Goal: Task Accomplishment & Management: Manage account settings

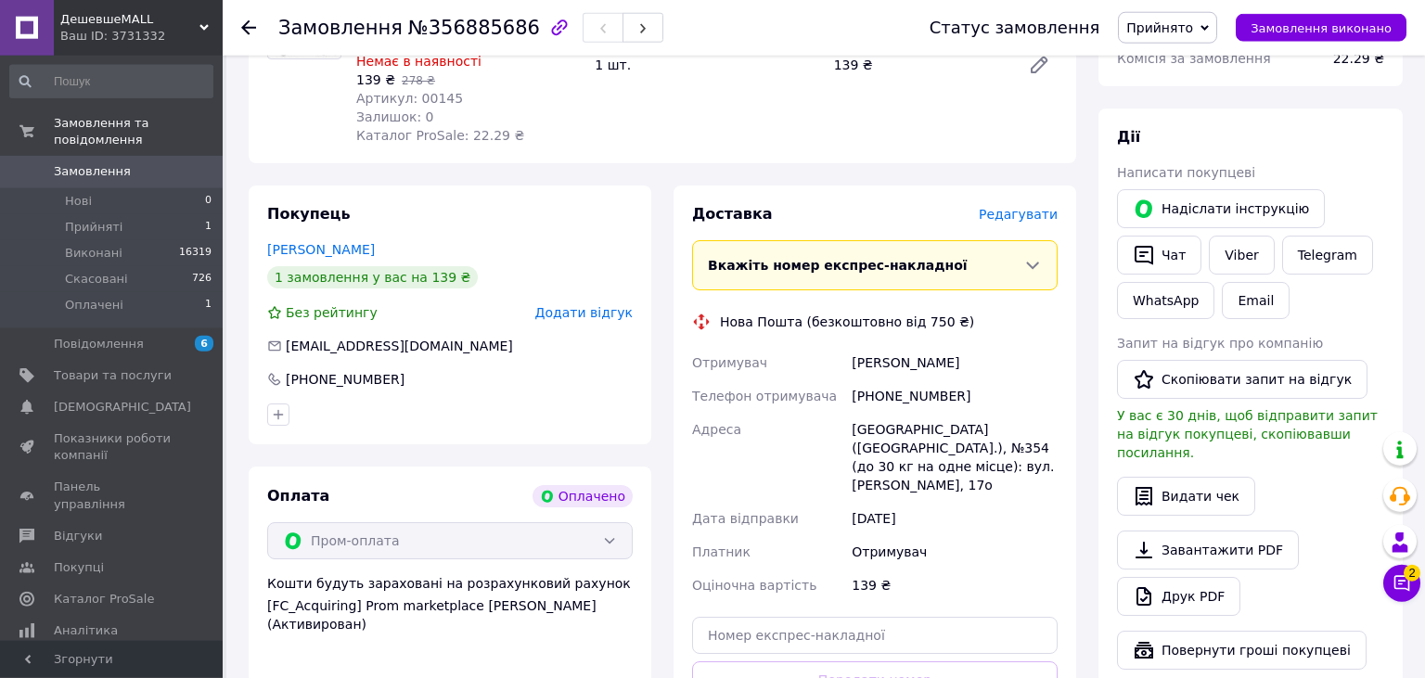
scroll to position [293, 0]
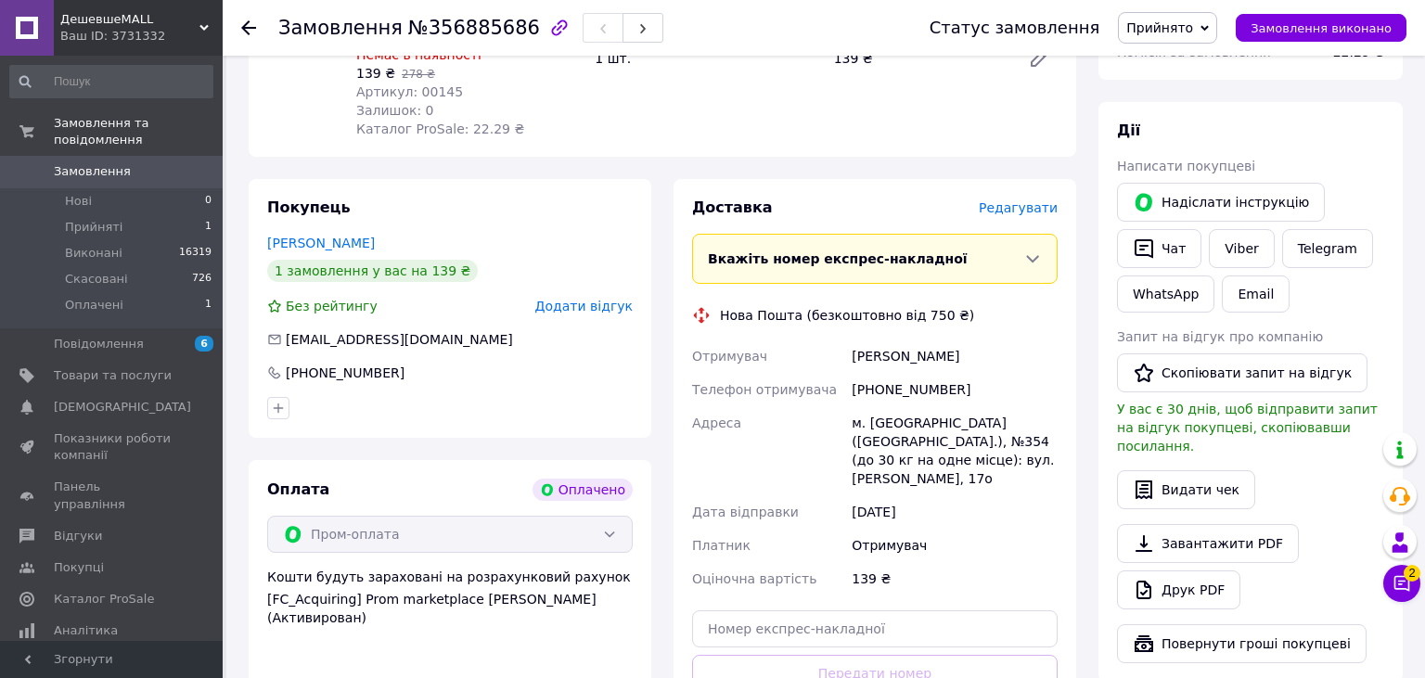
click at [1026, 209] on span "Редагувати" at bounding box center [1018, 207] width 79 height 15
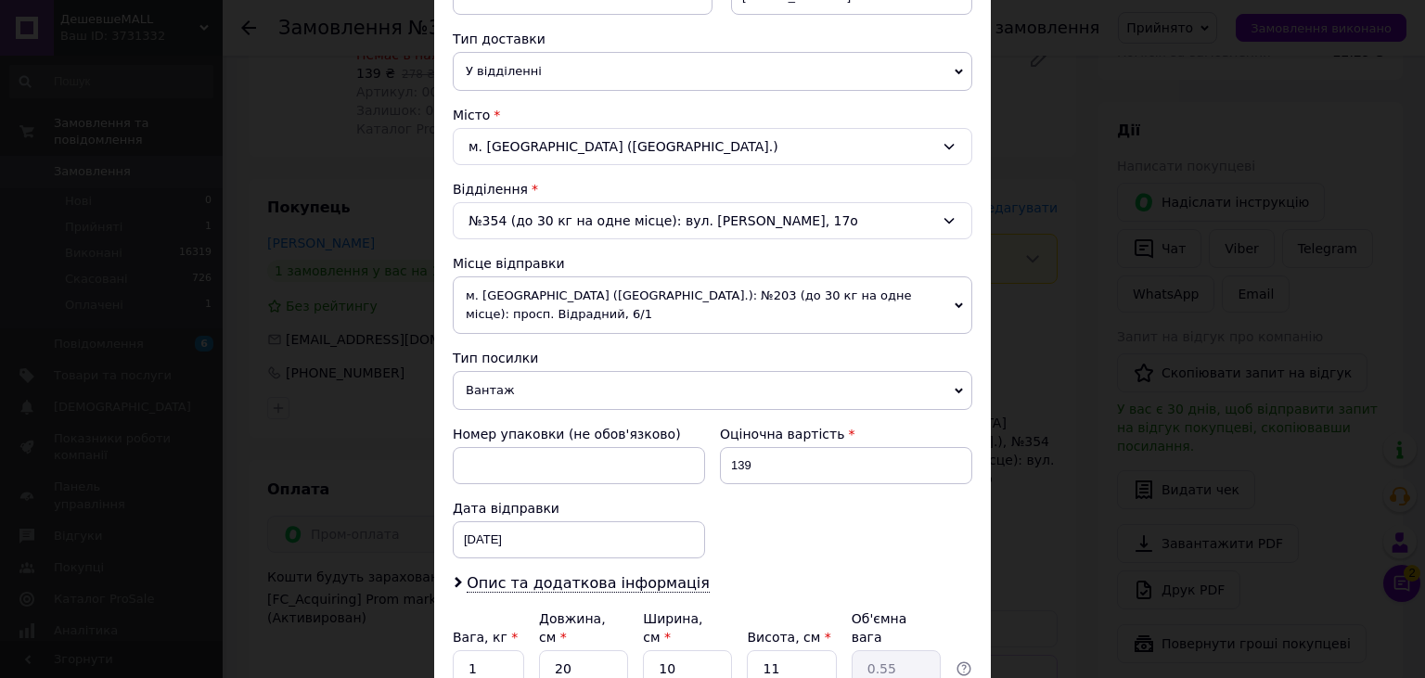
scroll to position [548, 0]
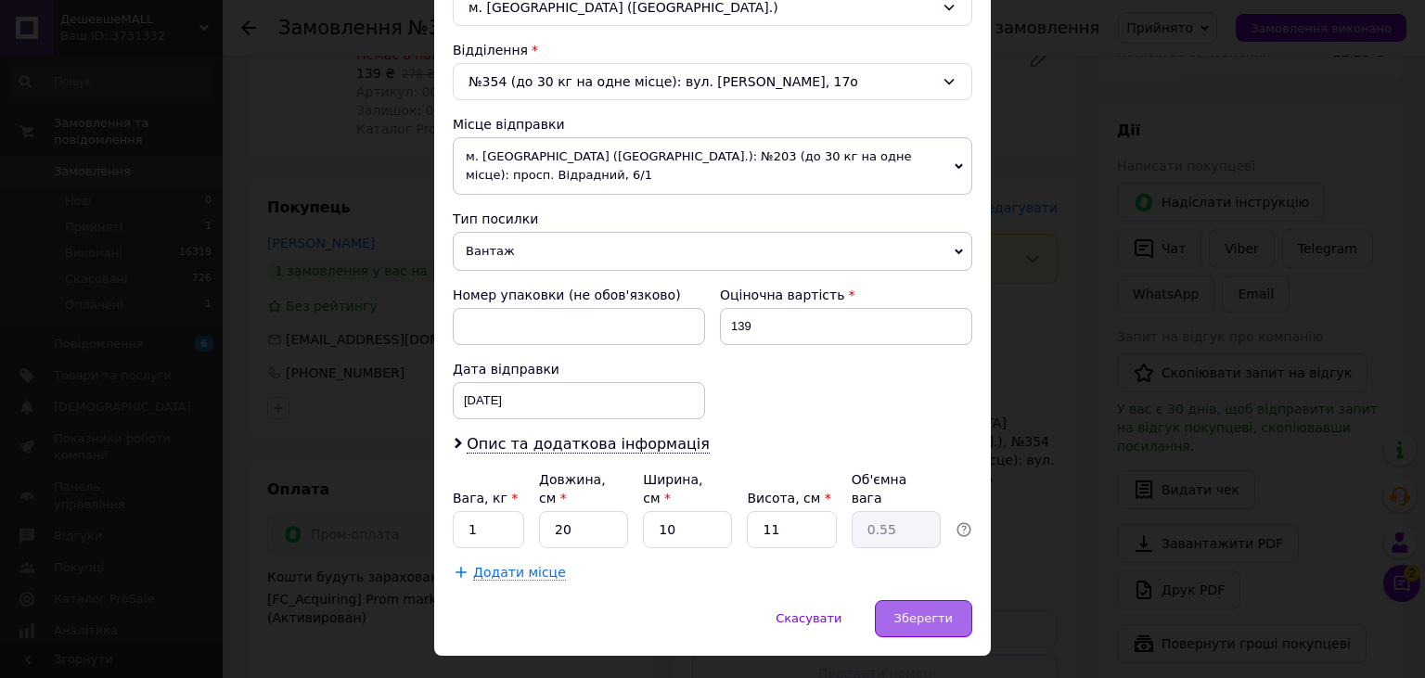
click at [915, 611] on span "Зберегти" at bounding box center [924, 618] width 58 height 14
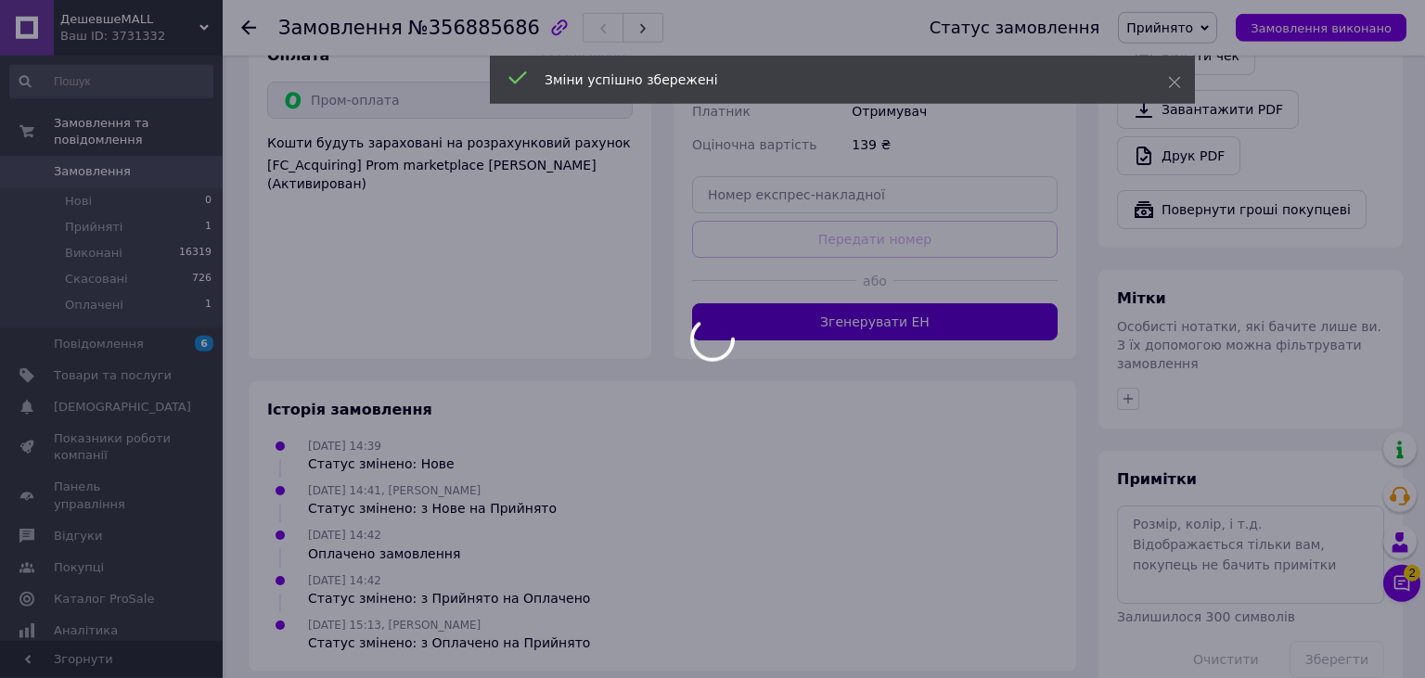
scroll to position [729, 0]
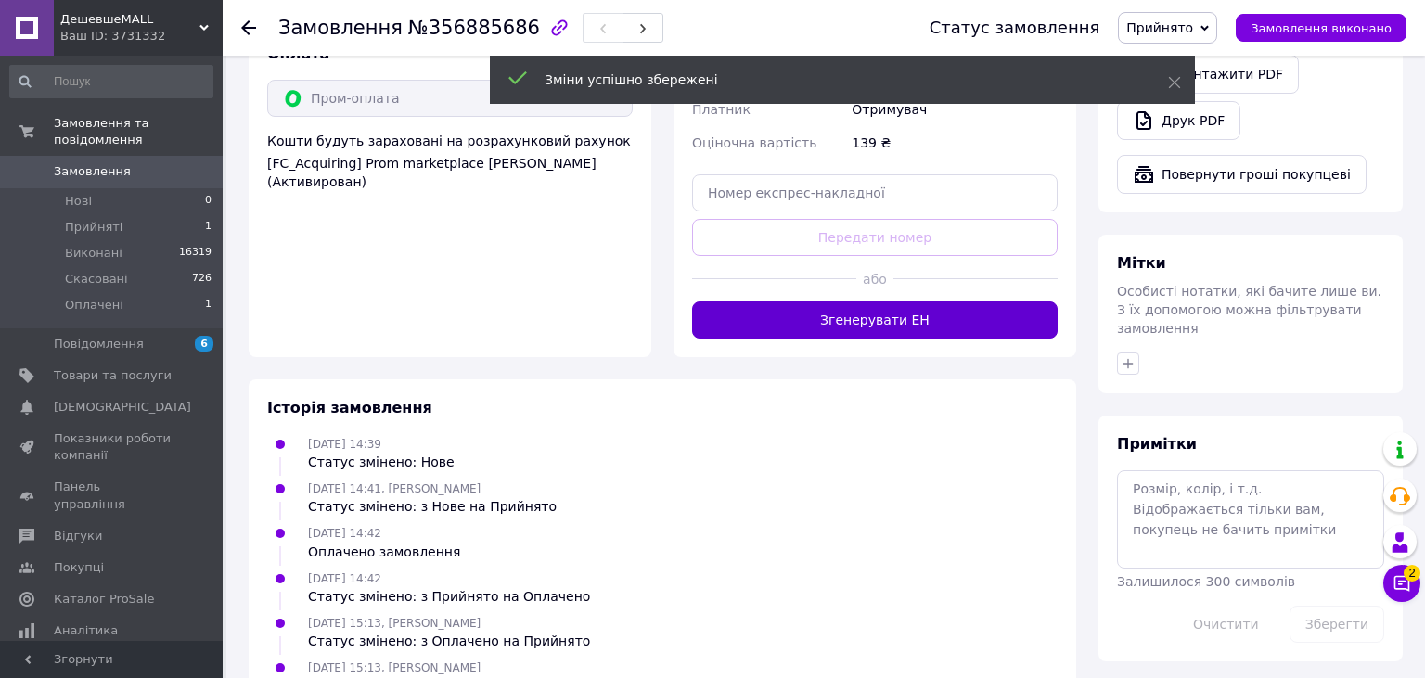
click at [911, 302] on button "Згенерувати ЕН" at bounding box center [875, 320] width 366 height 37
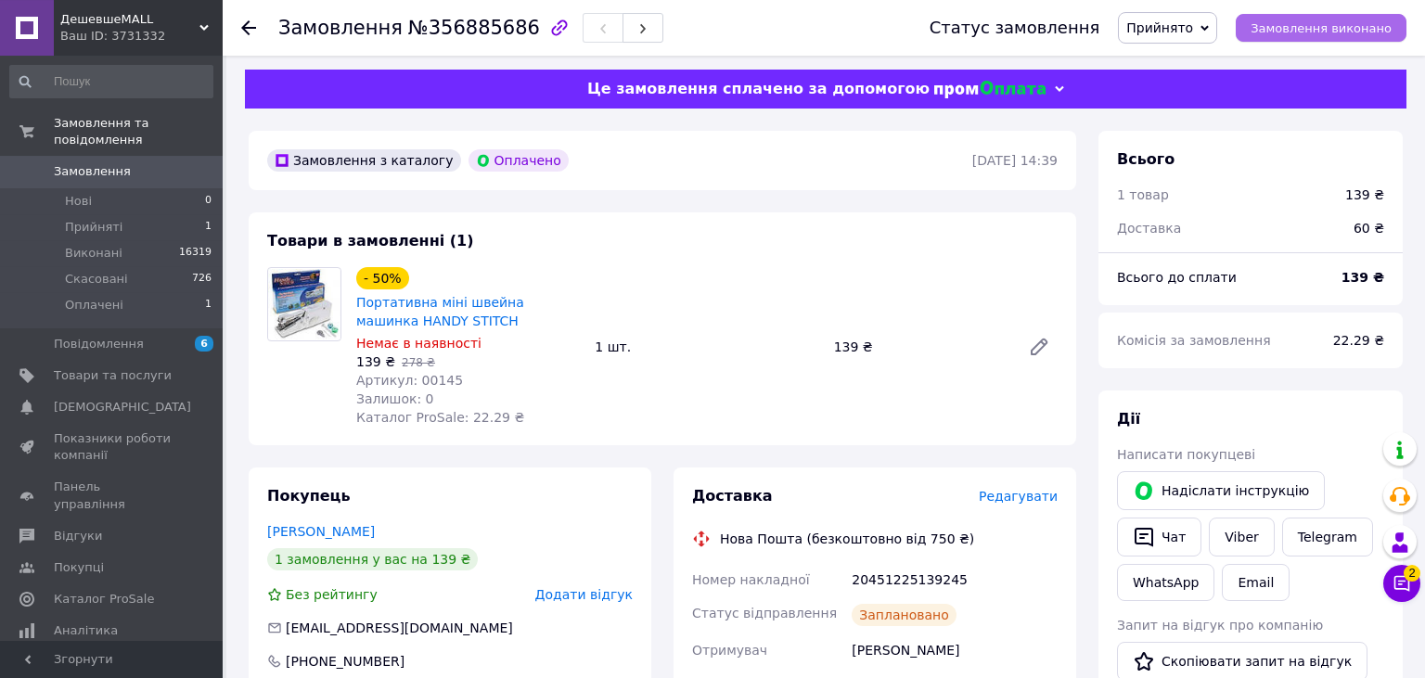
scroll to position [0, 0]
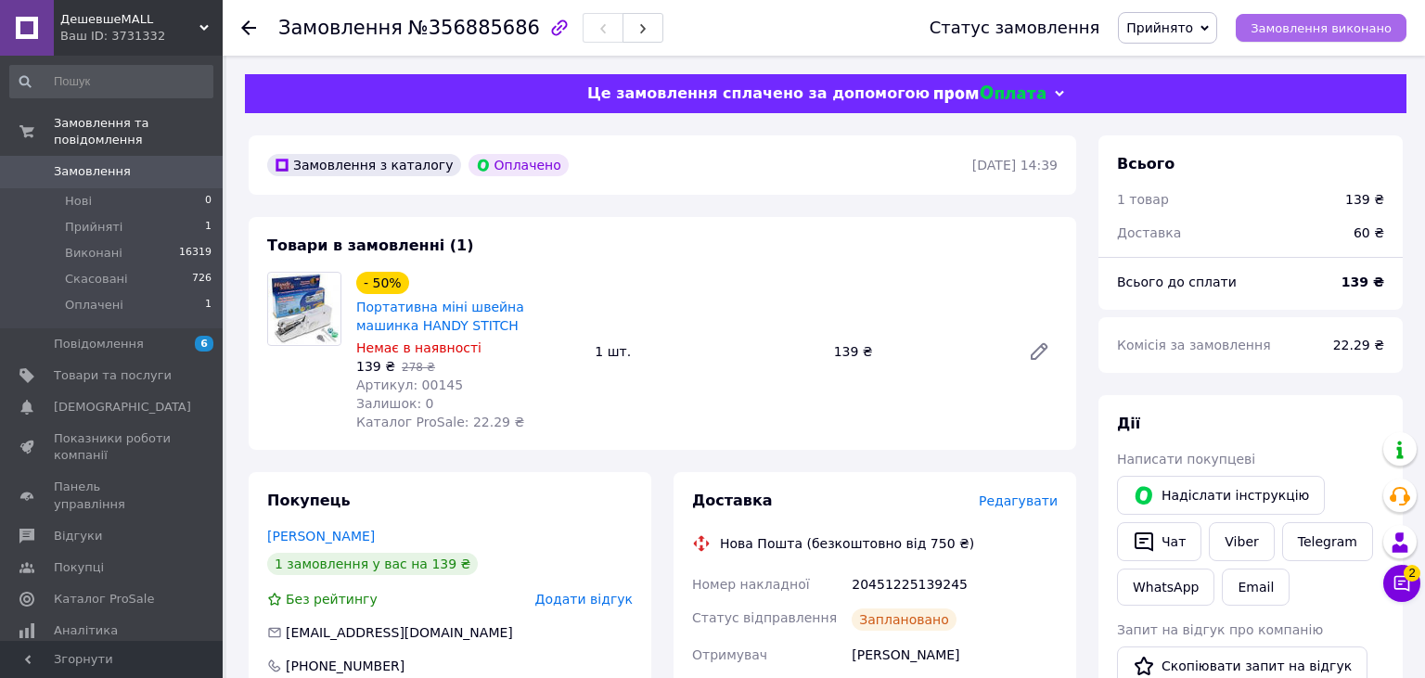
click at [1332, 21] on span "Замовлення виконано" at bounding box center [1321, 28] width 141 height 14
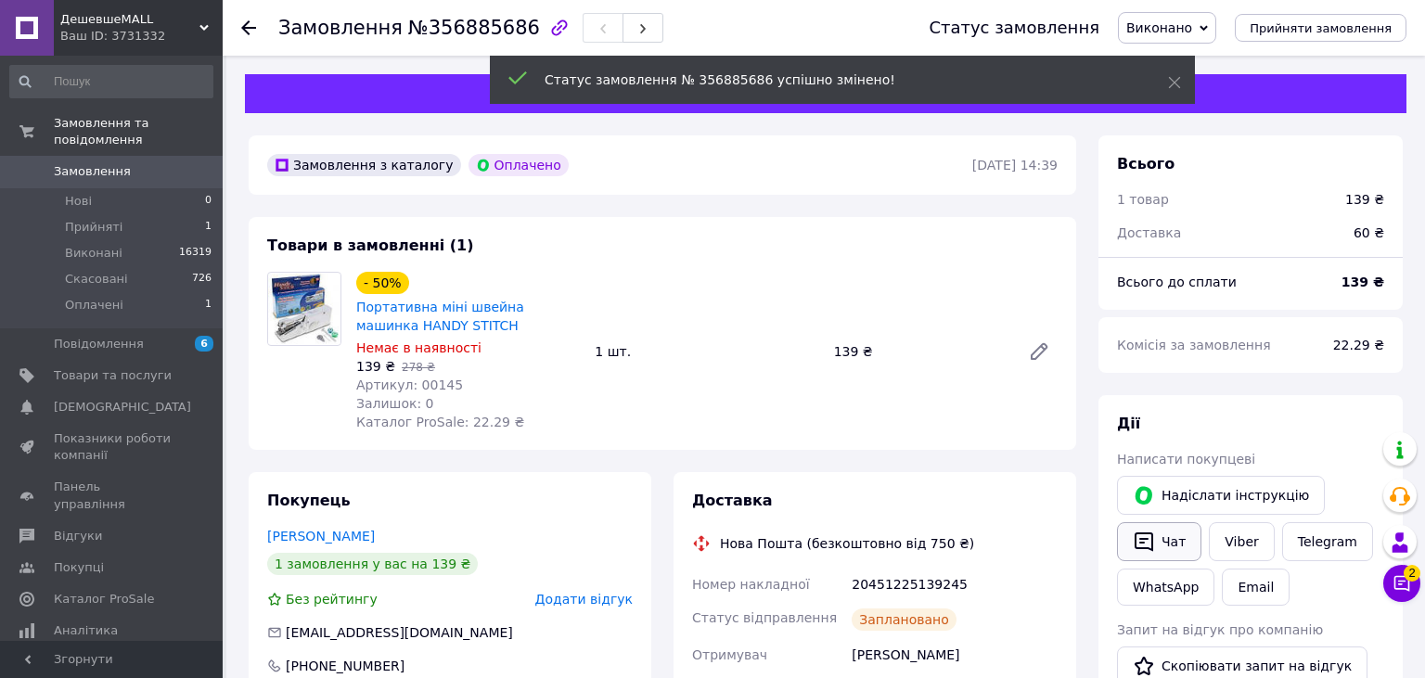
click at [1139, 546] on icon "button" at bounding box center [1144, 542] width 22 height 22
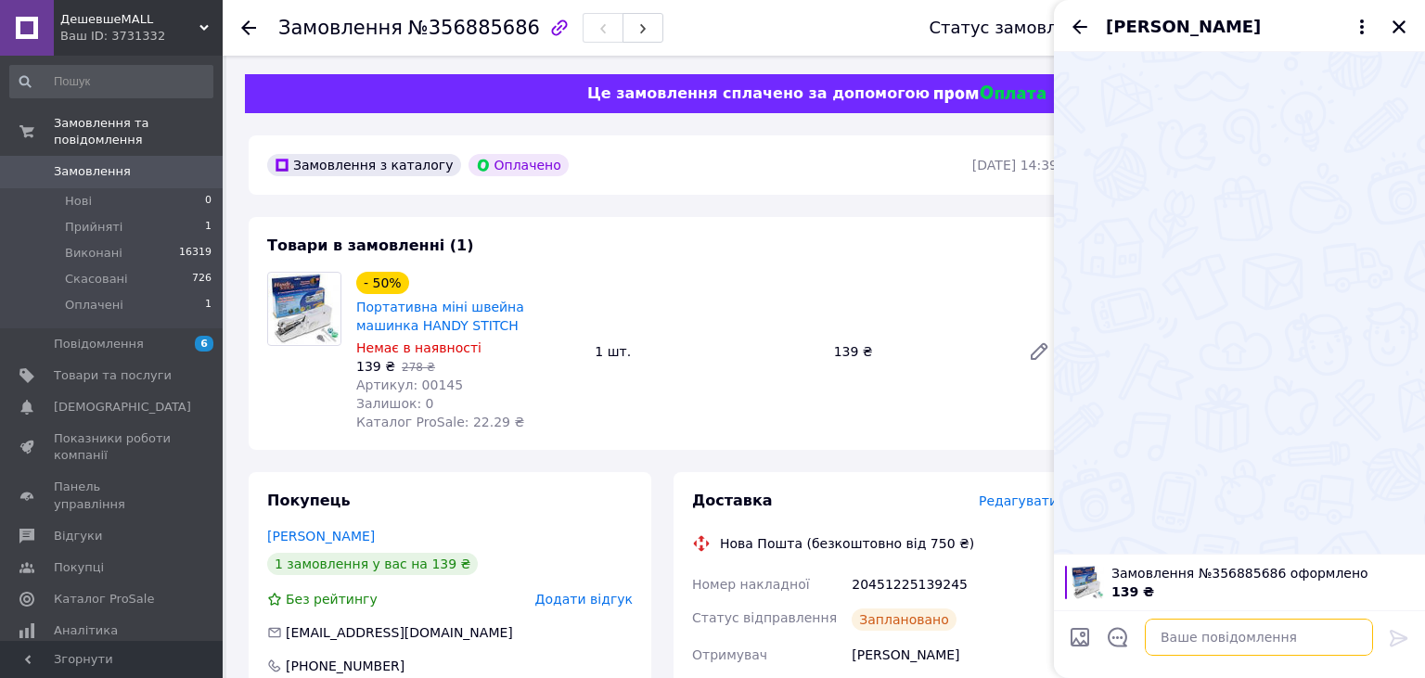
click at [1179, 648] on textarea at bounding box center [1259, 637] width 228 height 37
paste textarea "Вітаємо, отримали Ваше замовлення, відправка сьогодні. Гарного дня!"
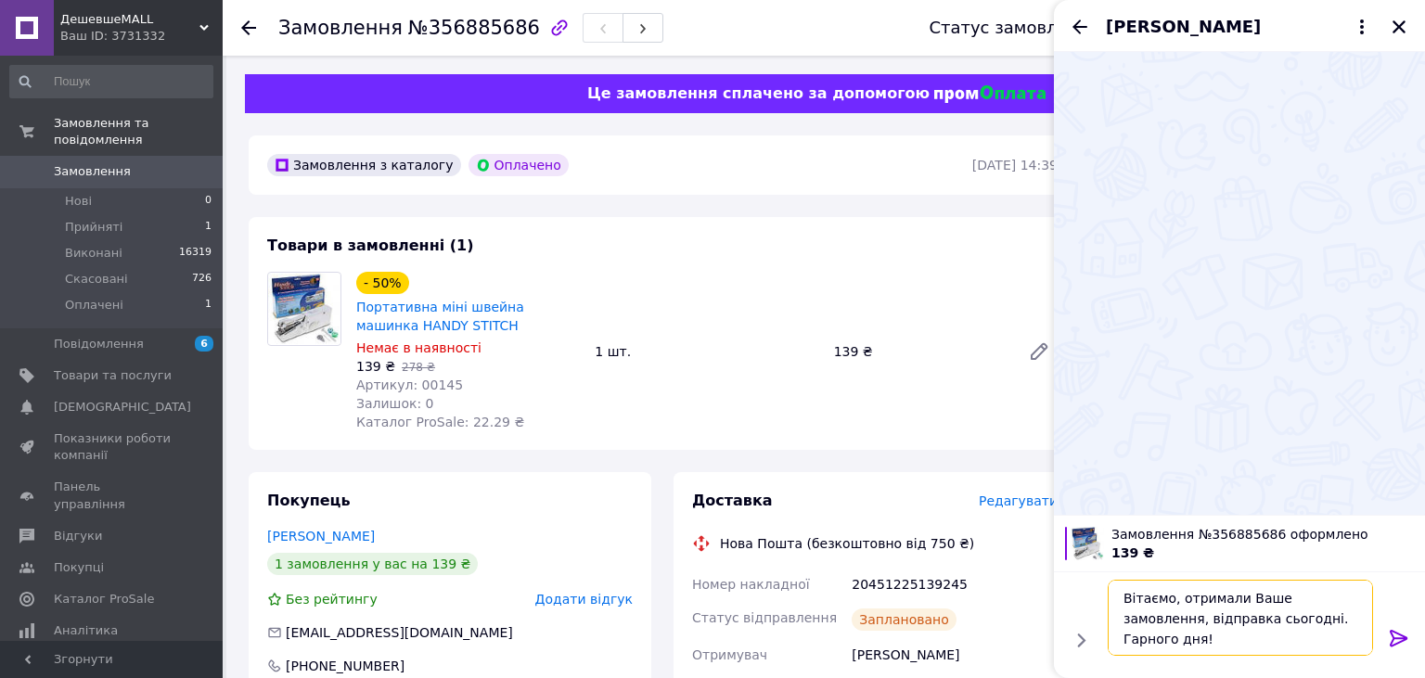
type textarea "Вітаємо, отримали Ваше замовлення, відправка сьогодні. Гарного дня!"
click at [1394, 638] on icon at bounding box center [1399, 638] width 22 height 22
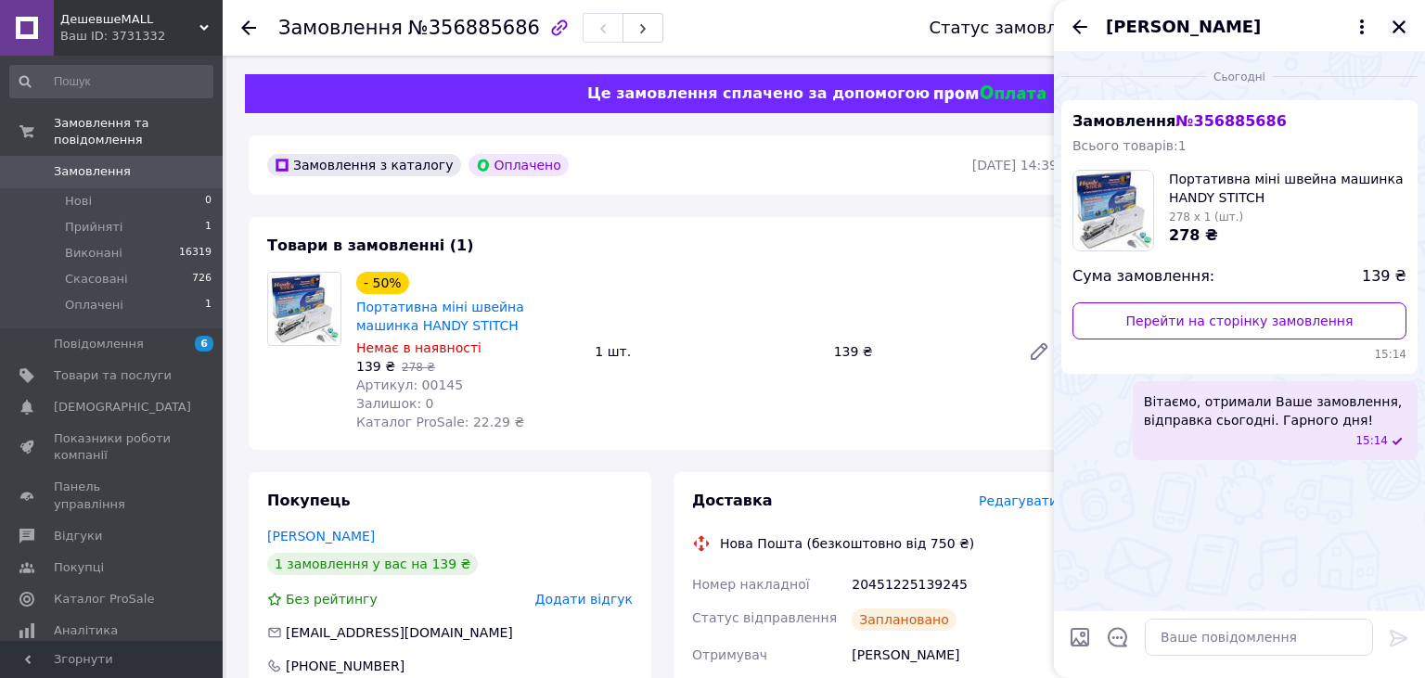
click at [1392, 22] on icon "Закрити" at bounding box center [1399, 27] width 17 height 17
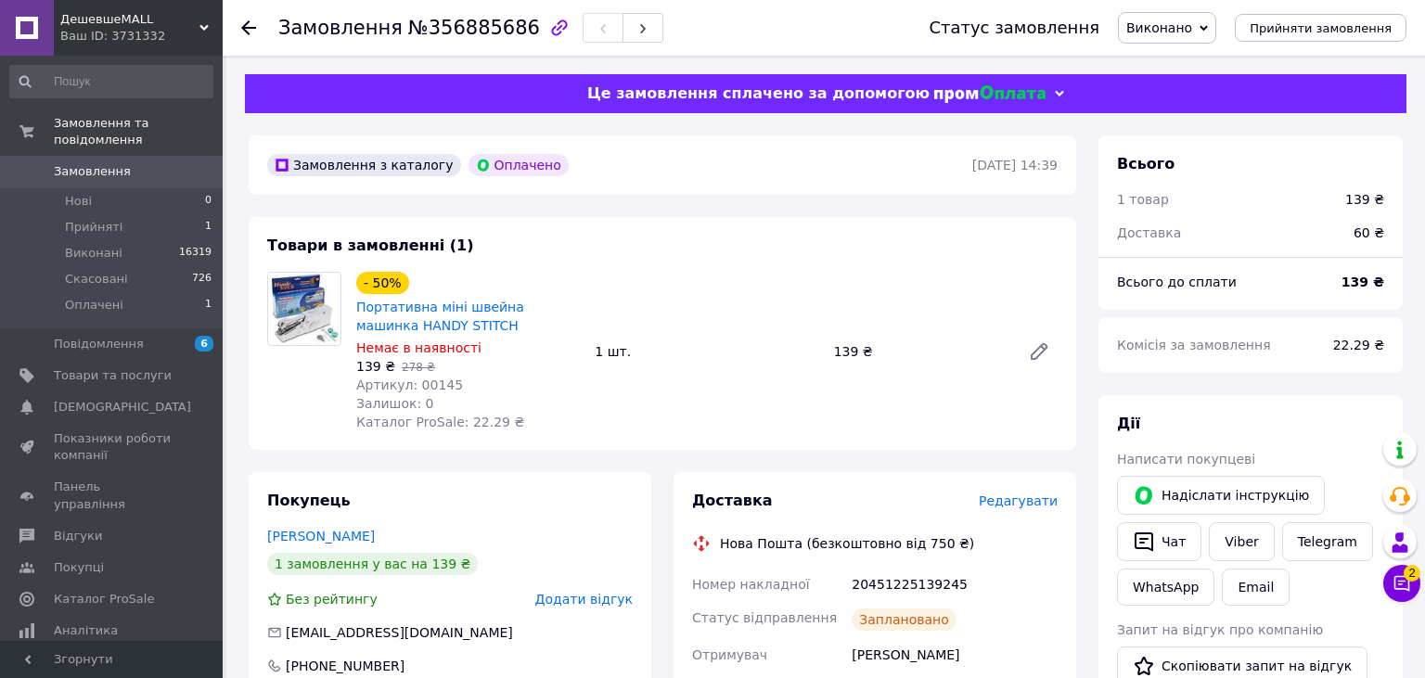
click at [1390, 33] on span "Прийняти замовлення" at bounding box center [1321, 28] width 142 height 14
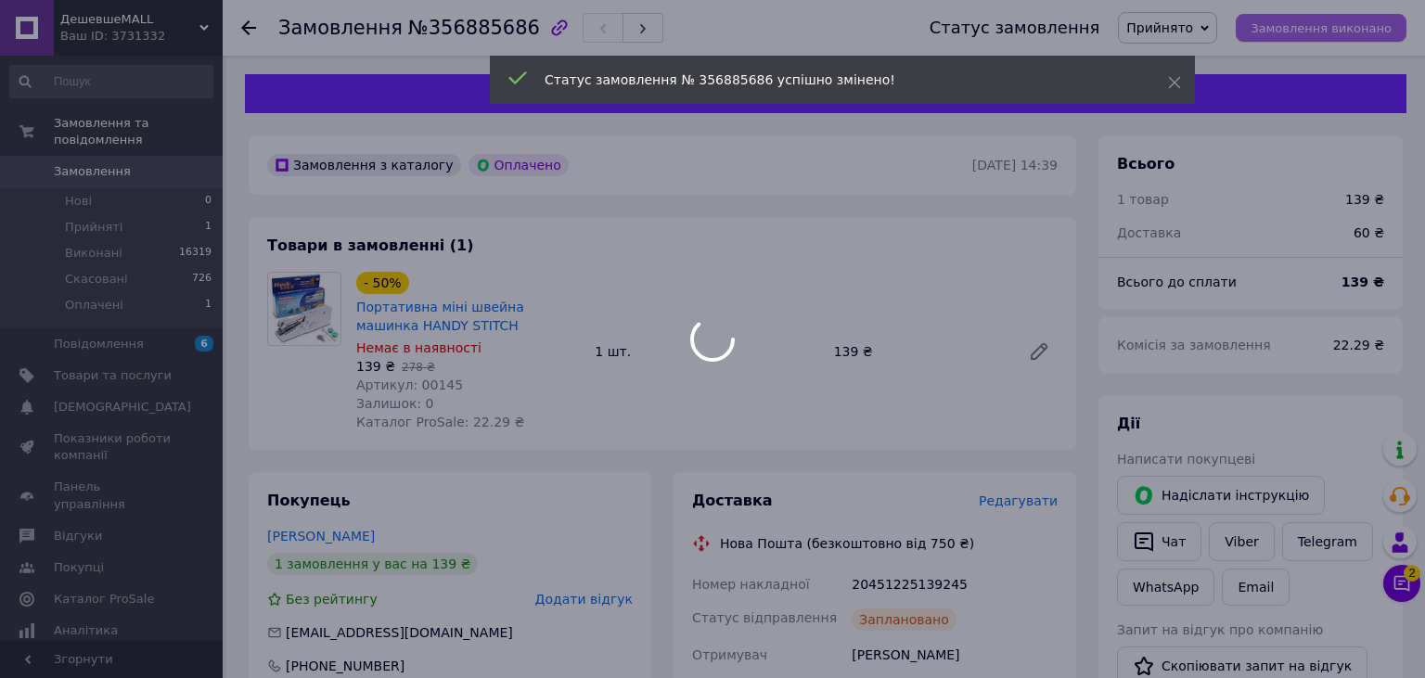
click at [1362, 28] on div at bounding box center [712, 339] width 1425 height 678
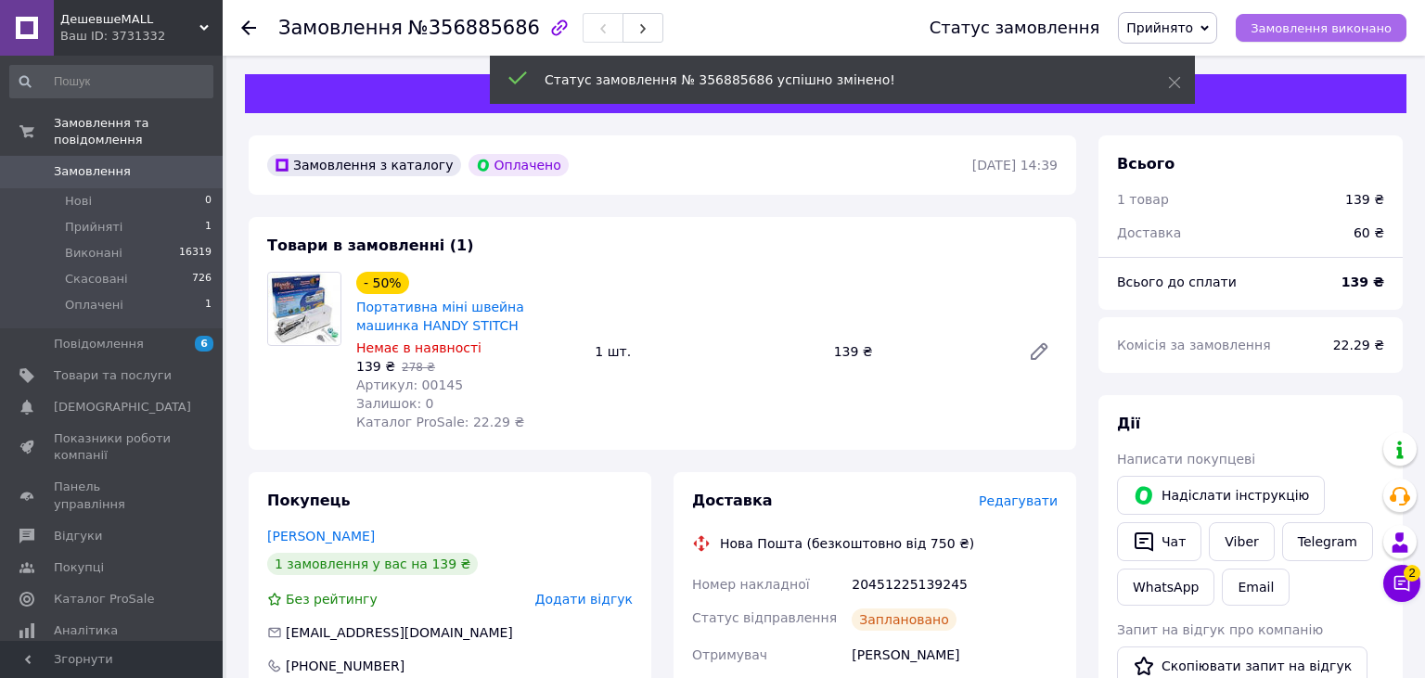
click at [1379, 28] on span "Замовлення виконано" at bounding box center [1321, 28] width 141 height 14
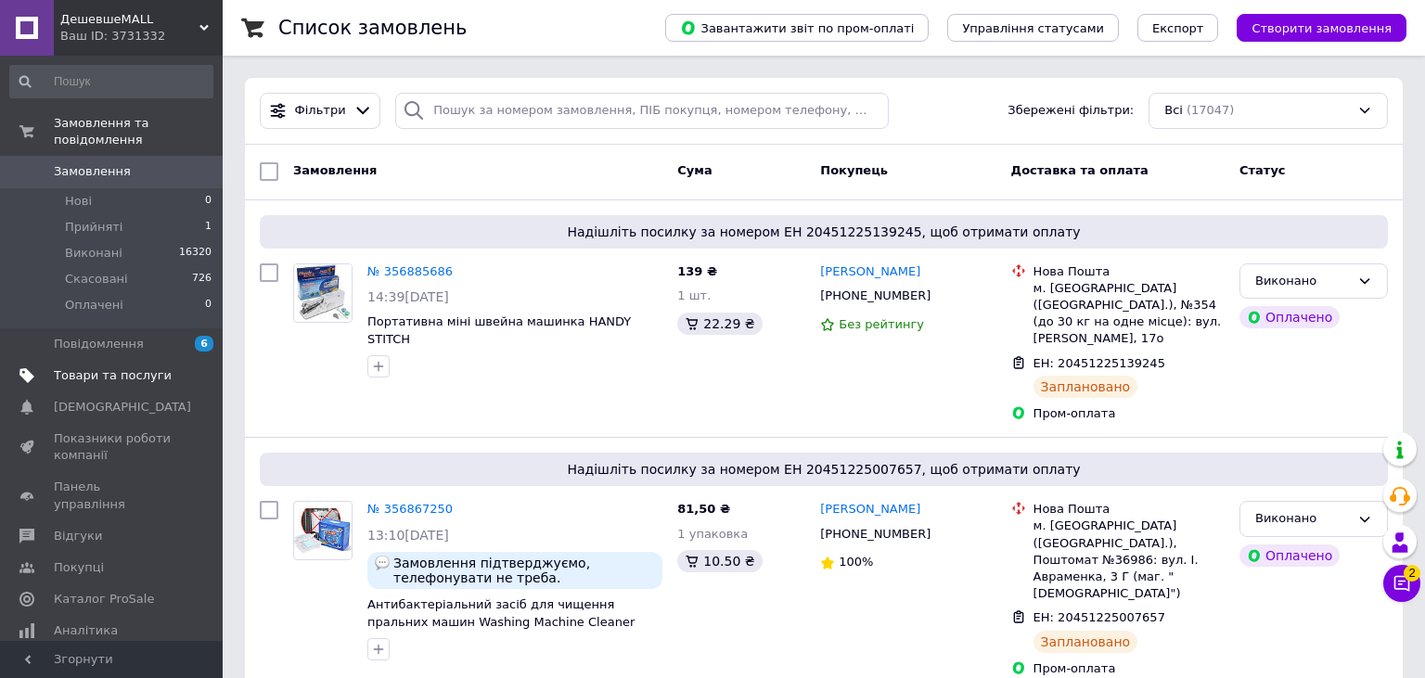
click at [128, 360] on link "Товари та послуги" at bounding box center [111, 376] width 223 height 32
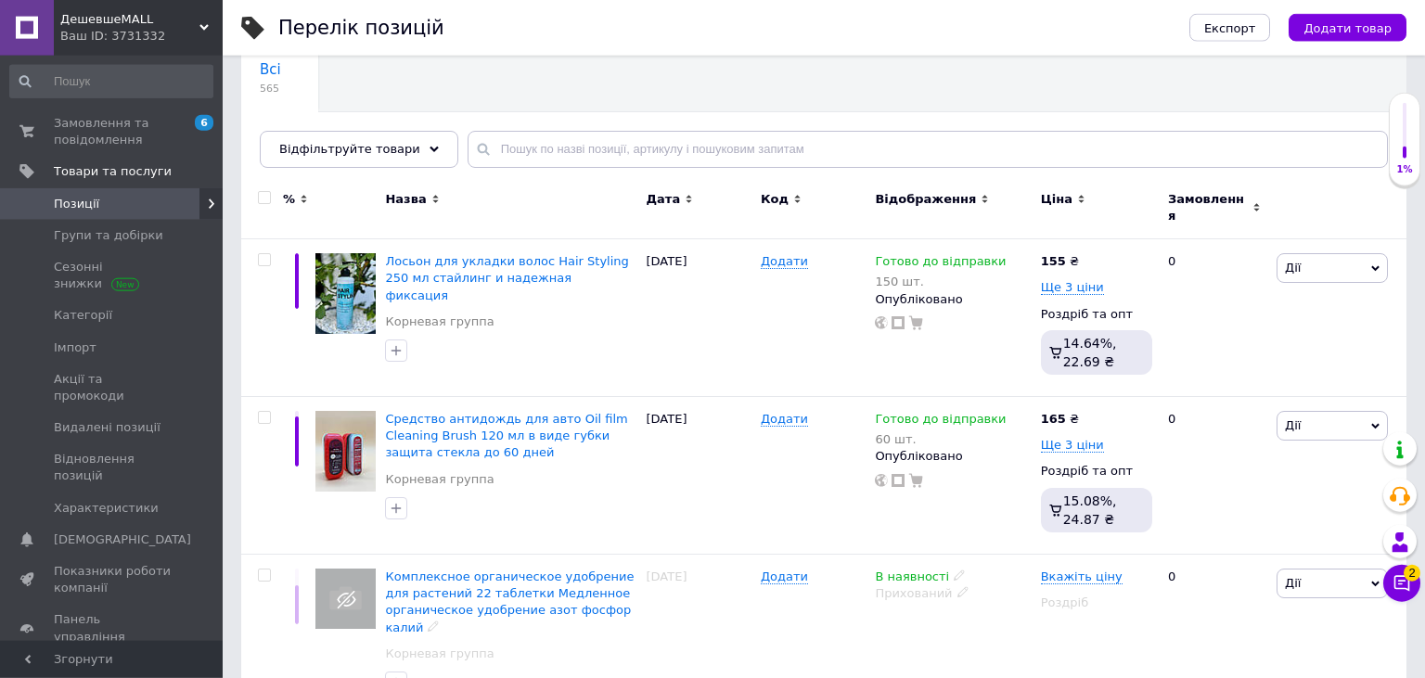
scroll to position [97, 0]
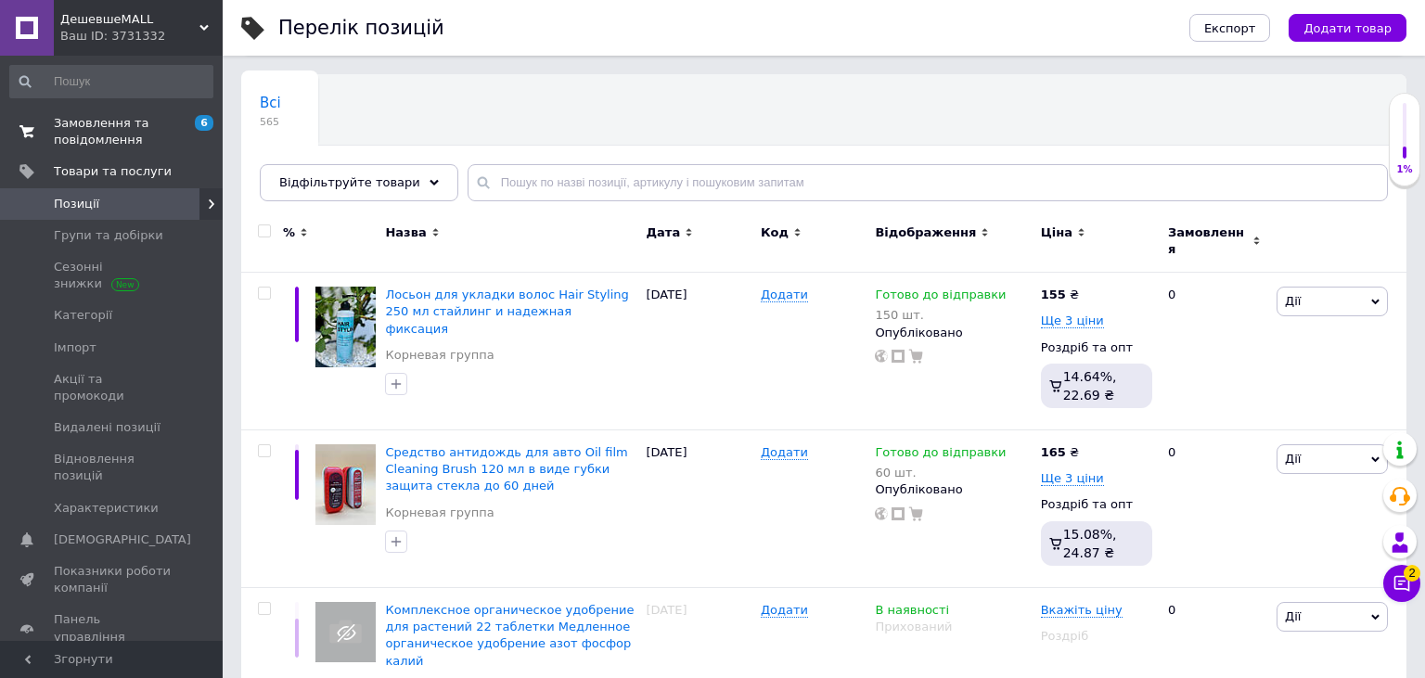
click at [139, 141] on span "Замовлення та повідомлення" at bounding box center [113, 131] width 118 height 33
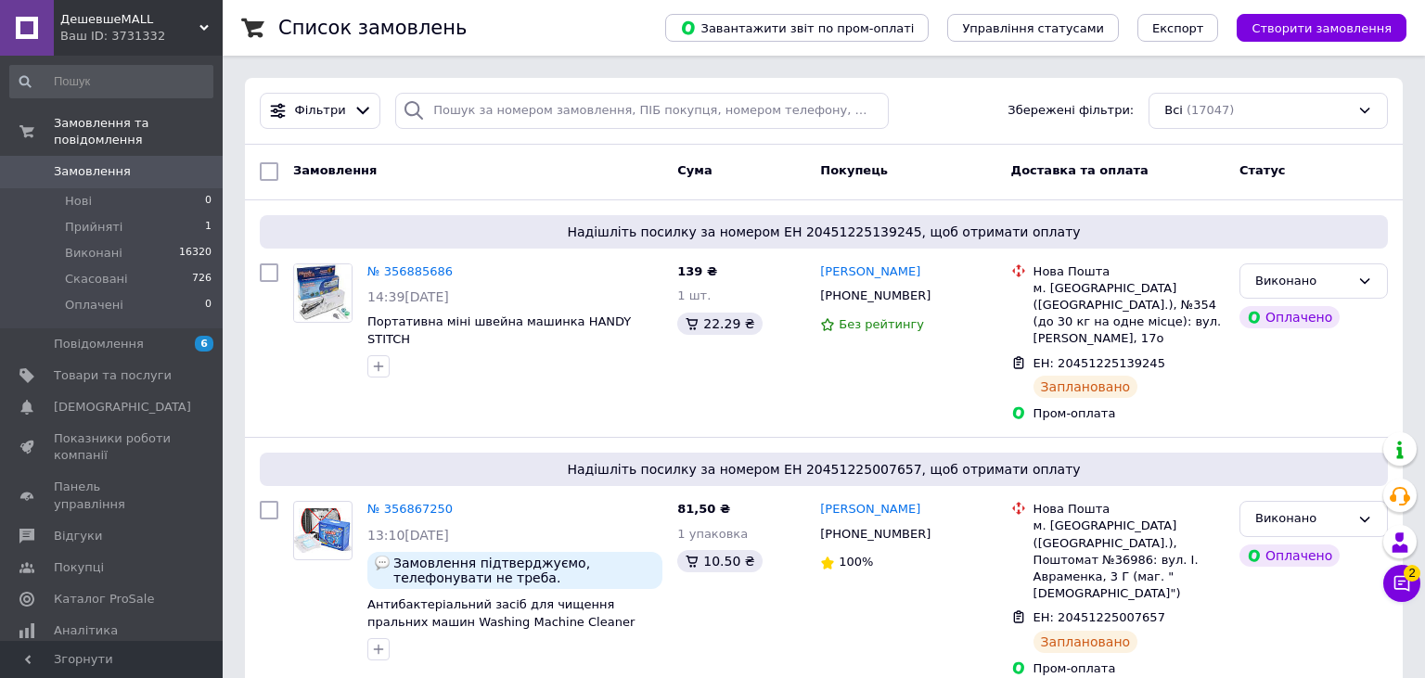
click at [131, 163] on span "Замовлення" at bounding box center [113, 171] width 118 height 17
click at [416, 502] on link "№ 356867250" at bounding box center [409, 509] width 85 height 14
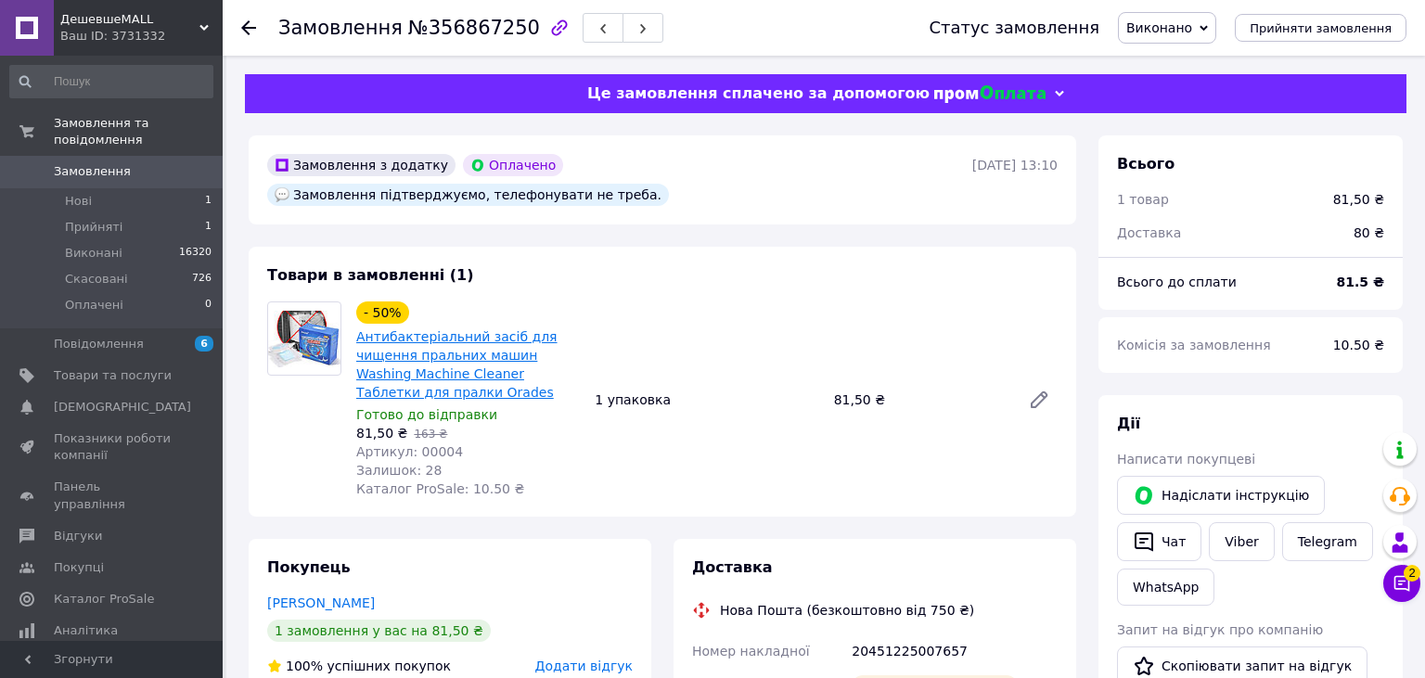
click at [451, 329] on link "Антибактеріальний засіб для чищення пральних машин Washing Machine Cleaner Табл…" at bounding box center [456, 364] width 201 height 71
click at [113, 163] on span "Замовлення" at bounding box center [92, 171] width 77 height 17
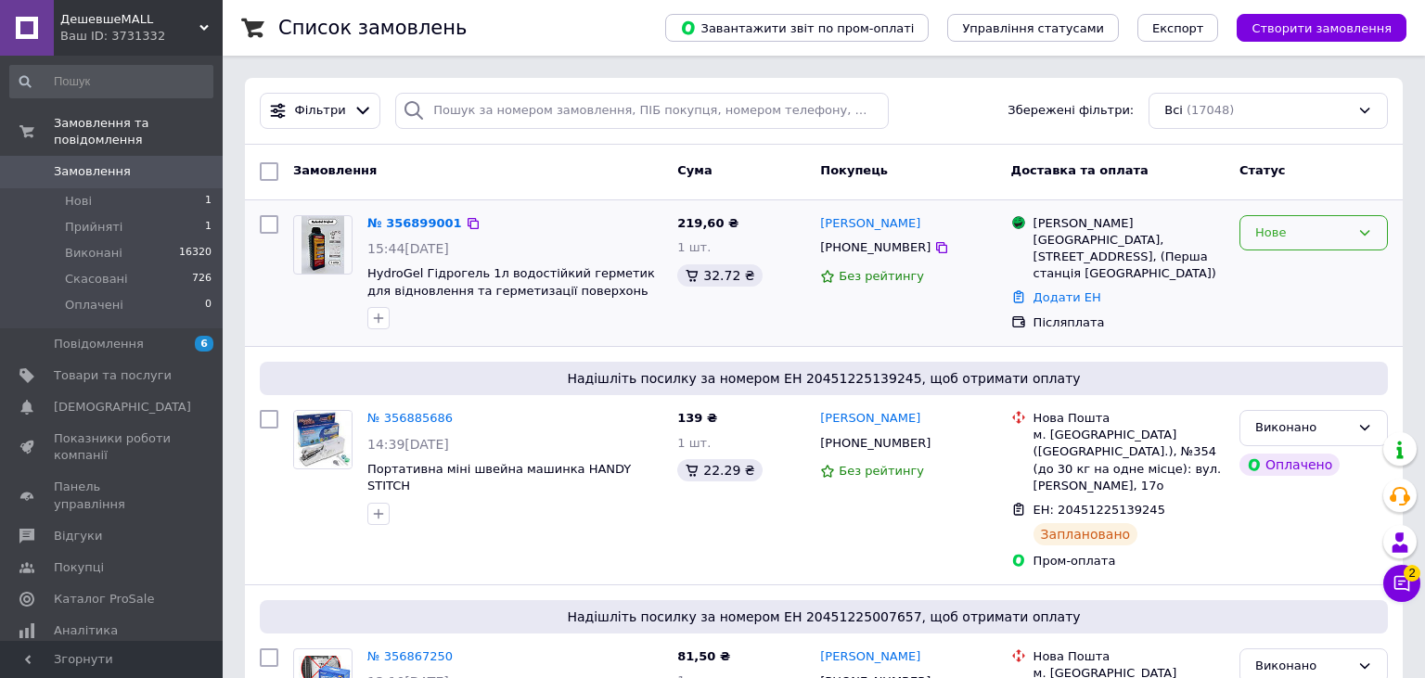
click at [1275, 228] on div "Нове" at bounding box center [1302, 233] width 95 height 19
click at [1268, 259] on li "Прийнято" at bounding box center [1314, 271] width 147 height 34
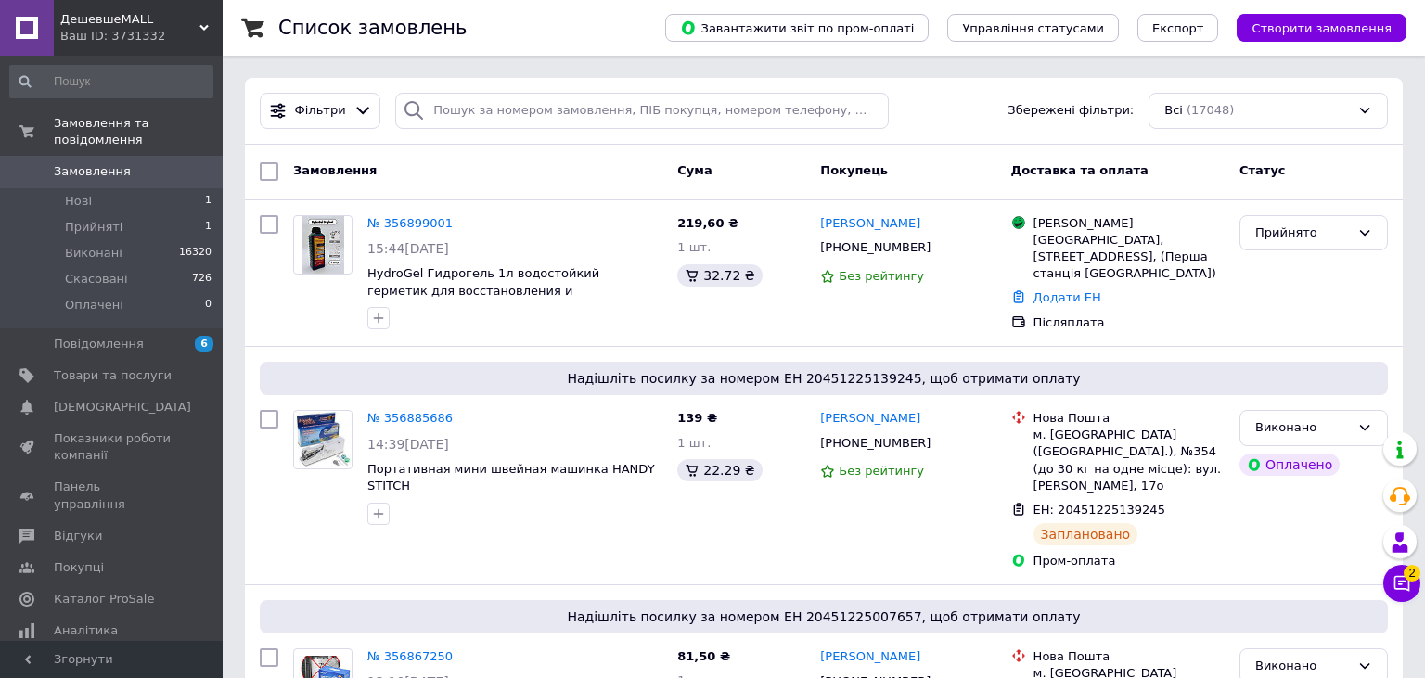
click at [146, 163] on span "Замовлення" at bounding box center [113, 171] width 118 height 17
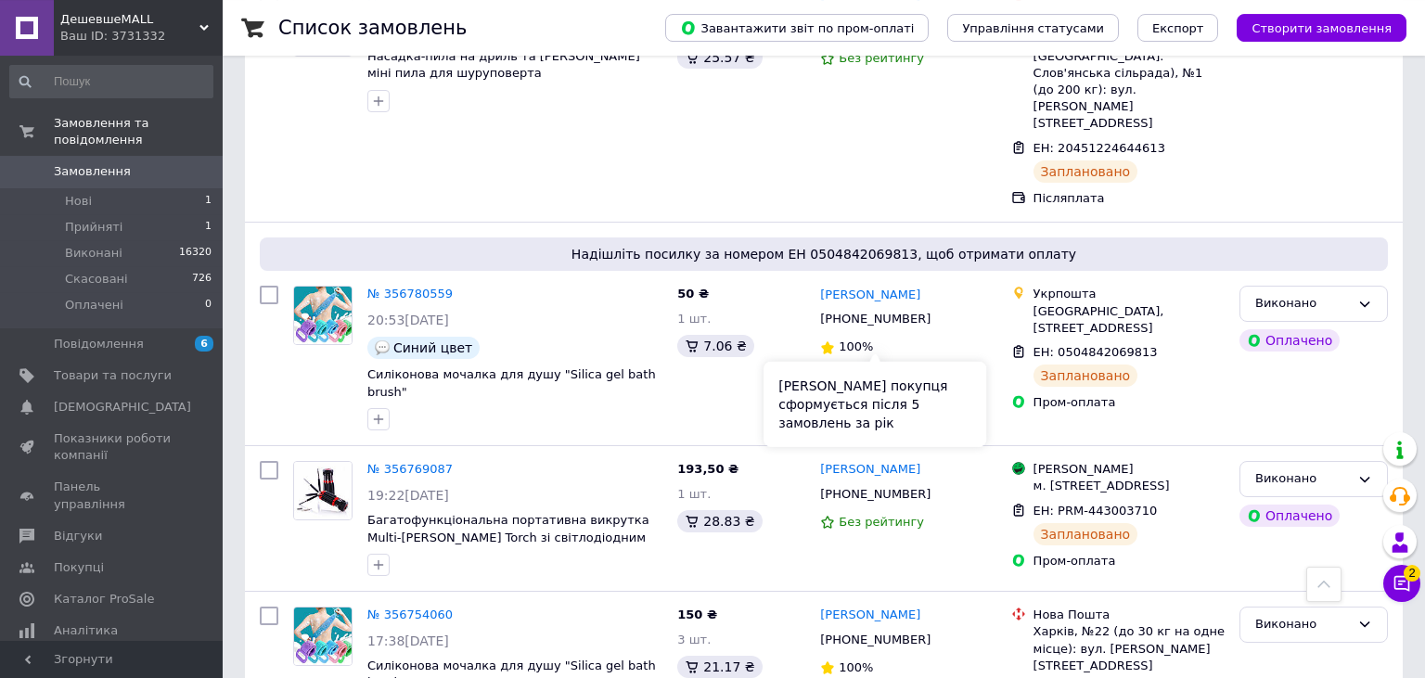
scroll to position [2351, 0]
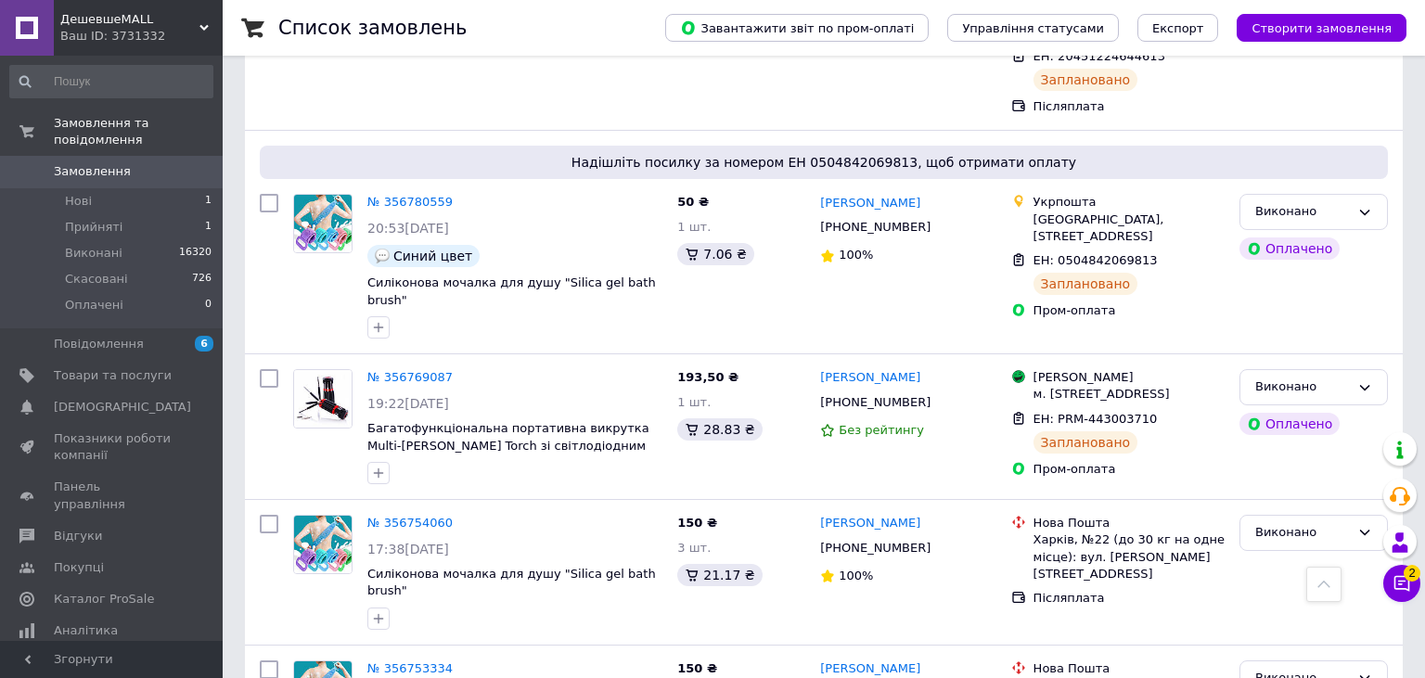
click at [113, 168] on link "Замовлення 0" at bounding box center [111, 172] width 223 height 32
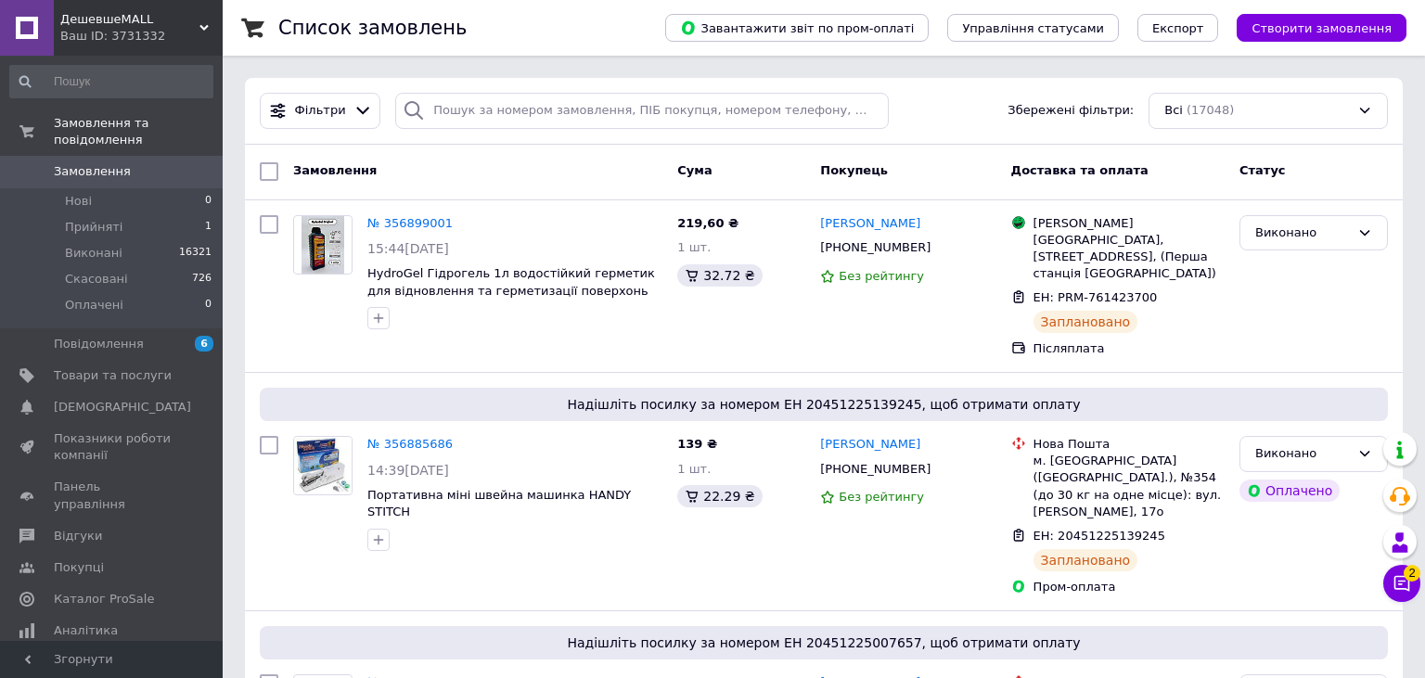
click at [130, 163] on span "Замовлення" at bounding box center [113, 171] width 118 height 17
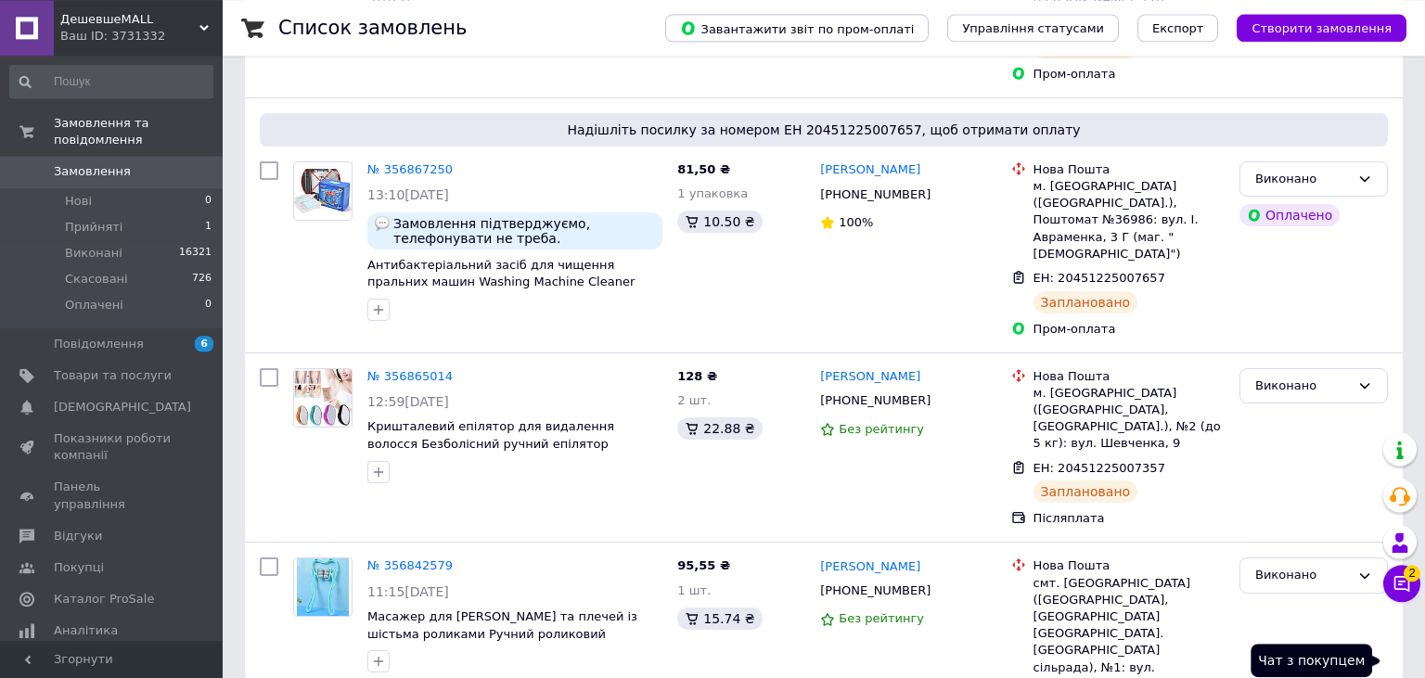
scroll to position [590, 0]
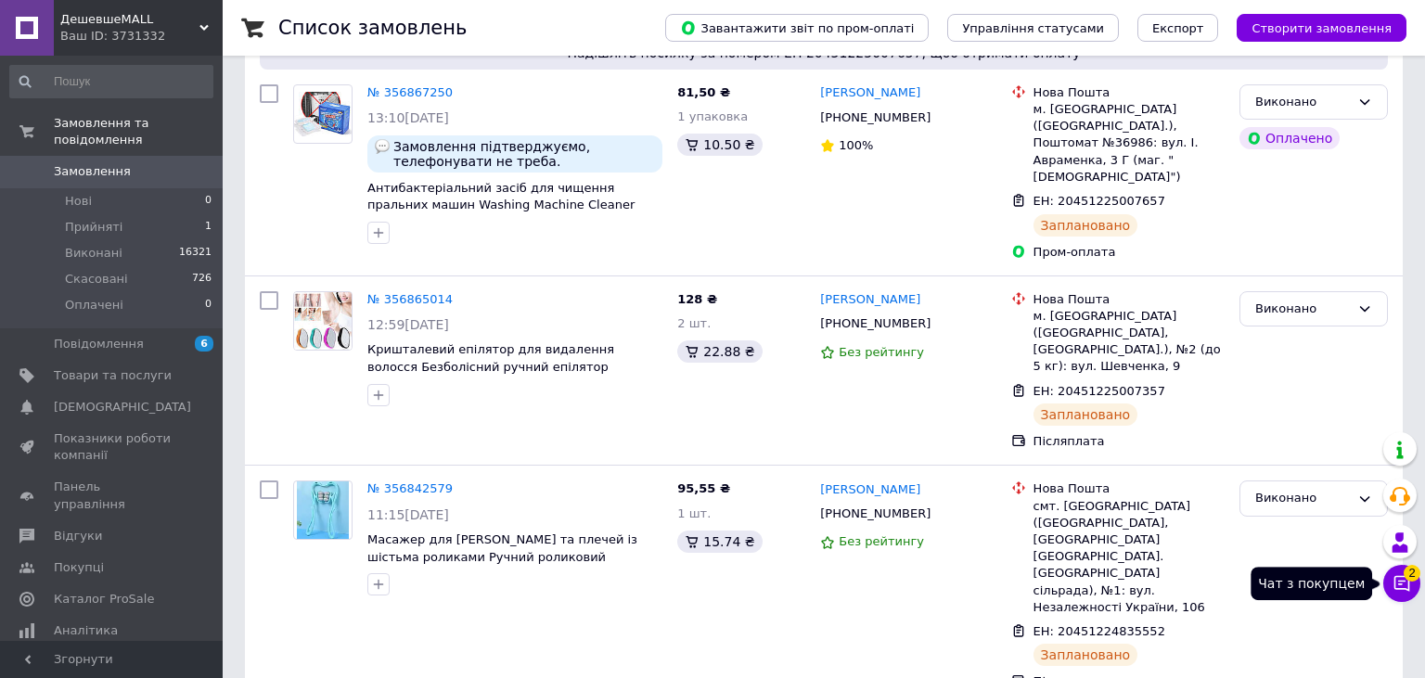
click at [1408, 581] on icon at bounding box center [1402, 583] width 19 height 19
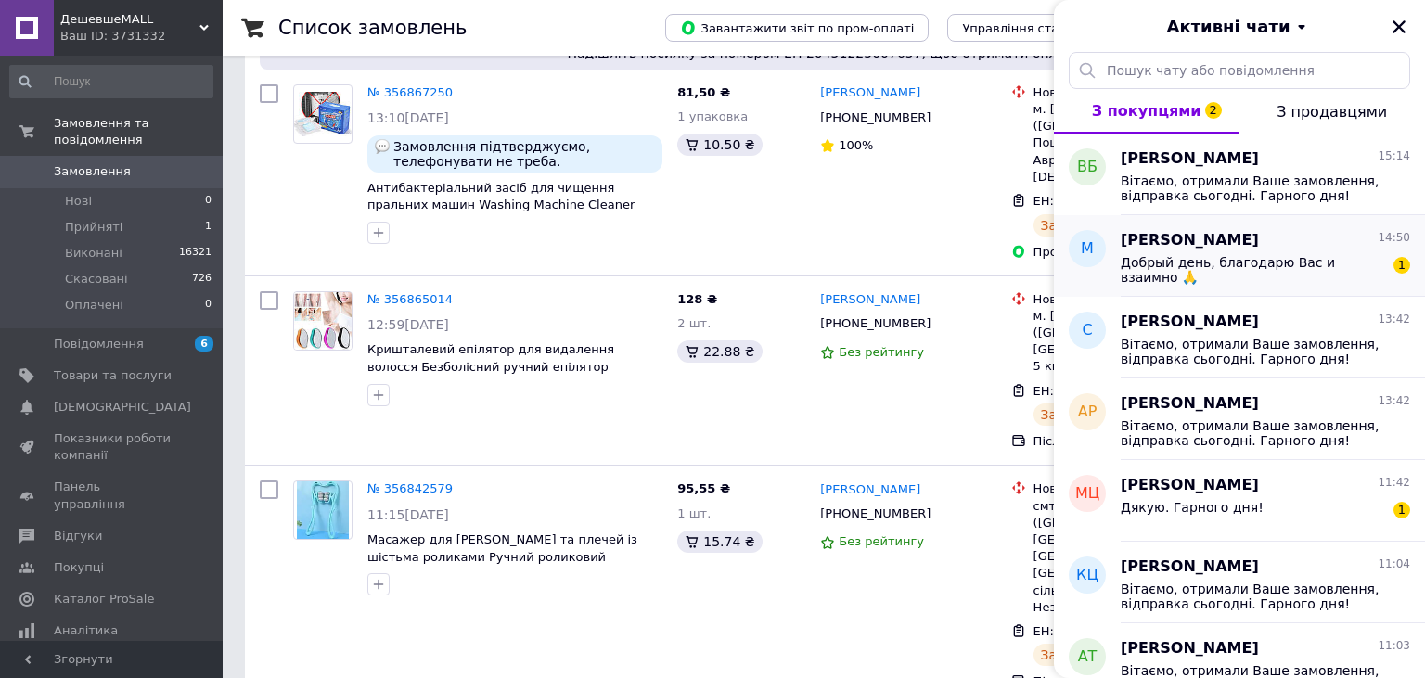
click at [1355, 271] on div "Добрый день, благодарю Вас и взаимно 🙏" at bounding box center [1253, 270] width 264 height 30
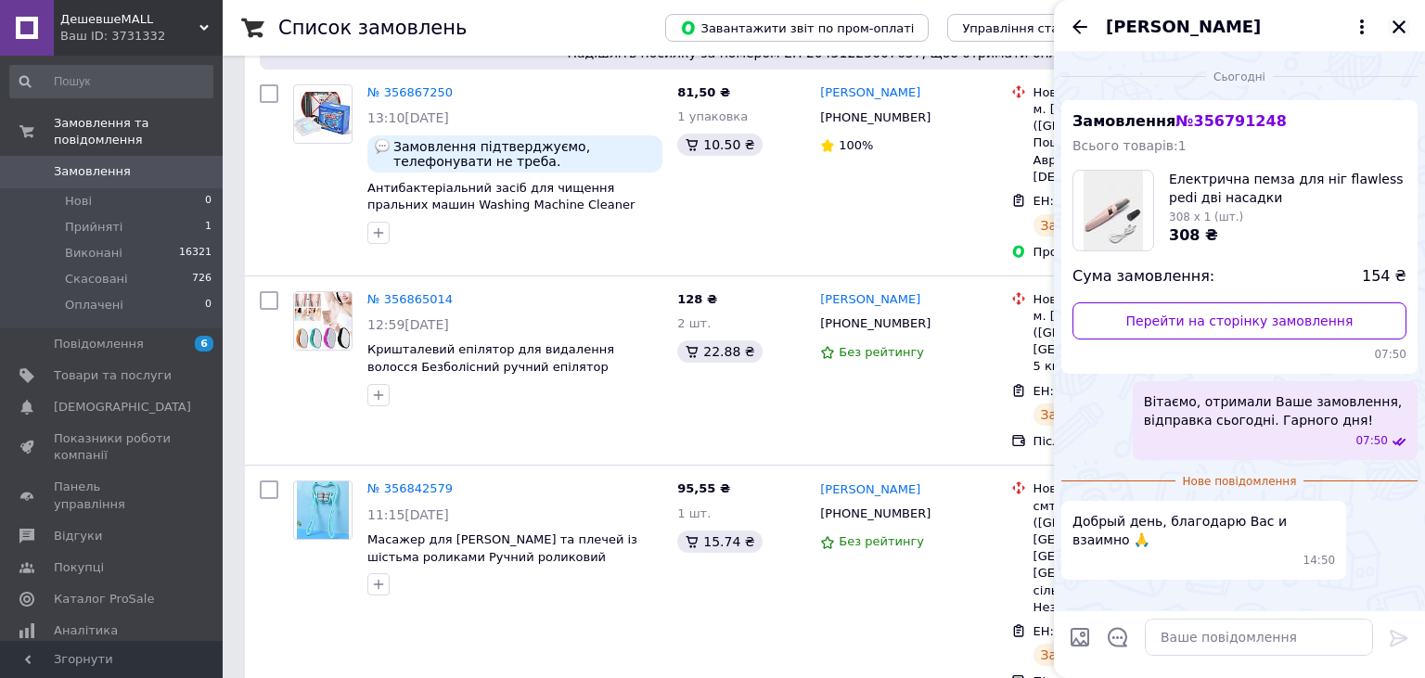
click at [1394, 22] on icon "Закрити" at bounding box center [1399, 27] width 17 height 17
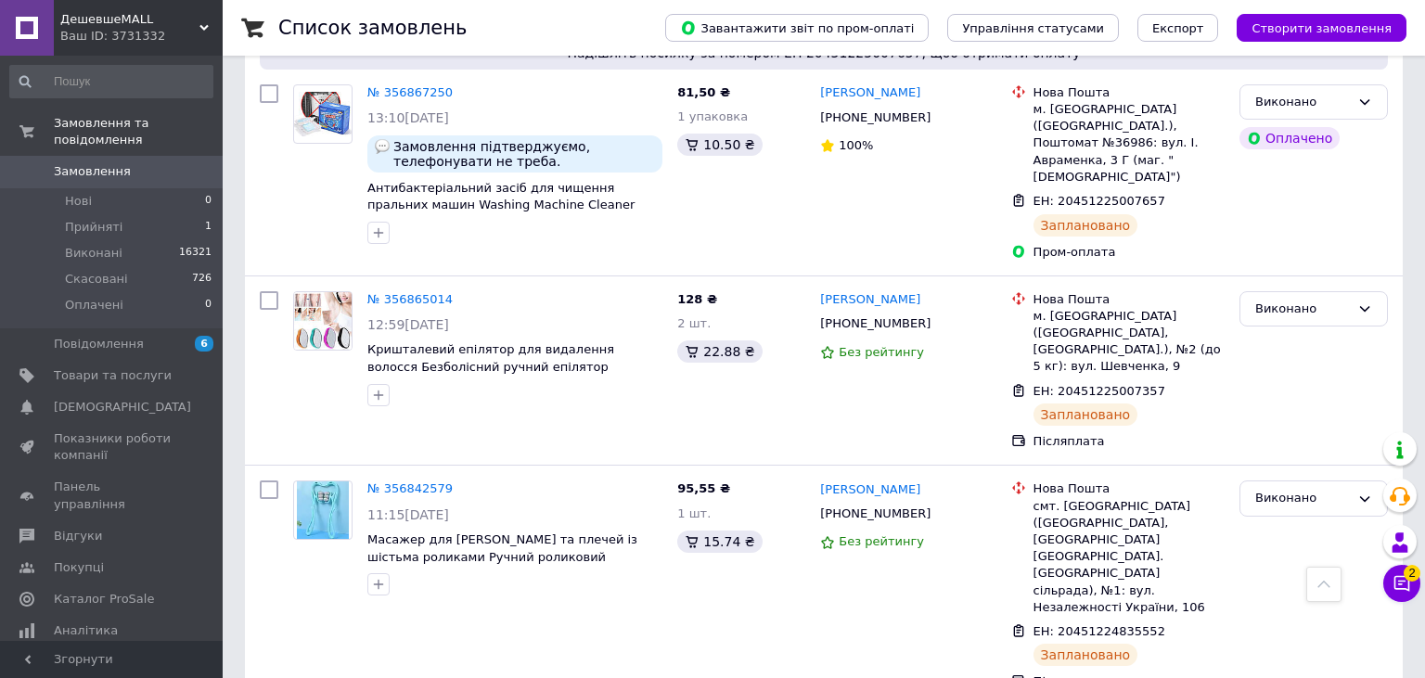
click at [155, 163] on span "Замовлення" at bounding box center [113, 171] width 118 height 17
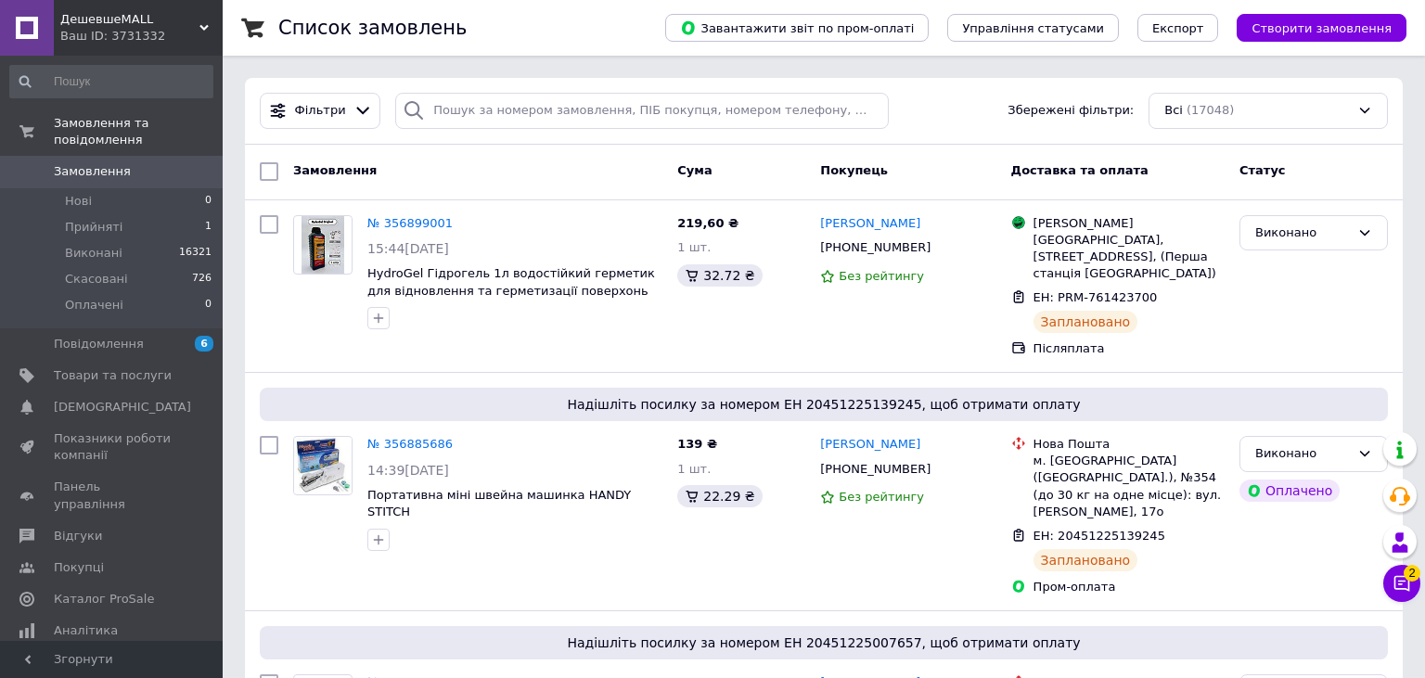
click at [112, 163] on span "Замовлення" at bounding box center [92, 171] width 77 height 17
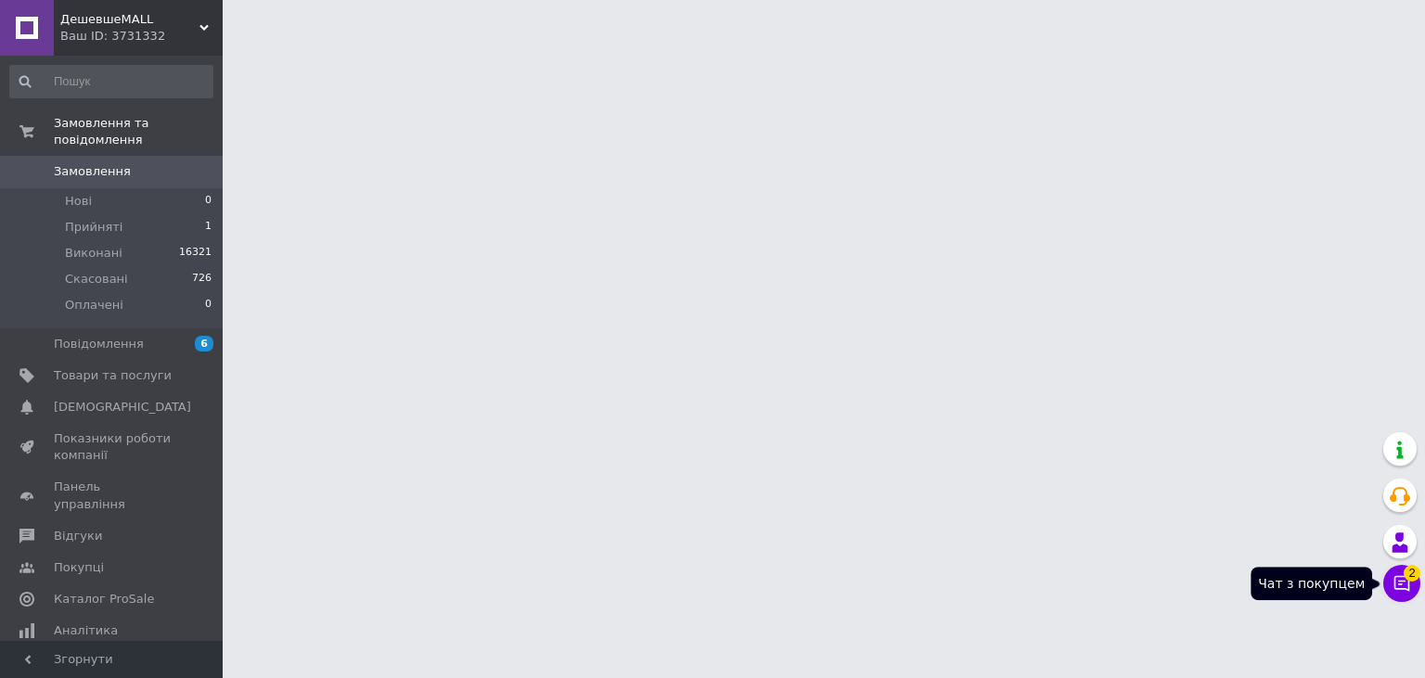
click at [1409, 588] on icon at bounding box center [1403, 584] width 16 height 16
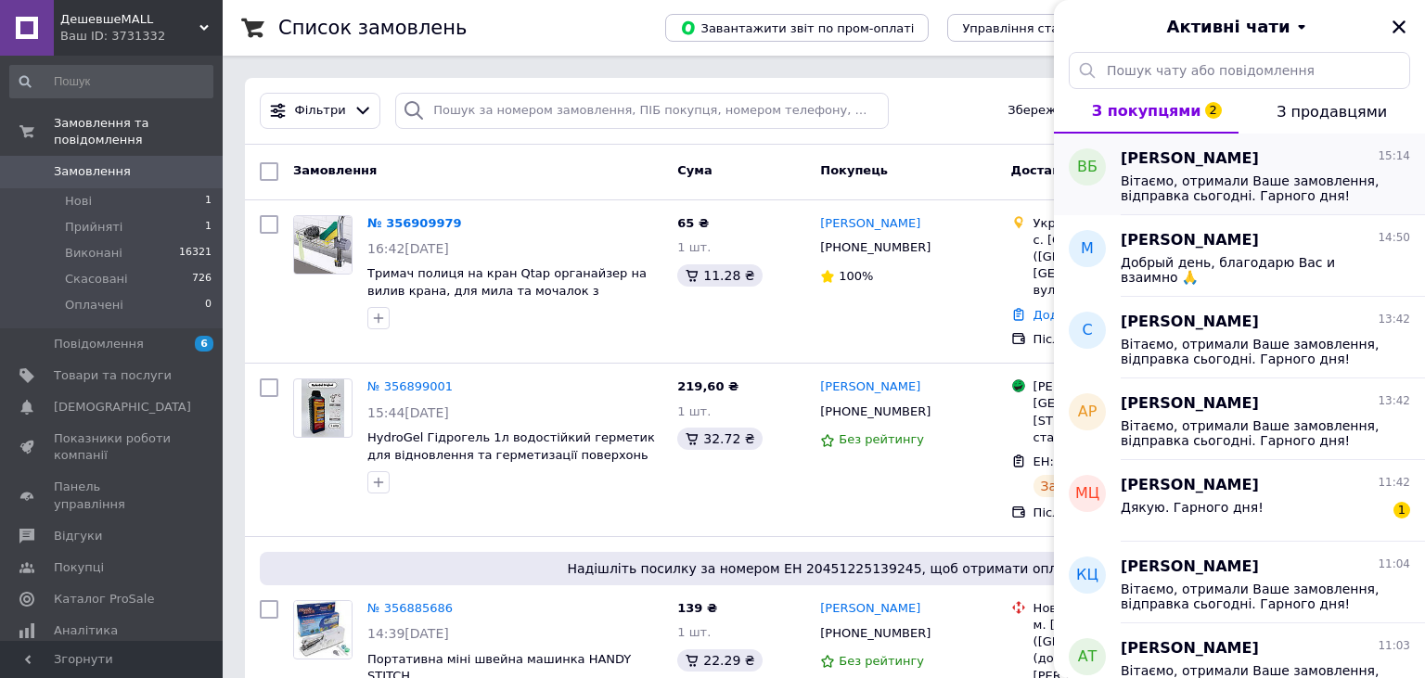
click at [1267, 191] on span "Вітаємо, отримали Ваше замовлення, відправка сьогодні. Гарного дня!" at bounding box center [1253, 189] width 264 height 30
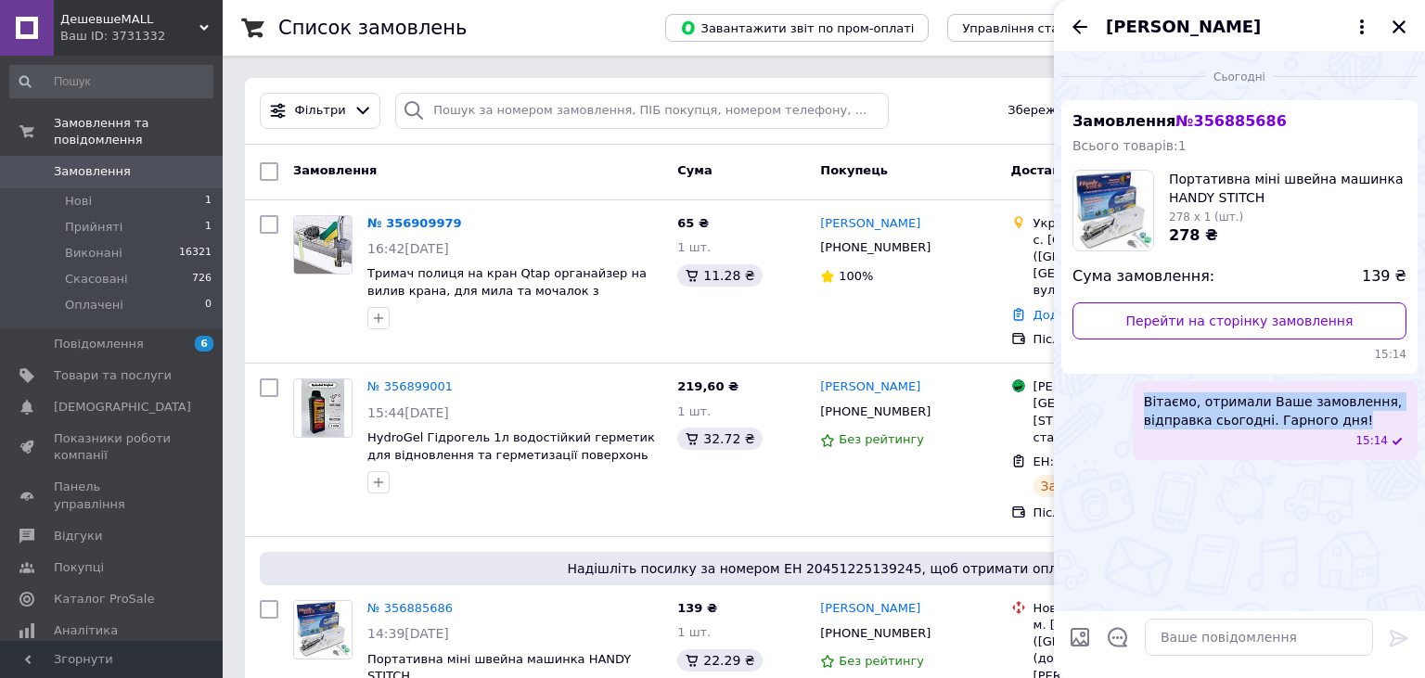
drag, startPoint x: 1347, startPoint y: 423, endPoint x: 1088, endPoint y: 383, distance: 261.9
click at [1088, 383] on div "Вітаємо, отримали Ваше замовлення, відправка сьогодні. Гарного дня! 15:14" at bounding box center [1240, 420] width 356 height 79
copy span "Вітаємо, отримали Ваше замовлення, відправка сьогодні. Гарного дня!"
click at [1400, 20] on icon "Закрити" at bounding box center [1399, 27] width 17 height 17
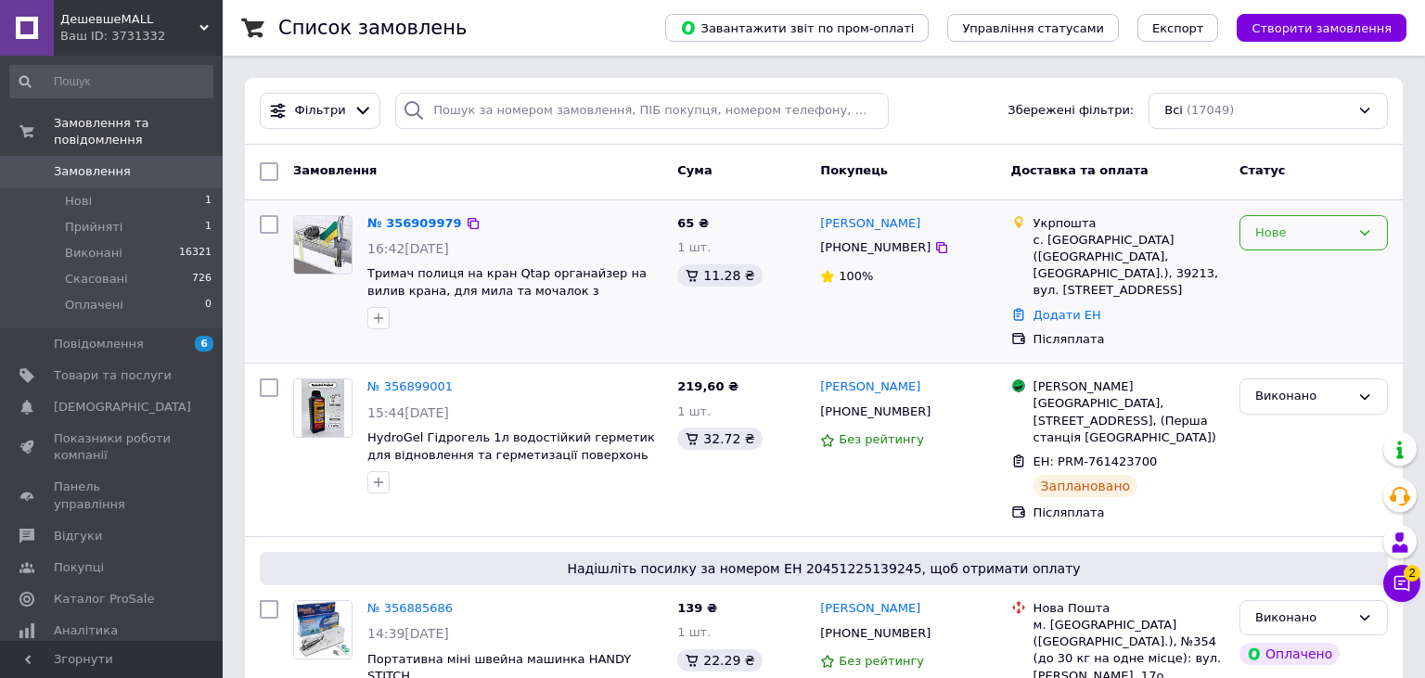
click at [1295, 238] on div "Нове" at bounding box center [1302, 233] width 95 height 19
click at [1279, 281] on li "Прийнято" at bounding box center [1314, 271] width 147 height 34
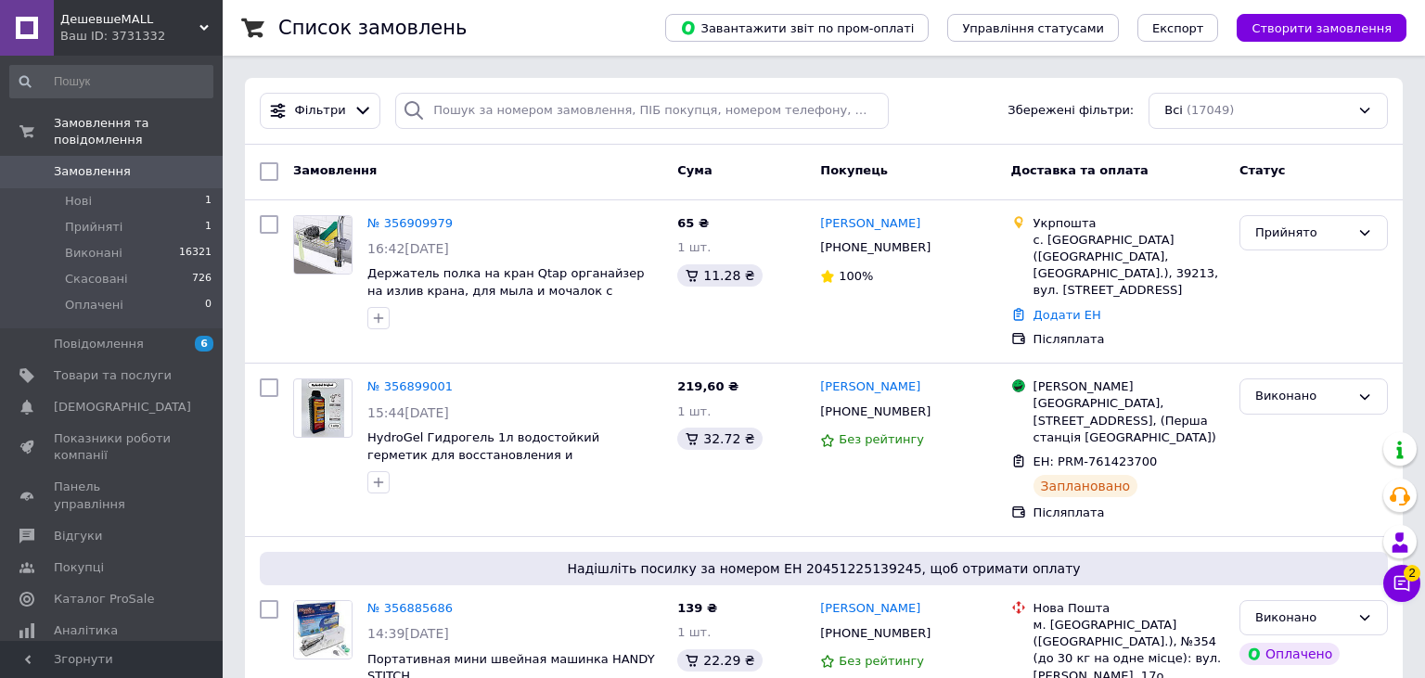
click at [142, 163] on span "Замовлення" at bounding box center [113, 171] width 118 height 17
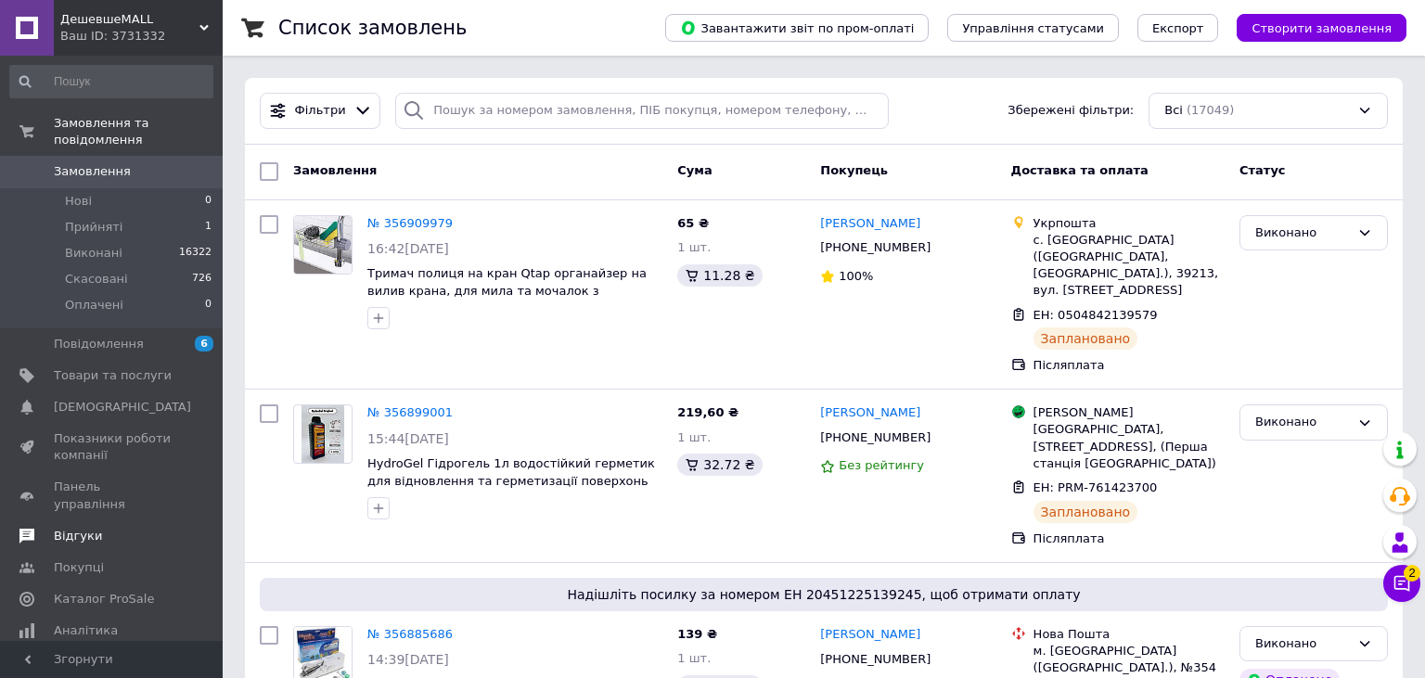
click at [98, 521] on link "Відгуки" at bounding box center [111, 537] width 223 height 32
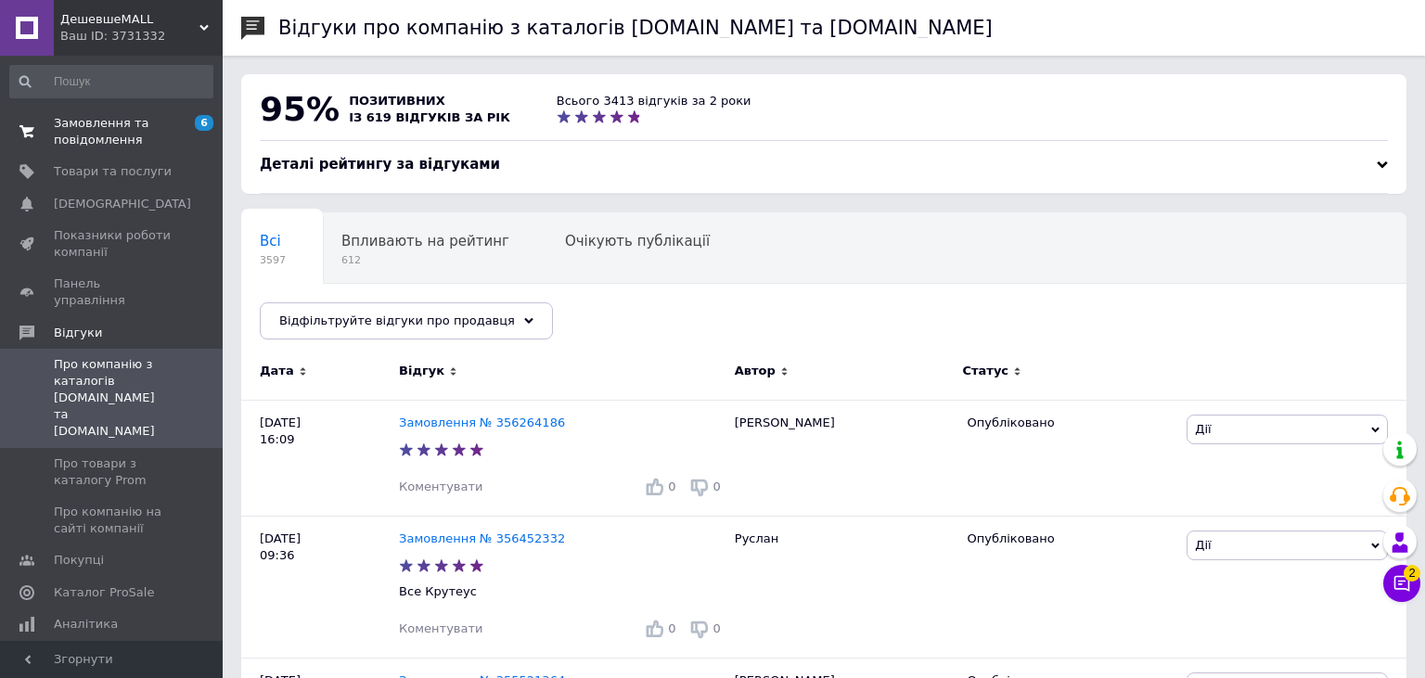
click at [92, 138] on span "Замовлення та повідомлення" at bounding box center [113, 131] width 118 height 33
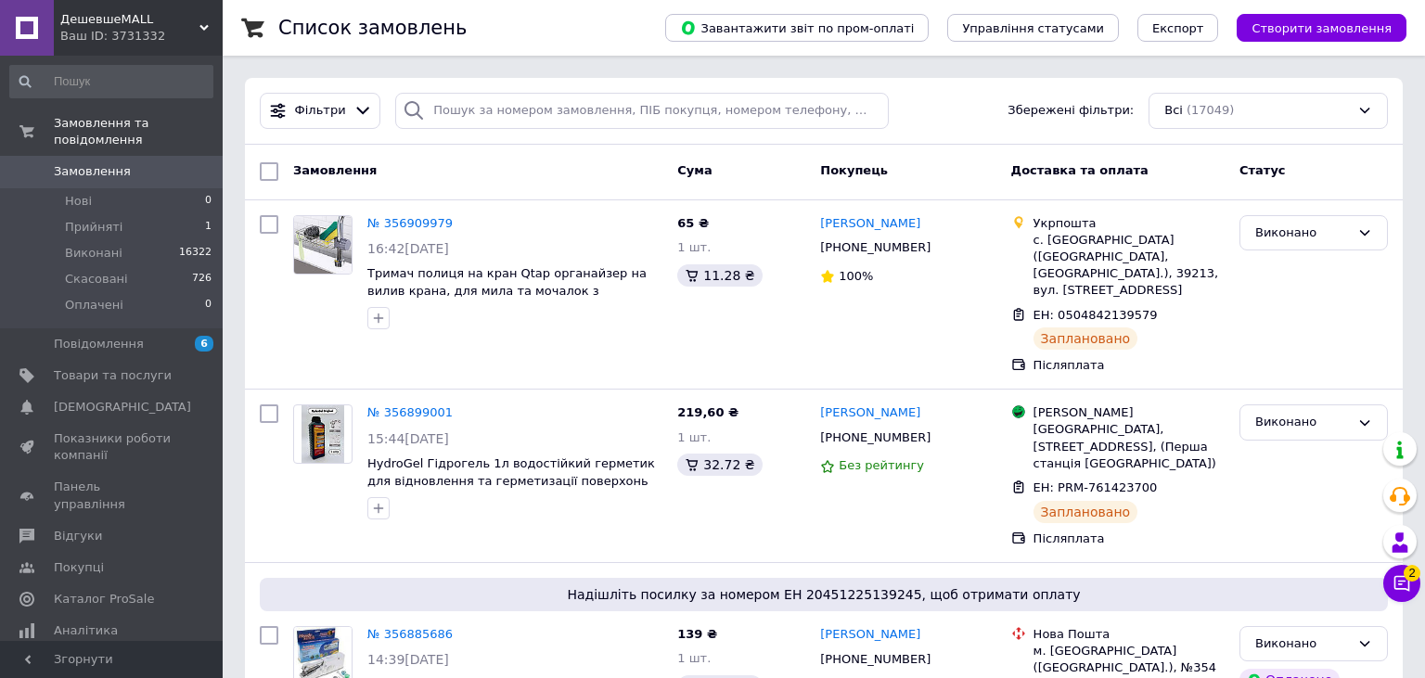
click at [161, 163] on span "Замовлення" at bounding box center [113, 171] width 118 height 17
click at [354, 113] on icon at bounding box center [363, 110] width 19 height 19
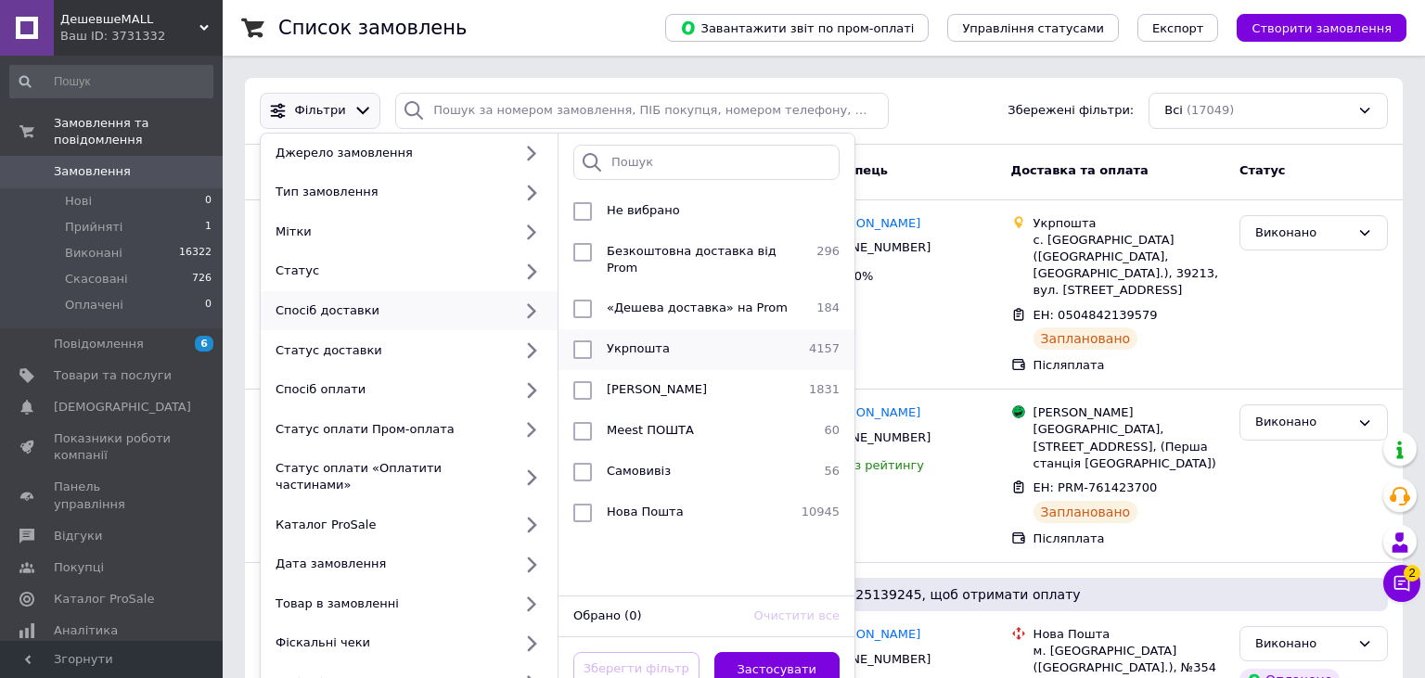
click at [598, 329] on li "Укрпошта 4157" at bounding box center [707, 349] width 296 height 41
checkbox input "true"
click at [783, 660] on button "Застосувати" at bounding box center [777, 670] width 126 height 36
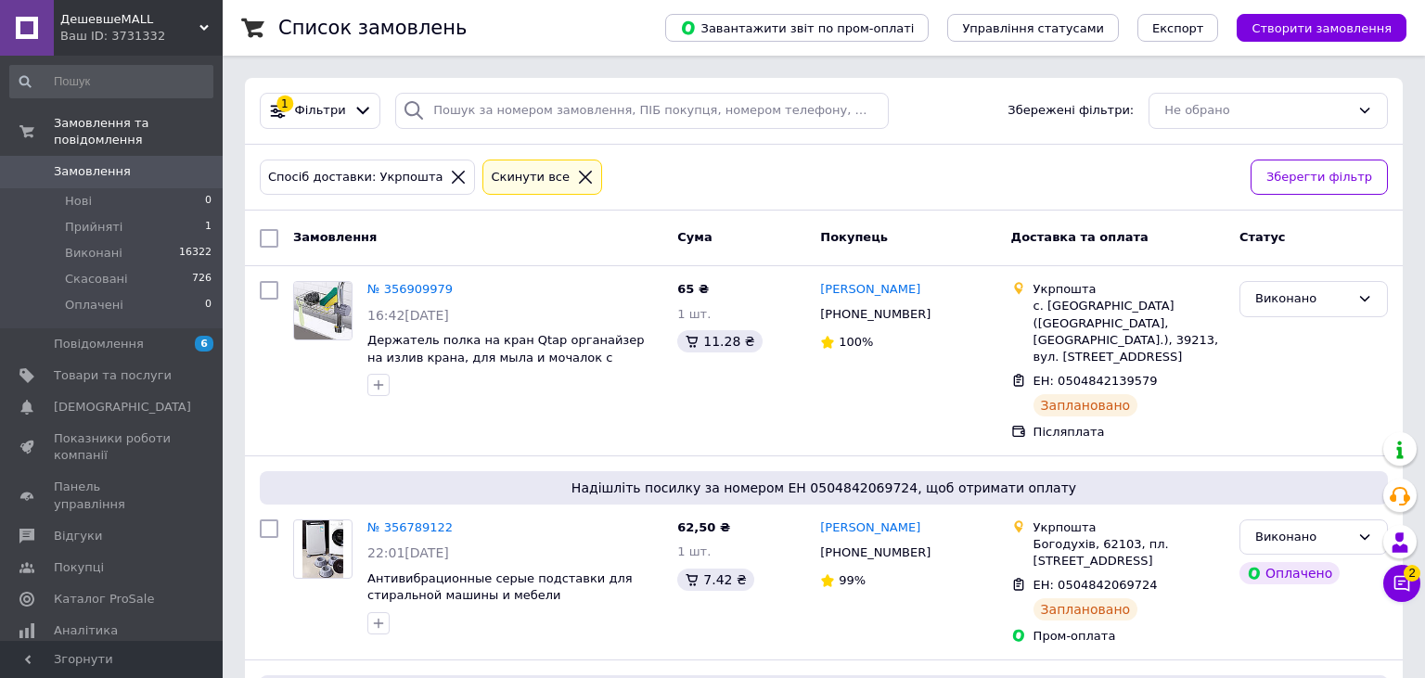
click at [436, 166] on div "Спосіб доставки: Укрпошта" at bounding box center [367, 178] width 215 height 36
click at [450, 171] on icon at bounding box center [458, 177] width 17 height 17
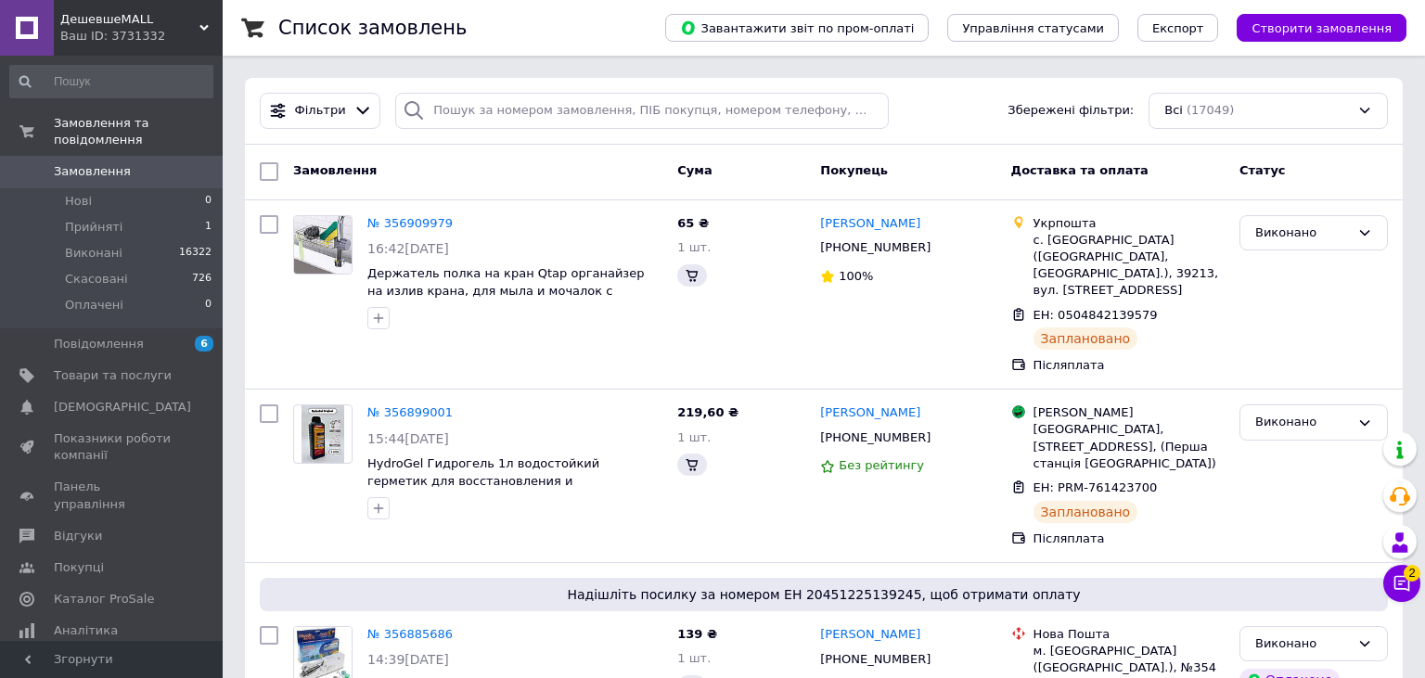
click at [336, 111] on span "Фільтри" at bounding box center [320, 111] width 51 height 18
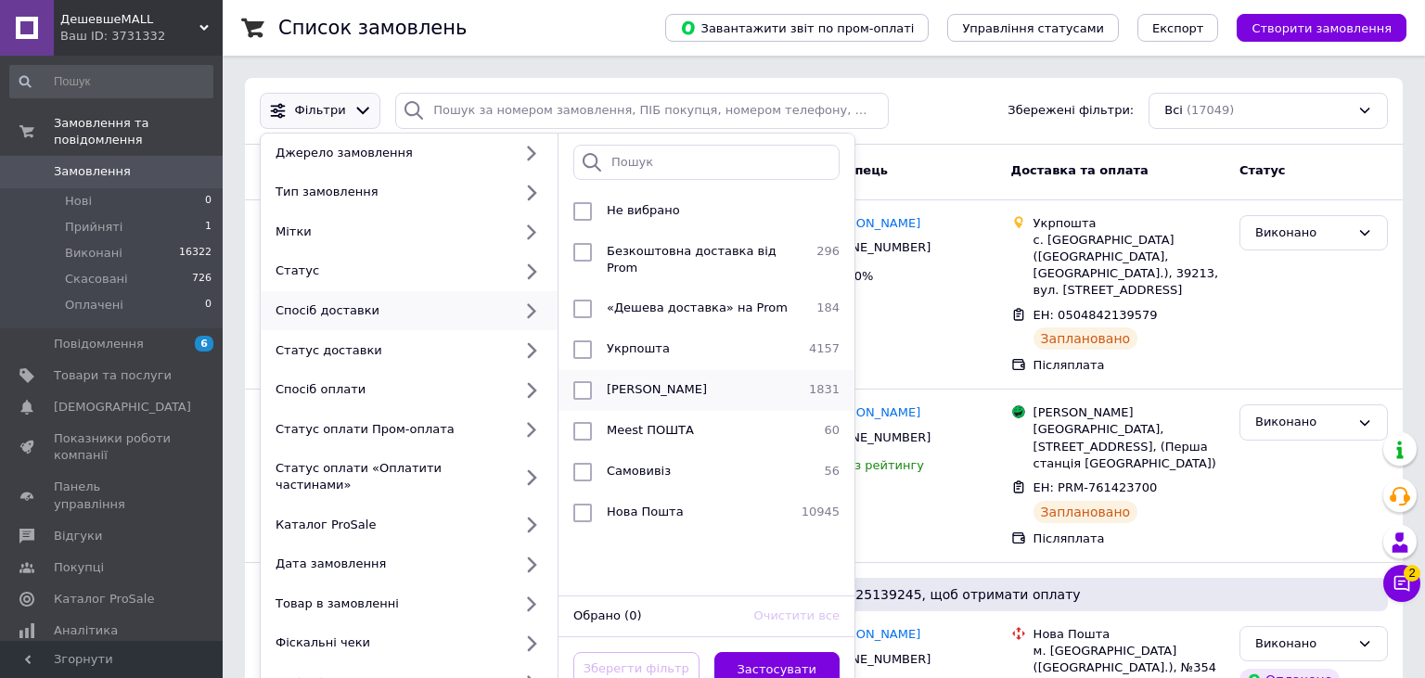
click at [692, 382] on span "Магазини Rozetka" at bounding box center [657, 389] width 100 height 14
checkbox input "true"
click at [787, 652] on button "Застосувати" at bounding box center [777, 670] width 126 height 36
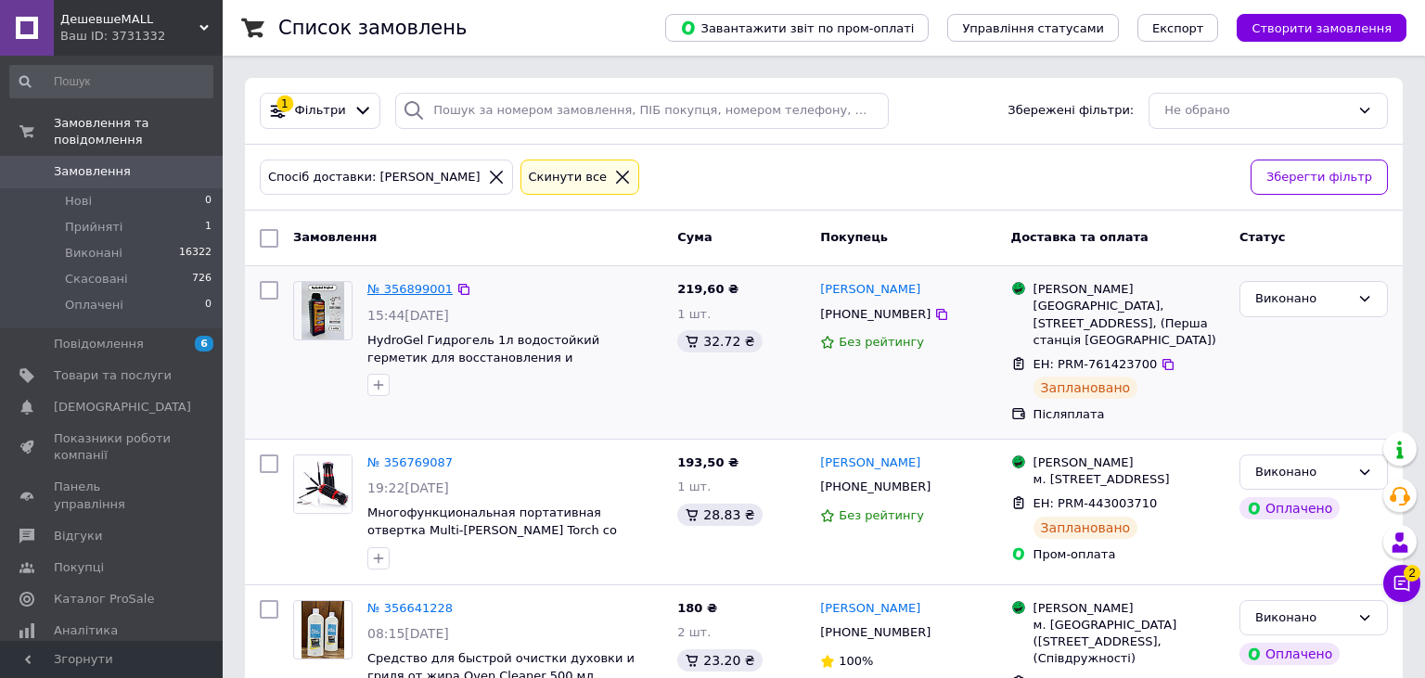
scroll to position [196, 0]
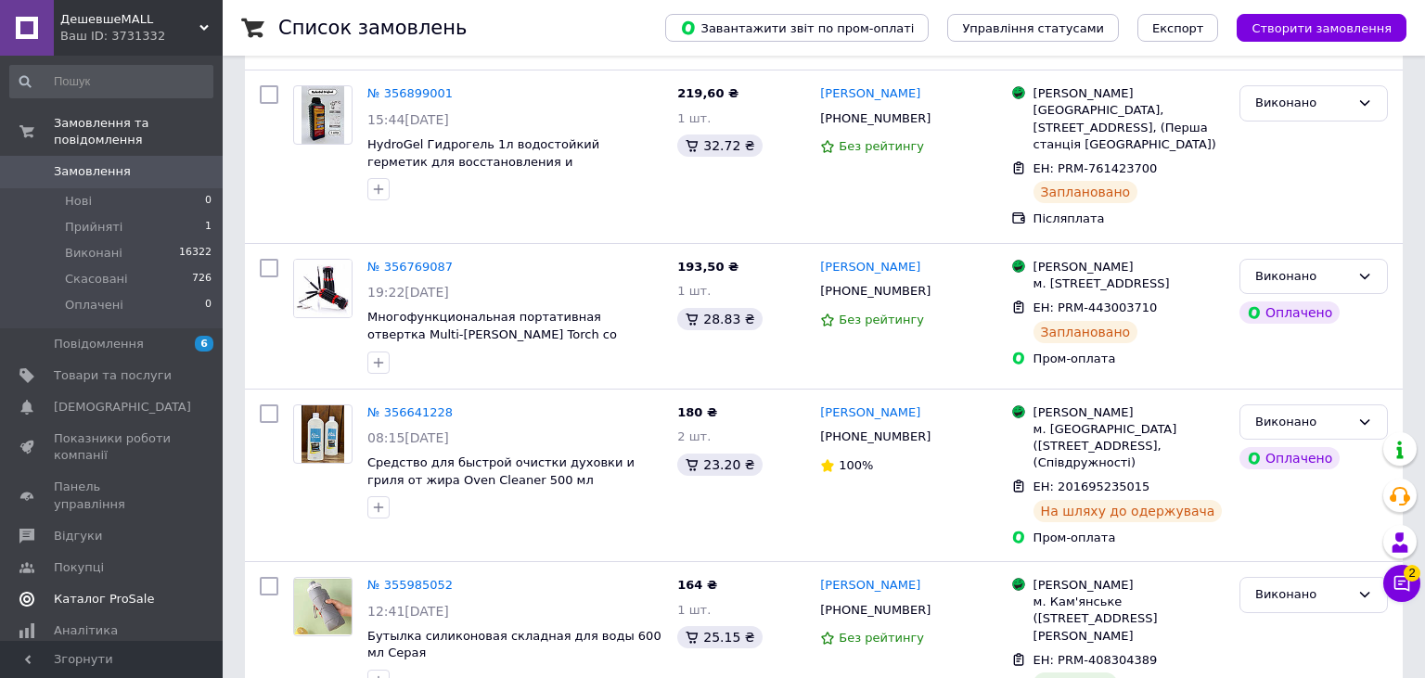
click at [122, 399] on span "[DEMOGRAPHIC_DATA]" at bounding box center [113, 407] width 118 height 17
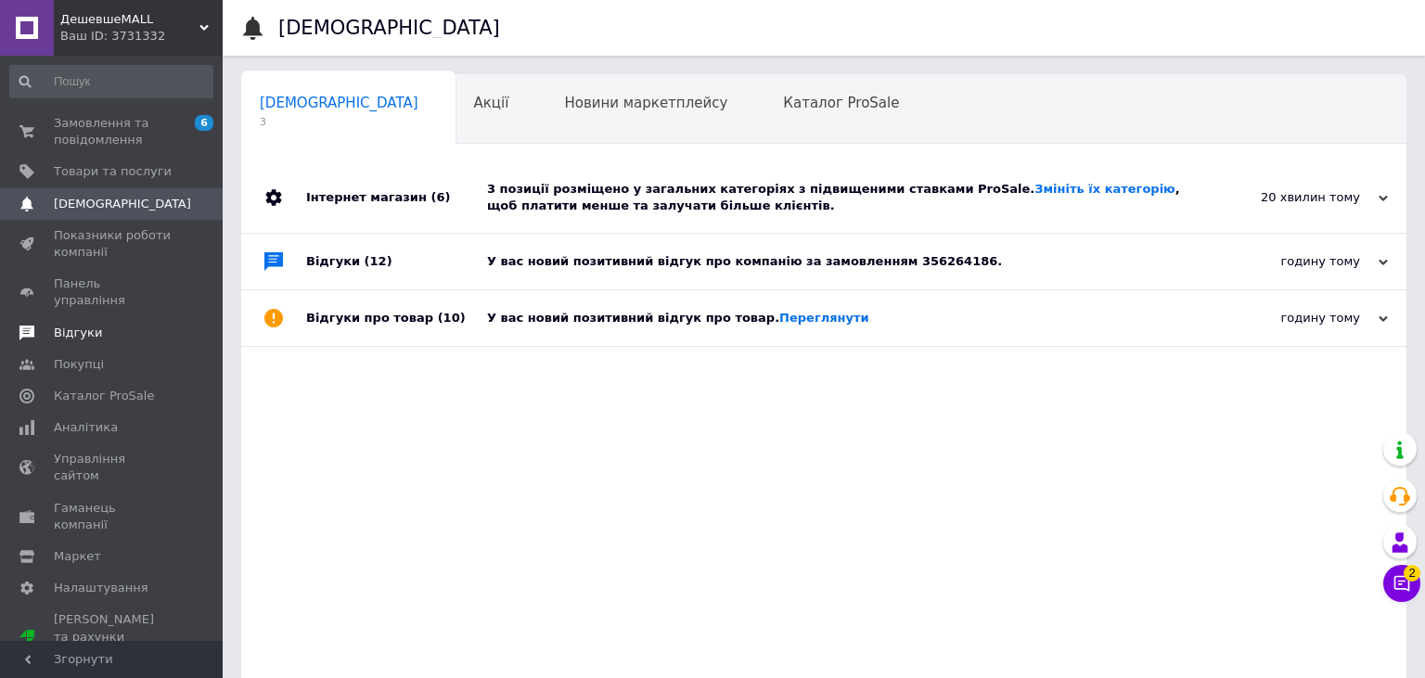
click at [133, 317] on link "Відгуки" at bounding box center [111, 333] width 223 height 32
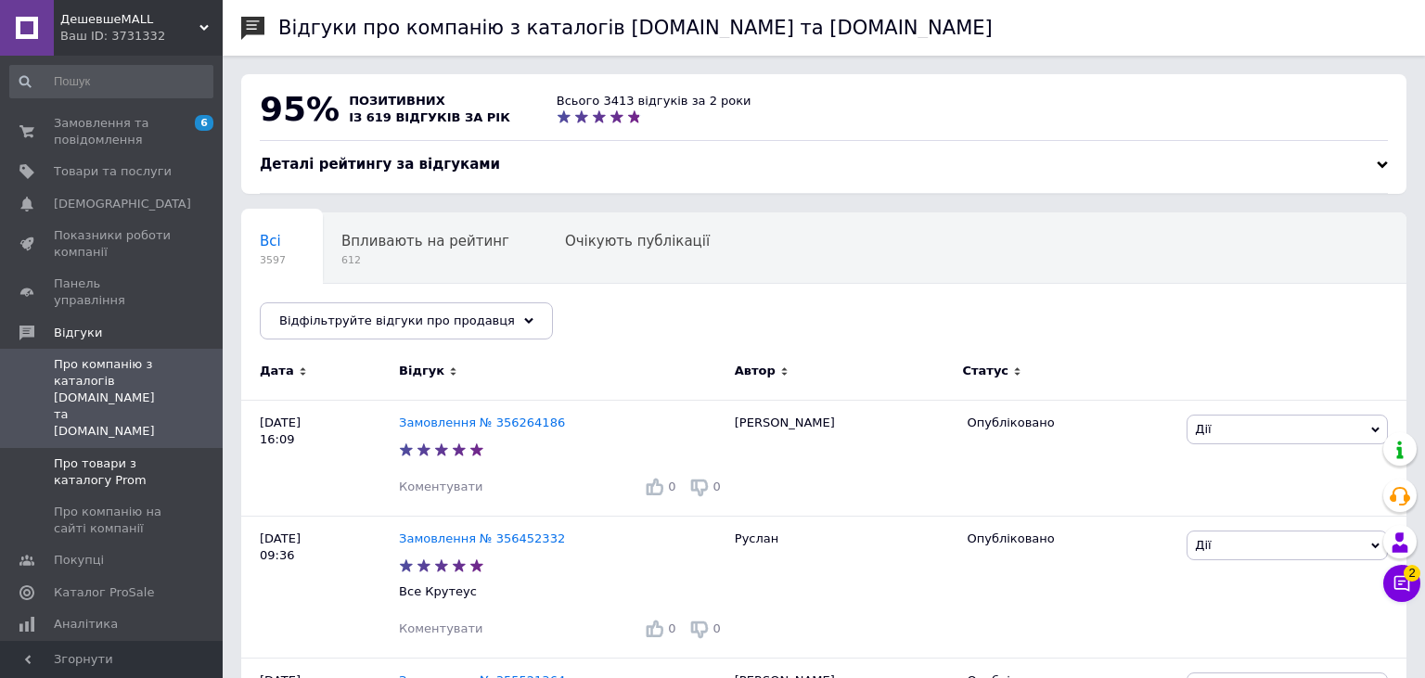
click at [153, 456] on span "Про товари з каталогу Prom" at bounding box center [113, 472] width 118 height 33
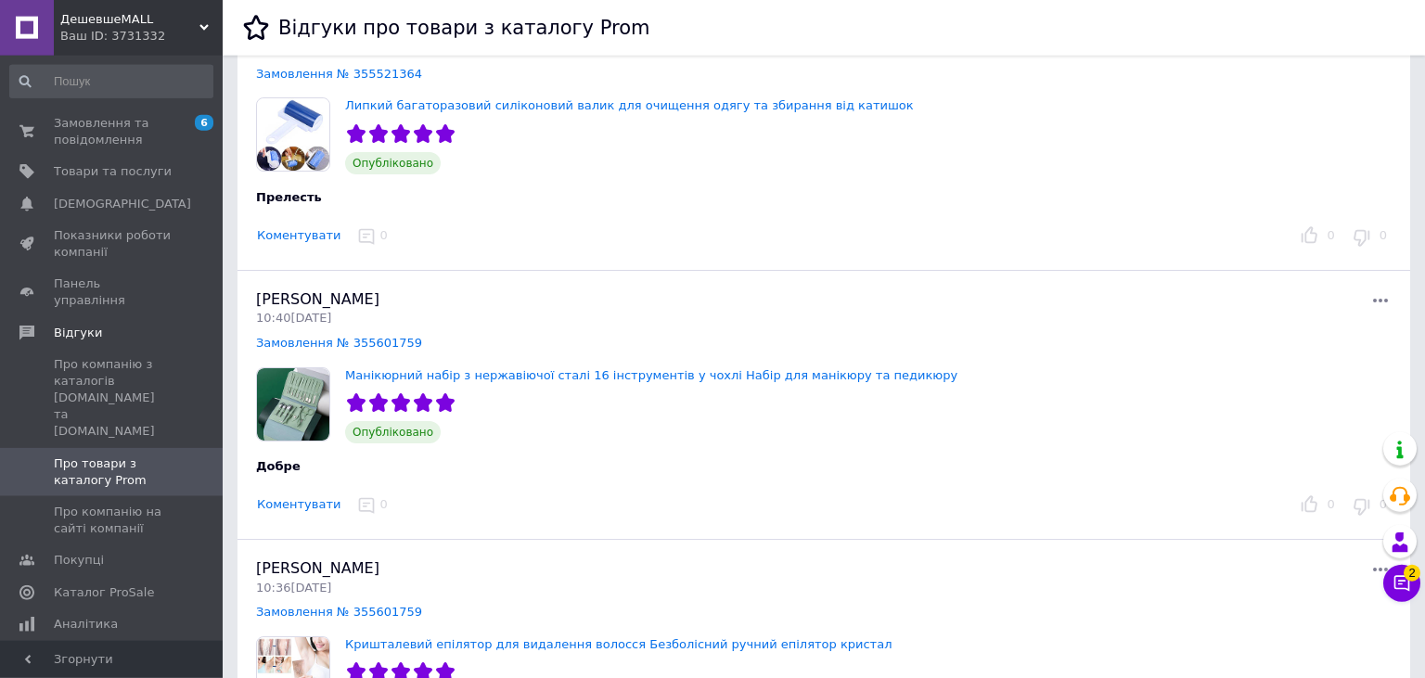
scroll to position [783, 0]
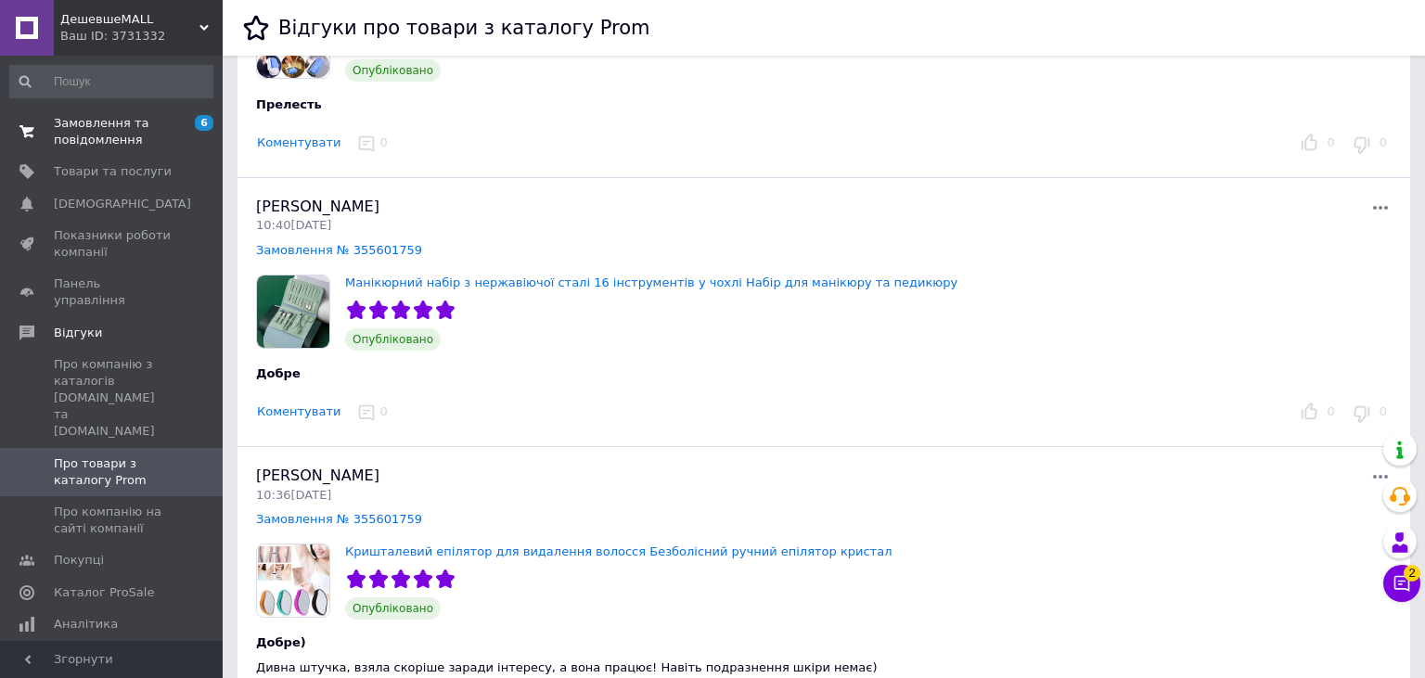
click at [91, 121] on span "Замовлення та повідомлення" at bounding box center [113, 131] width 118 height 33
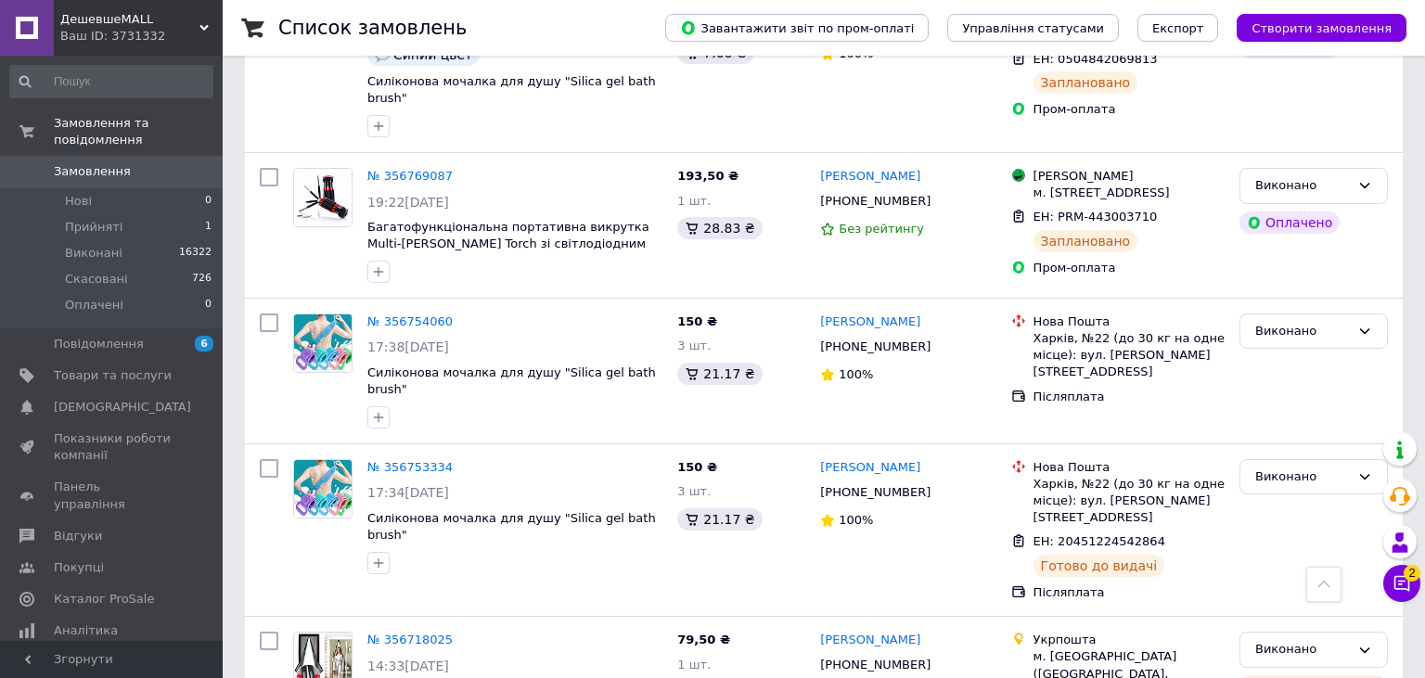
click at [113, 163] on span "Замовлення" at bounding box center [92, 171] width 77 height 17
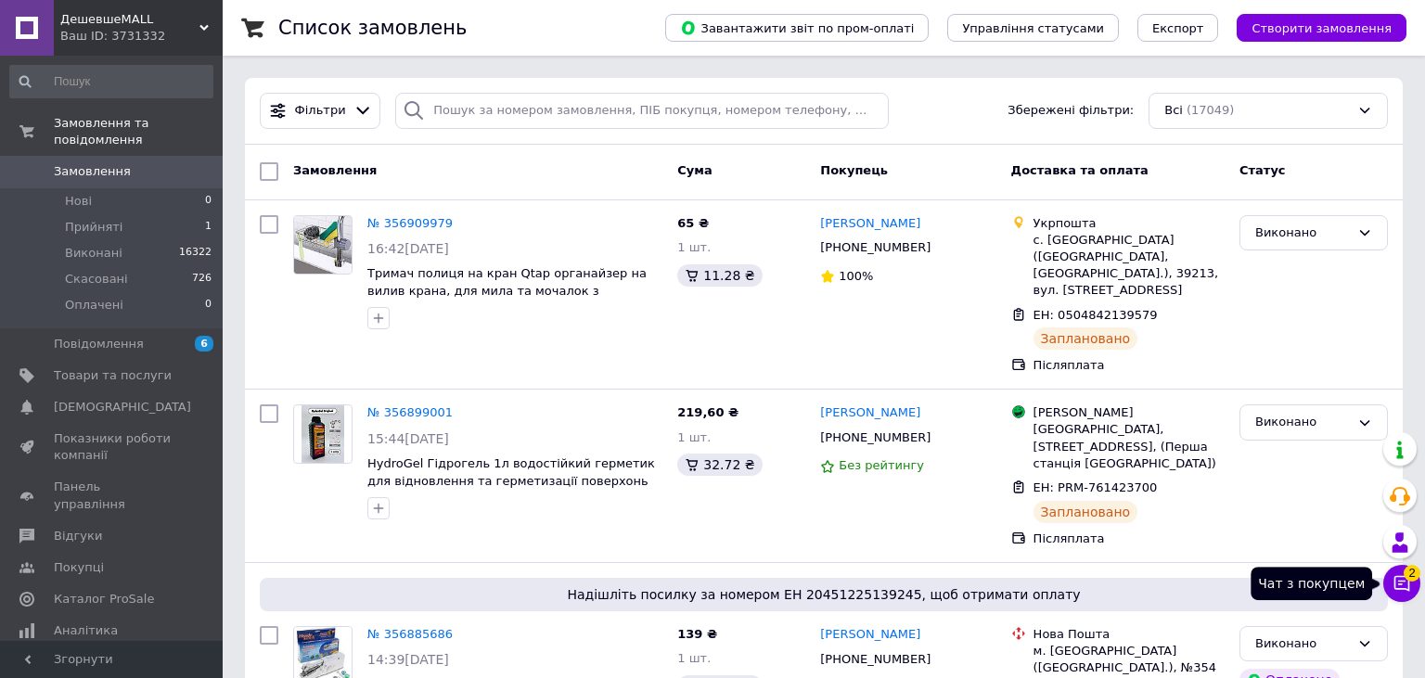
drag, startPoint x: 1398, startPoint y: 577, endPoint x: 1412, endPoint y: 582, distance: 14.7
click at [1397, 577] on icon at bounding box center [1403, 584] width 16 height 16
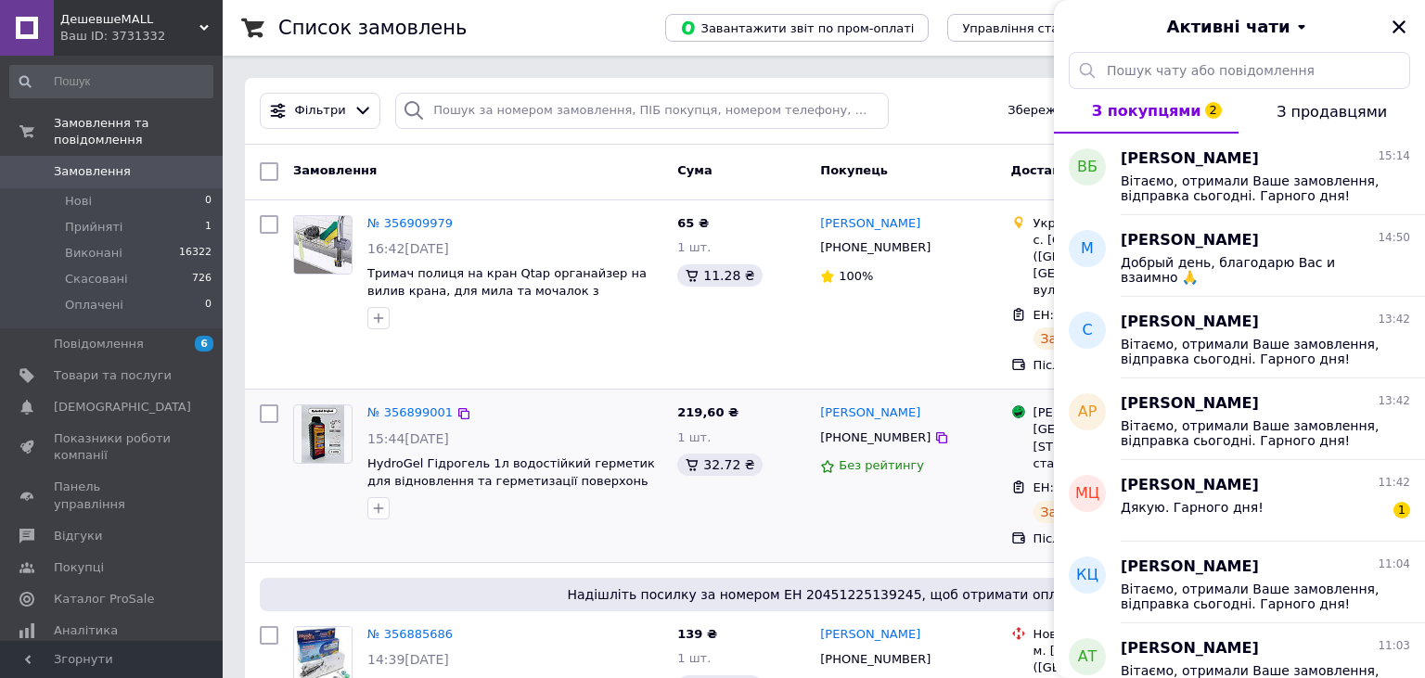
drag, startPoint x: 1400, startPoint y: 31, endPoint x: 1226, endPoint y: 508, distance: 507.8
click at [1398, 32] on icon "Закрити" at bounding box center [1399, 27] width 17 height 17
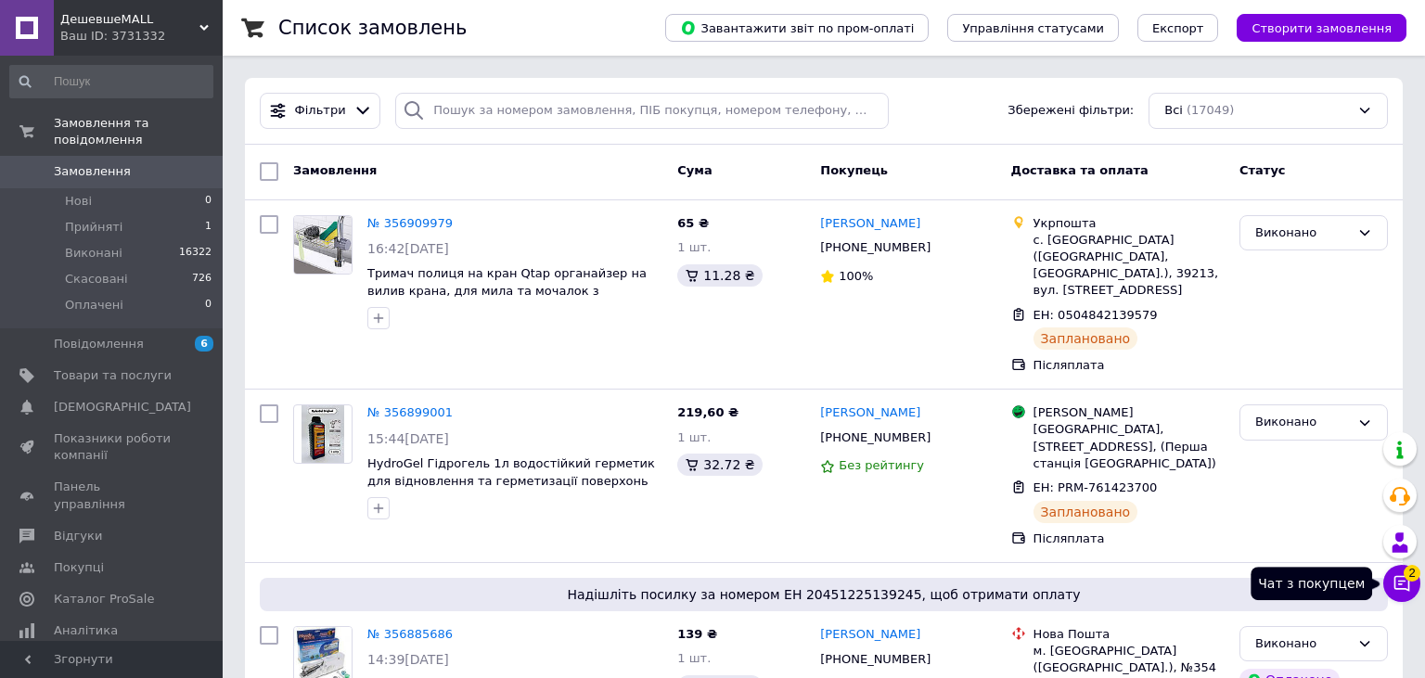
click at [1397, 573] on button "Чат з покупцем 2" at bounding box center [1402, 583] width 37 height 37
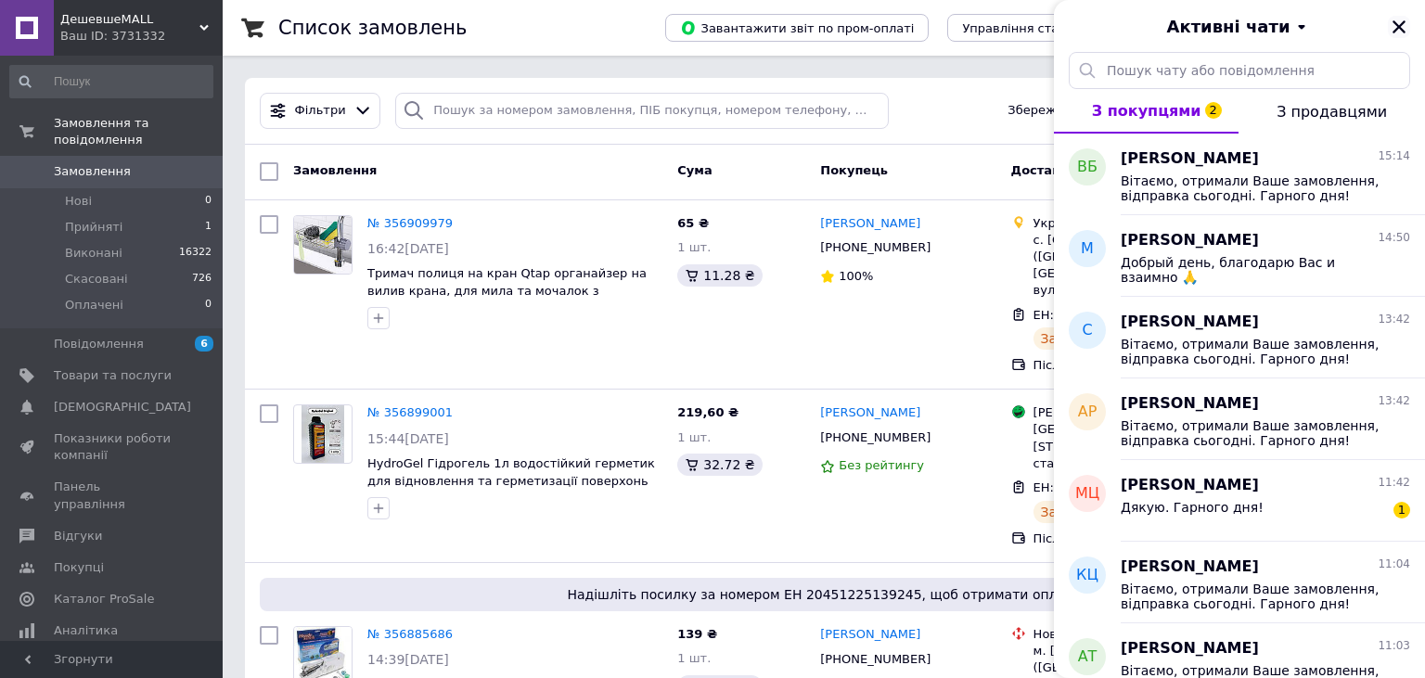
click at [1397, 30] on icon "Закрити" at bounding box center [1399, 26] width 13 height 13
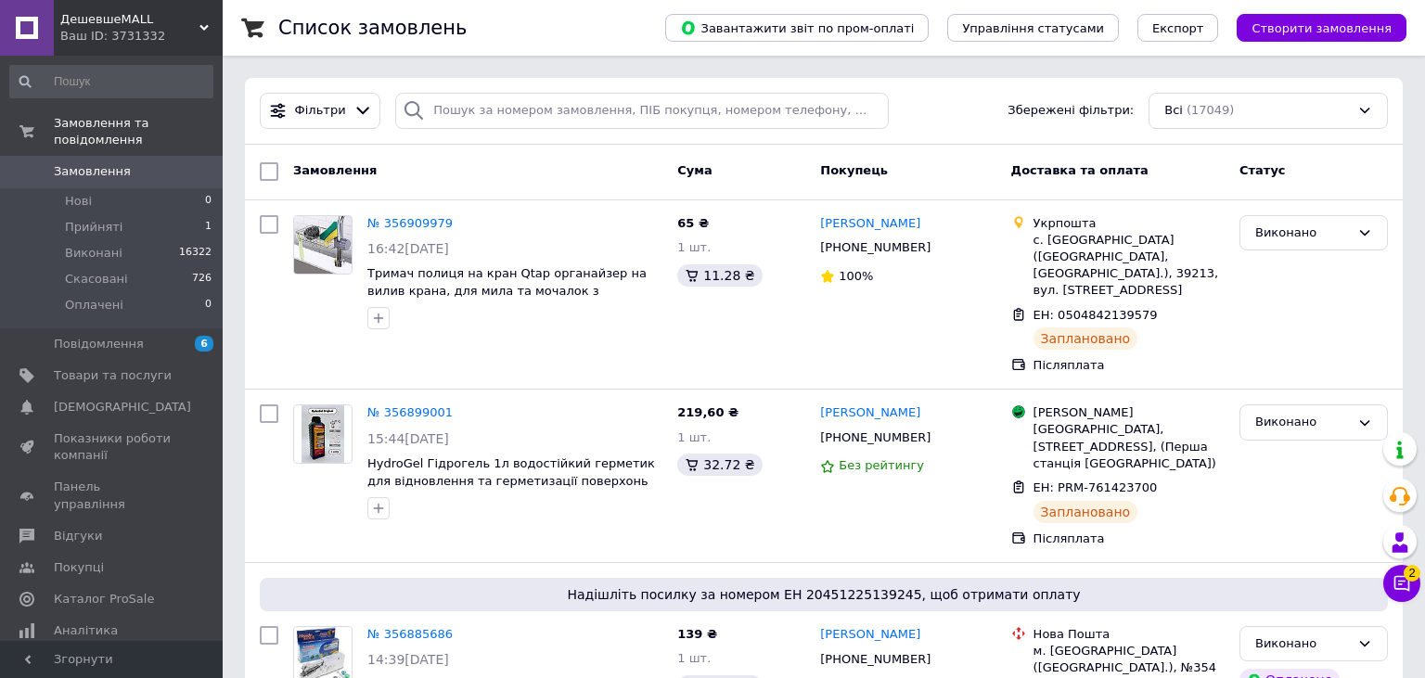
click at [121, 163] on span "Замовлення" at bounding box center [92, 171] width 77 height 17
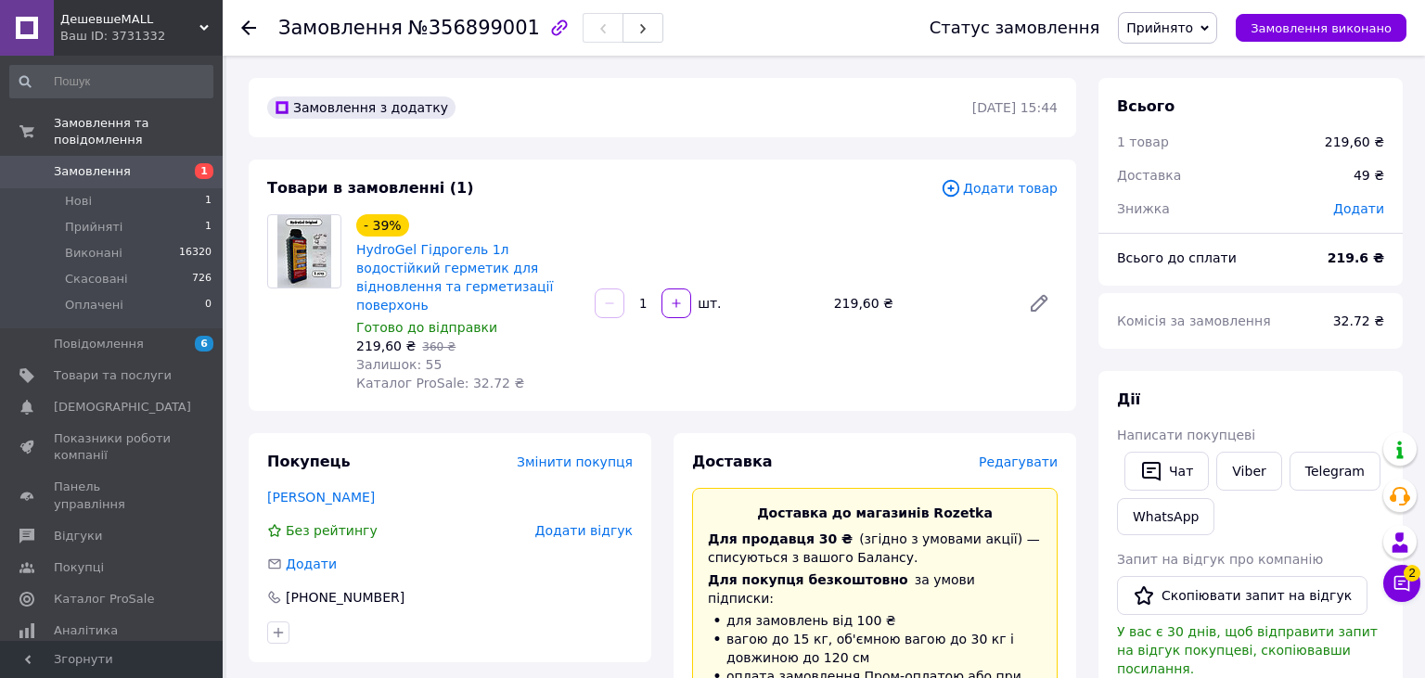
click at [1038, 455] on span "Редагувати" at bounding box center [1018, 462] width 79 height 15
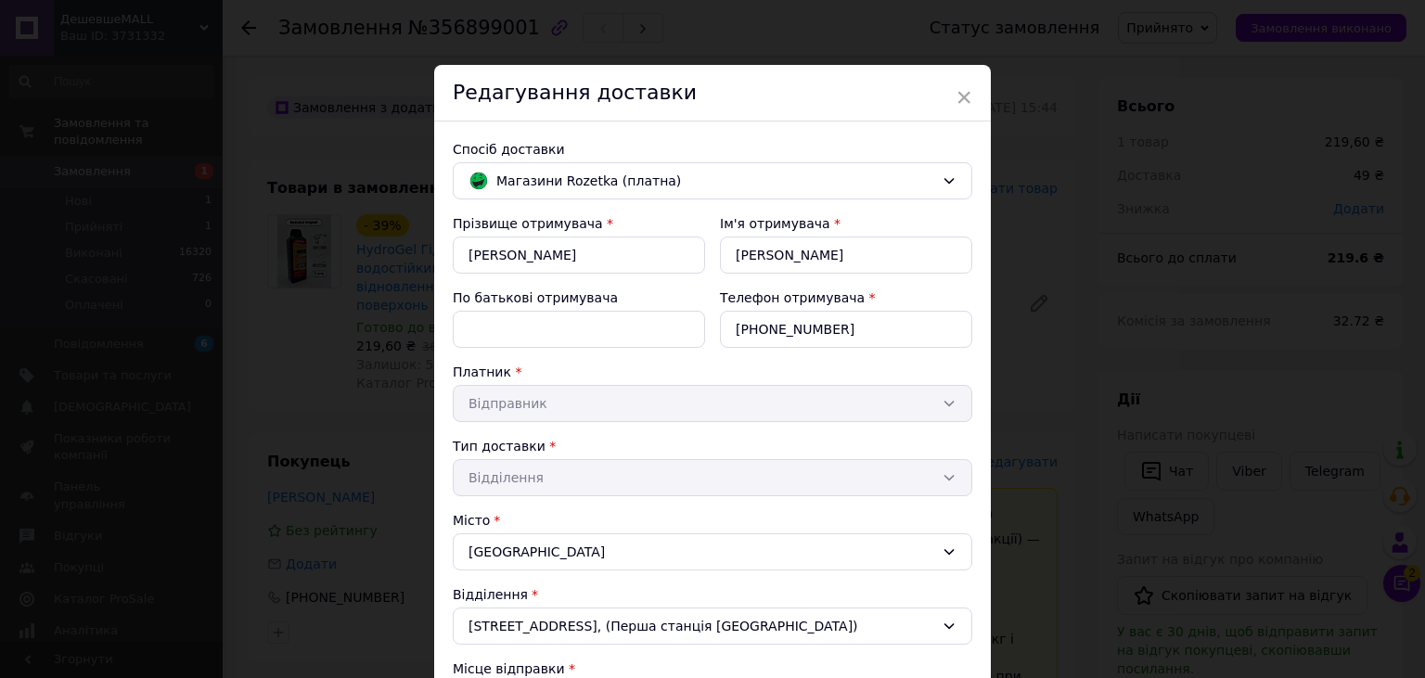
scroll to position [360, 0]
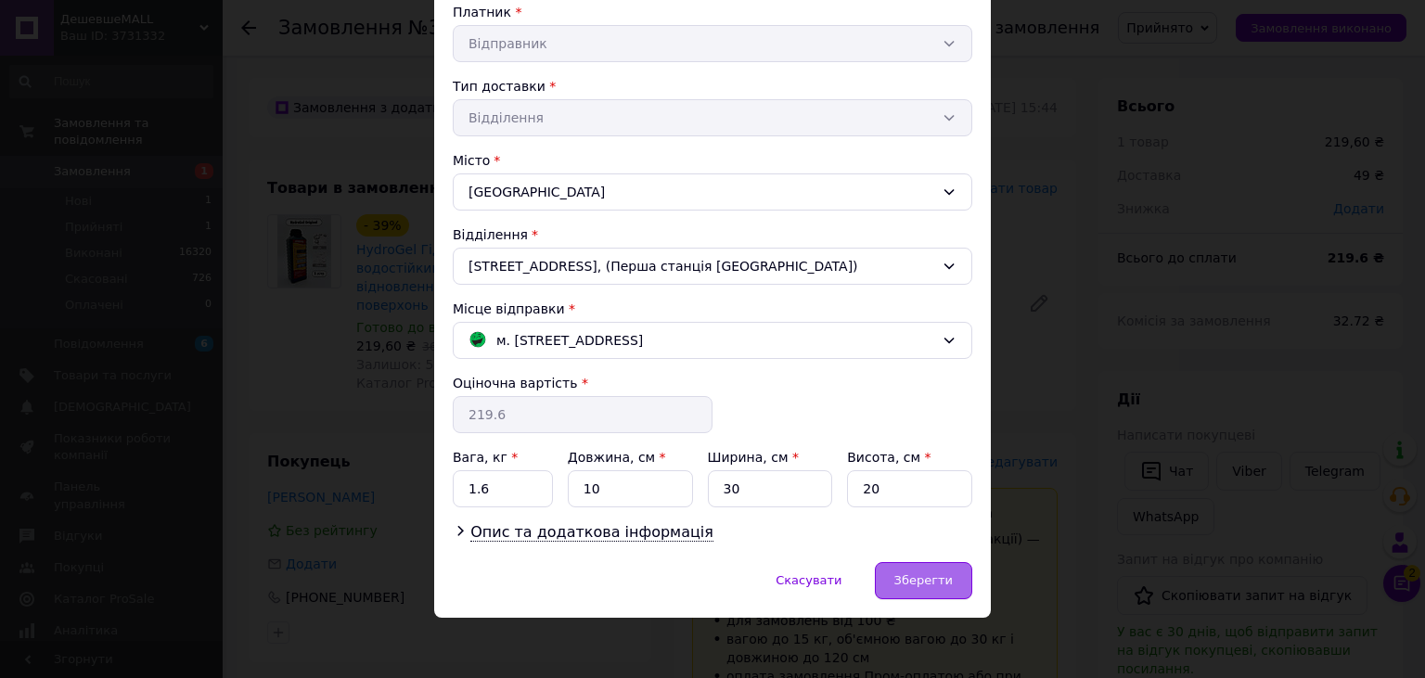
click at [903, 571] on div "Зберегти" at bounding box center [923, 580] width 97 height 37
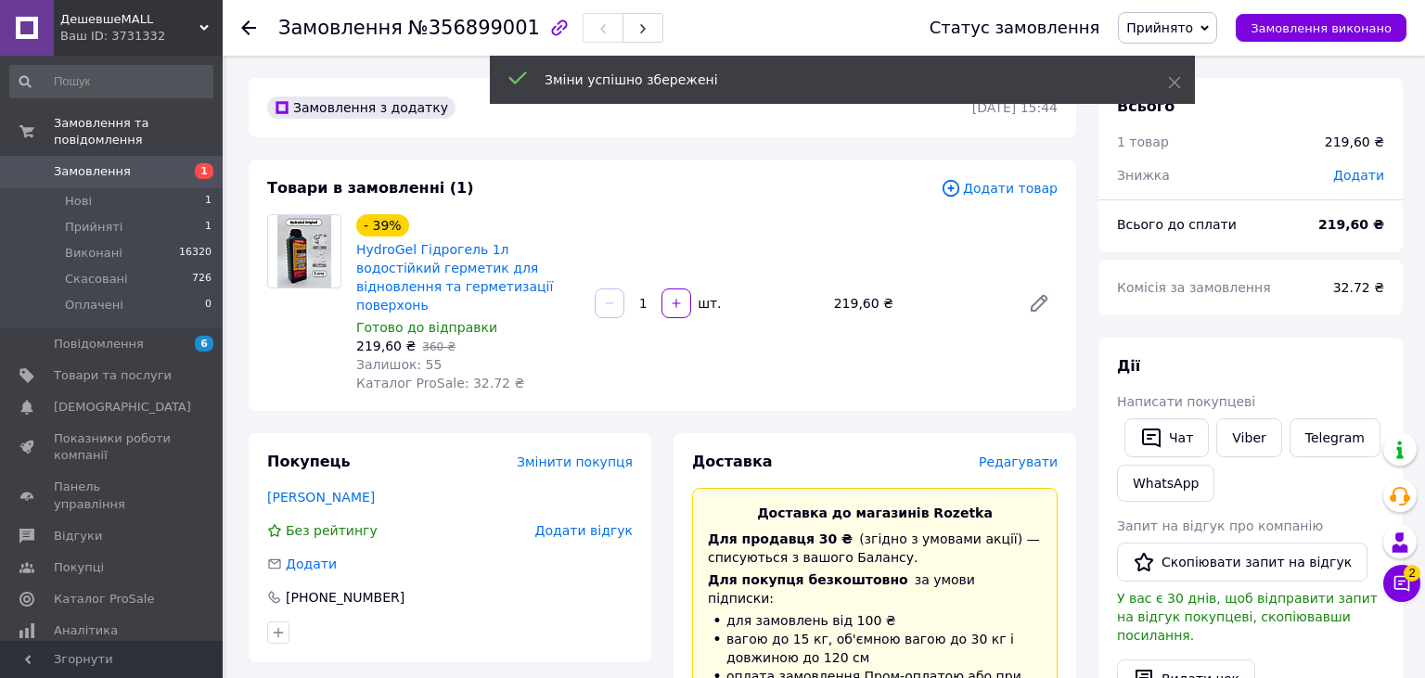
click at [1393, 603] on div "Менеджер 2 Чат з покупцем Тех підтримка Чат з покупцем 2" at bounding box center [1402, 517] width 37 height 183
drag, startPoint x: 1405, startPoint y: 591, endPoint x: 1379, endPoint y: 589, distance: 26.0
click at [1405, 590] on icon at bounding box center [1402, 583] width 19 height 19
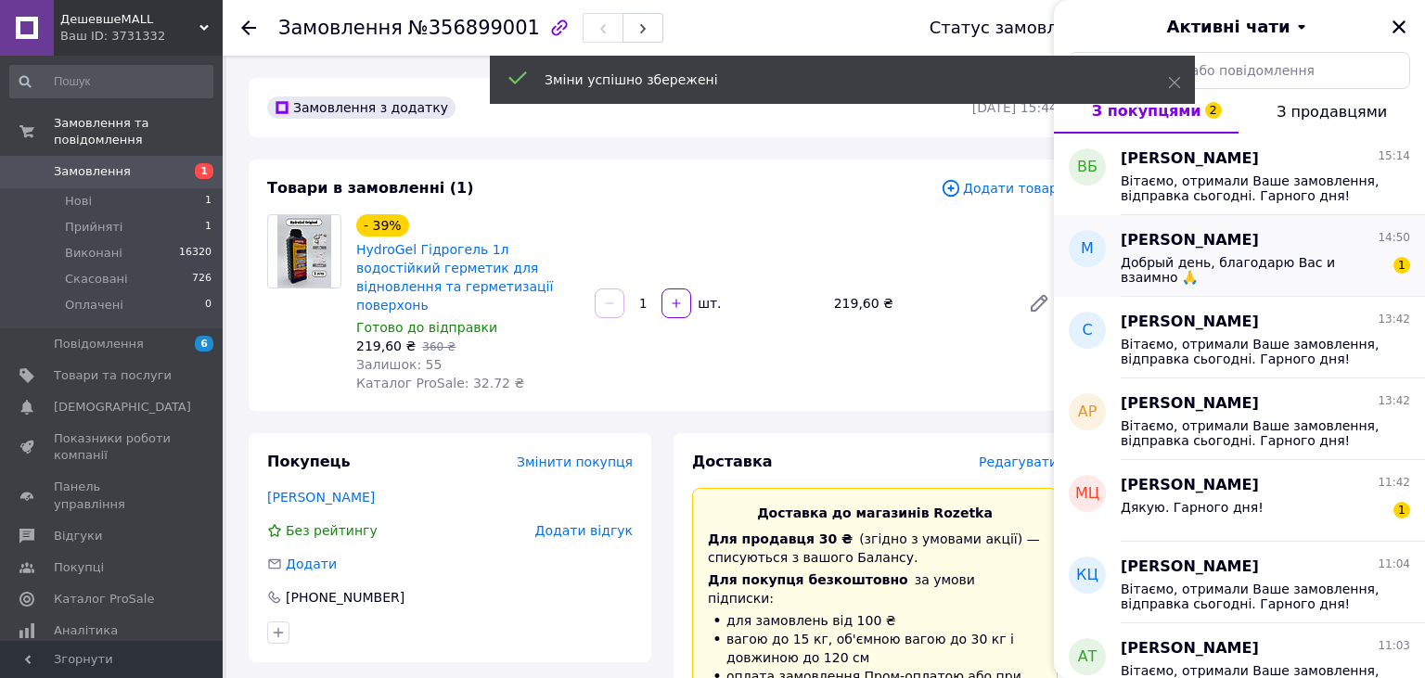
click at [1247, 264] on span "Добрый день, благодарю Вас и взаимно 🙏" at bounding box center [1253, 270] width 264 height 30
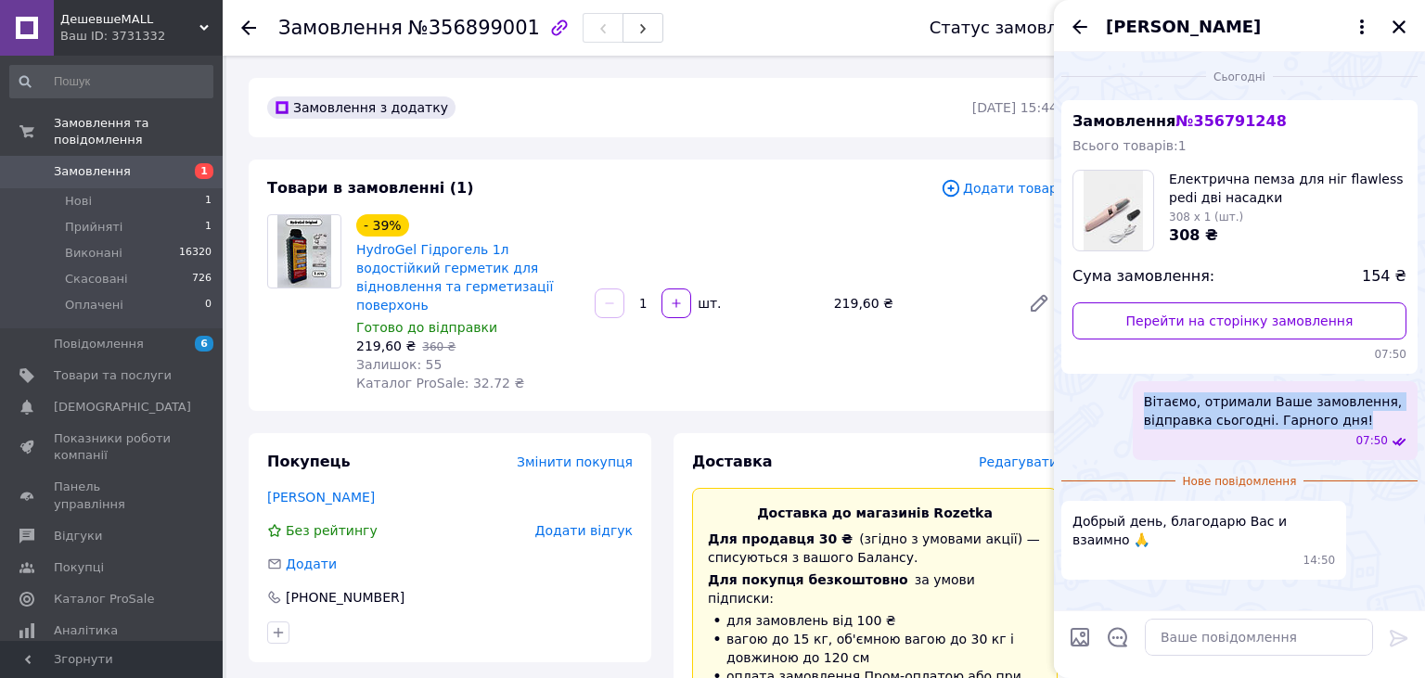
drag, startPoint x: 1343, startPoint y: 426, endPoint x: 1115, endPoint y: 401, distance: 228.7
click at [1115, 401] on div "Вітаємо, отримали Ваше замовлення, відправка сьогодні. Гарного дня! 07:50" at bounding box center [1240, 420] width 356 height 79
copy span "Вітаємо, отримали Ваше замовлення, відправка сьогодні. Гарного дня!"
drag, startPoint x: 1394, startPoint y: 32, endPoint x: 1383, endPoint y: 46, distance: 18.6
click at [1394, 32] on icon "Закрити" at bounding box center [1399, 26] width 13 height 13
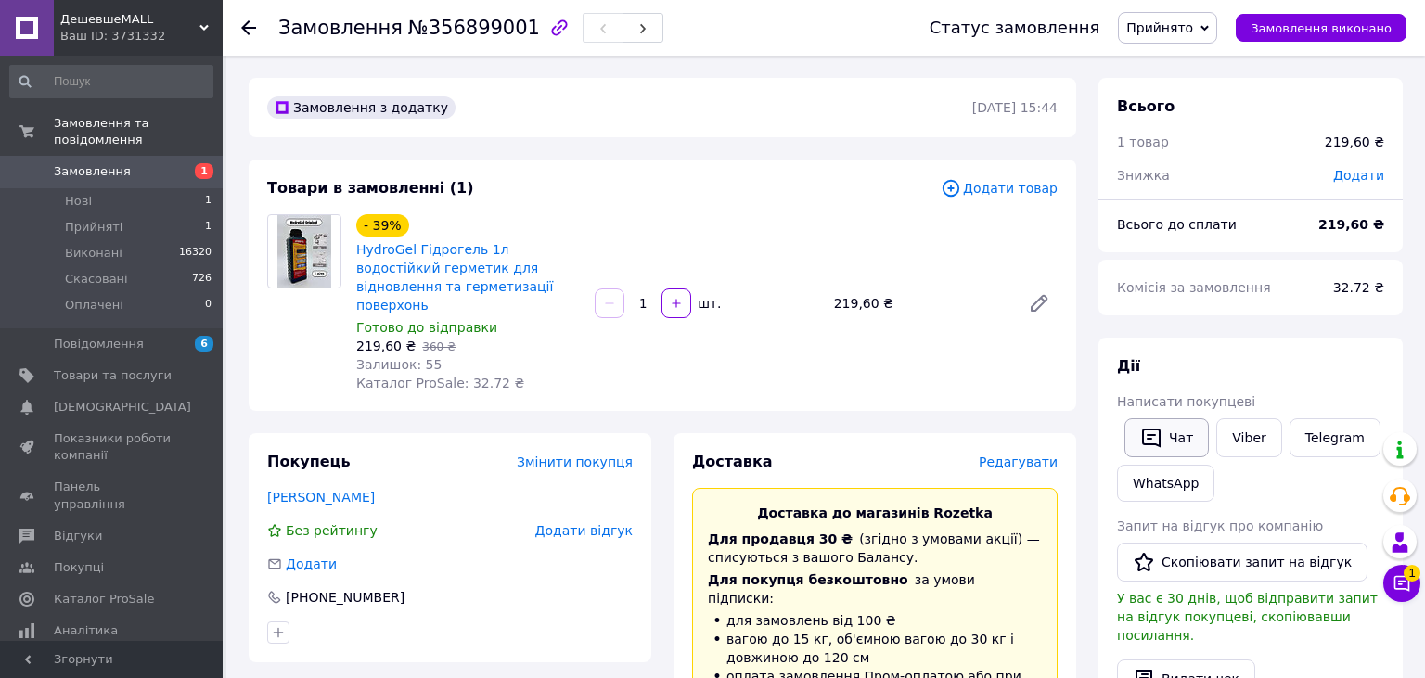
click at [1156, 432] on icon "button" at bounding box center [1151, 438] width 22 height 22
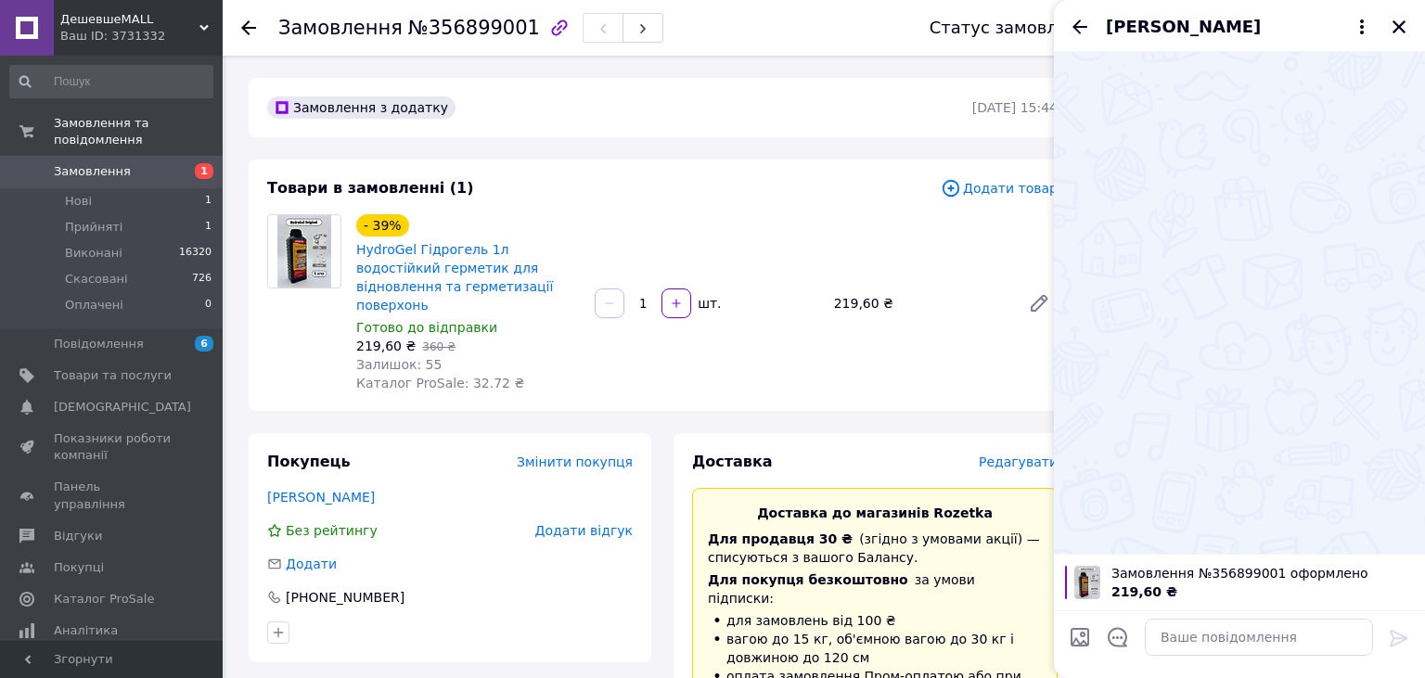
click at [1207, 602] on div "Замовлення №356899001 оформлено 219,60 ₴" at bounding box center [1239, 582] width 371 height 57
click at [1203, 660] on div at bounding box center [1259, 637] width 243 height 52
click at [1214, 637] on textarea at bounding box center [1259, 637] width 228 height 37
paste textarea "Вітаємо, отримали Ваше замовлення, відправка сьогодні. Гарного дня!"
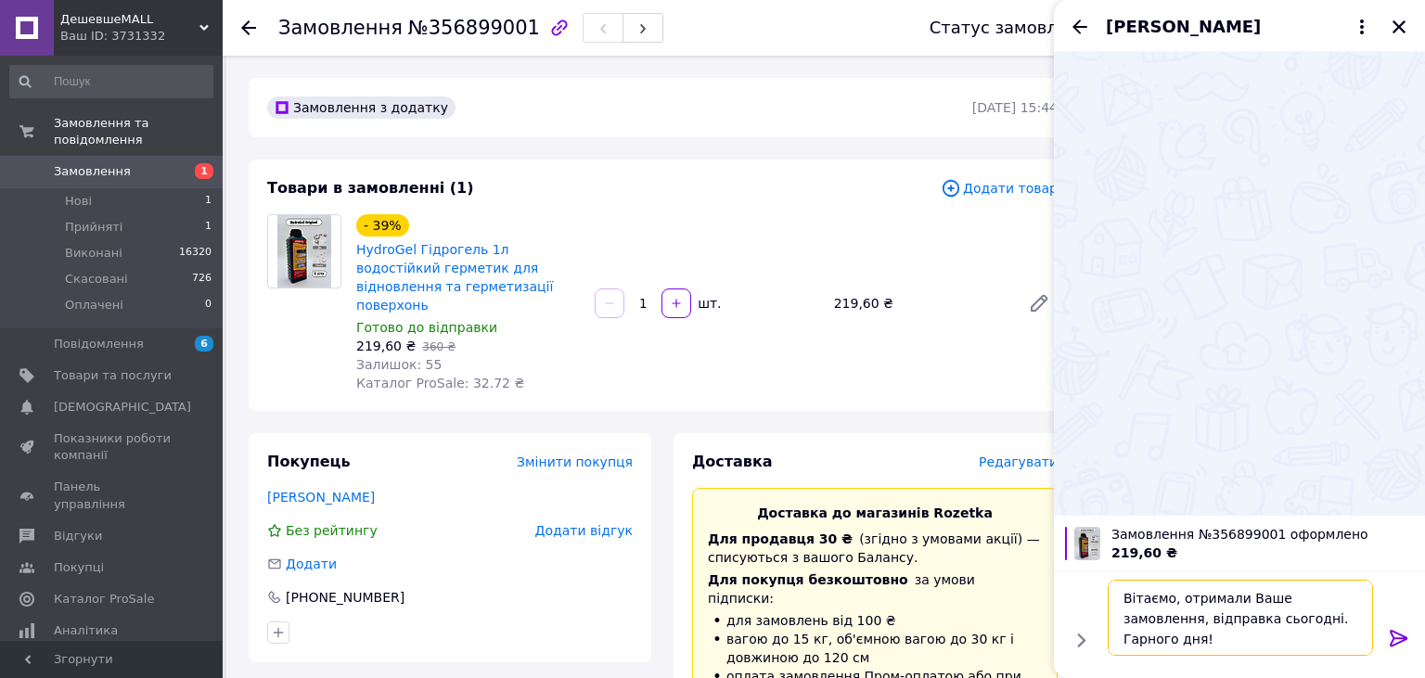
type textarea "Вітаємо, отримали Ваше замовлення, відправка сьогодні. Гарного дня!"
click at [1397, 643] on icon at bounding box center [1399, 638] width 18 height 17
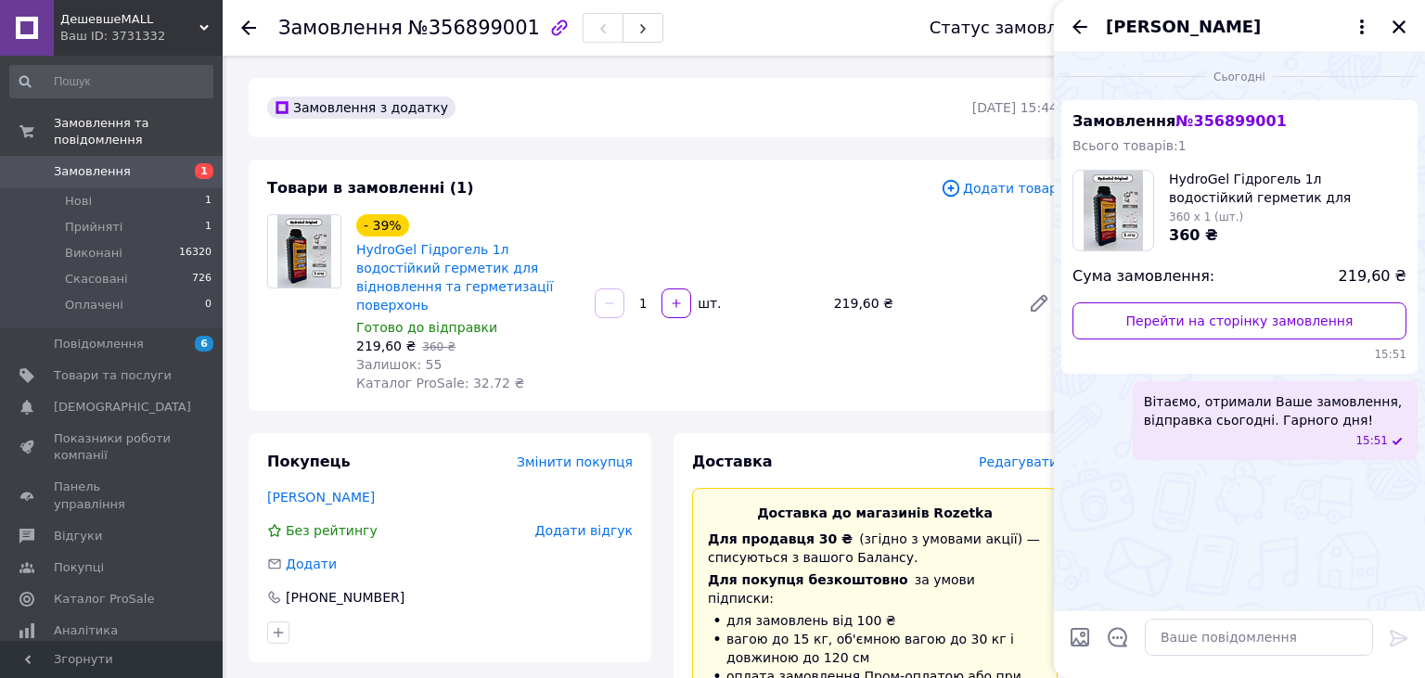
click at [1009, 455] on span "Редагувати" at bounding box center [1018, 462] width 79 height 15
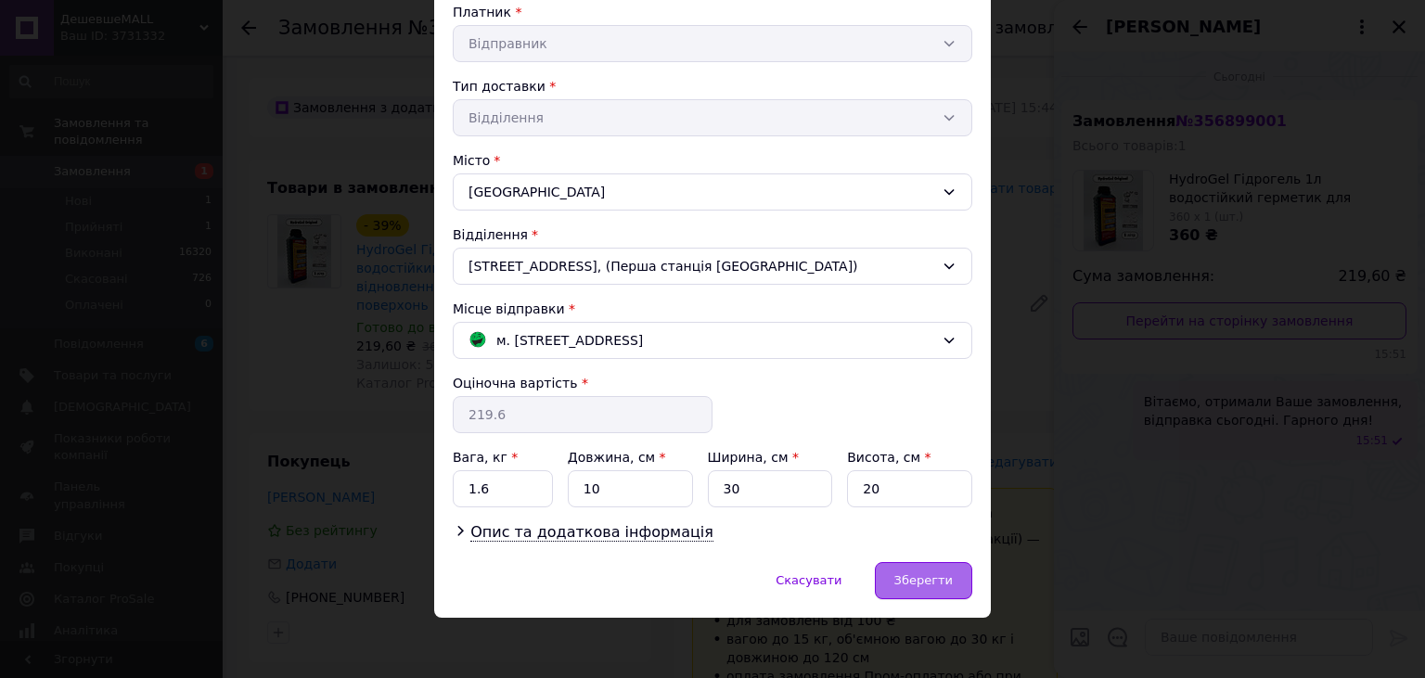
click at [952, 563] on div "Зберегти" at bounding box center [923, 580] width 97 height 37
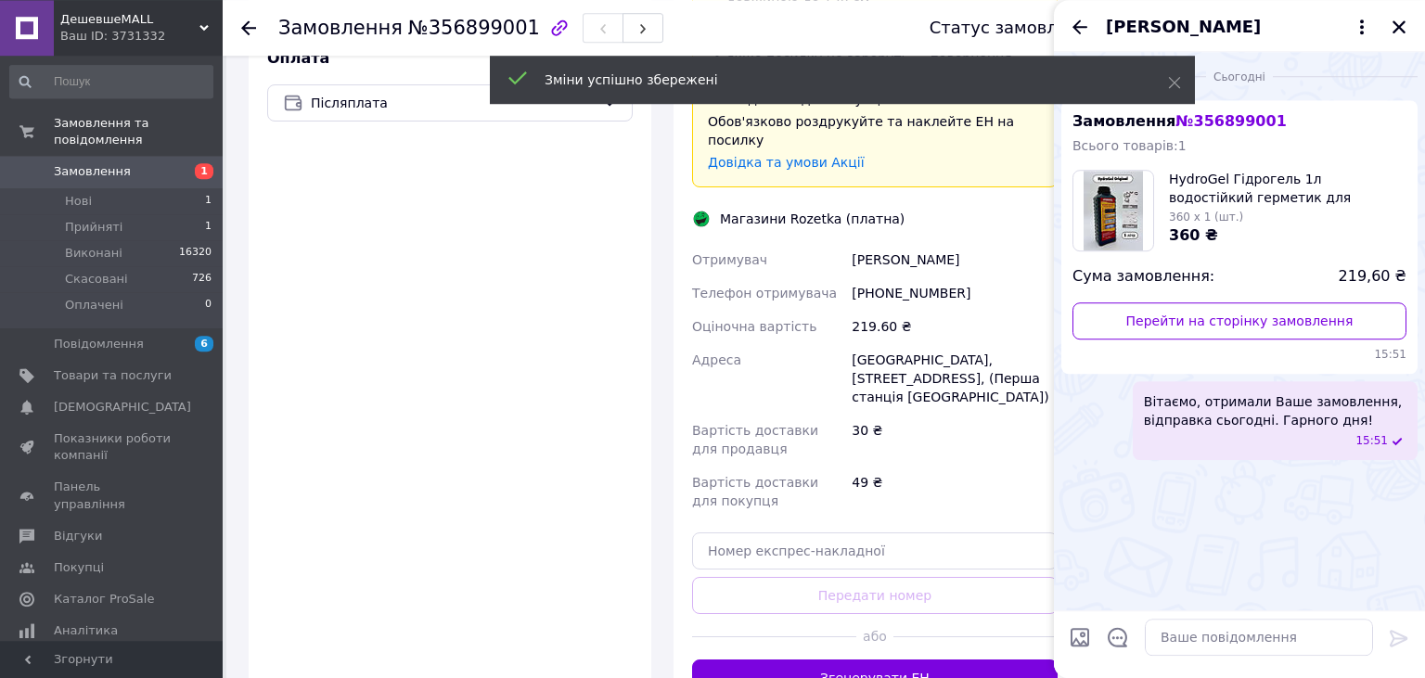
scroll to position [686, 0]
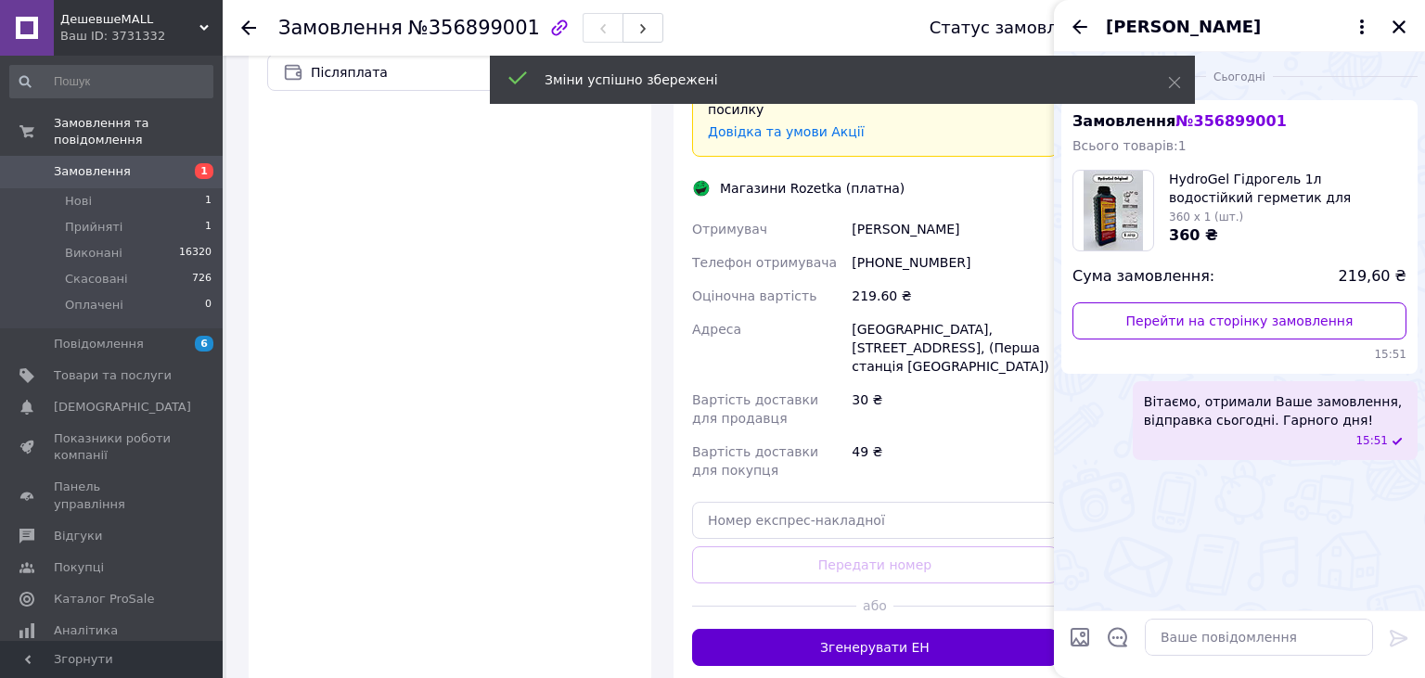
click at [906, 629] on button "Згенерувати ЕН" at bounding box center [875, 647] width 366 height 37
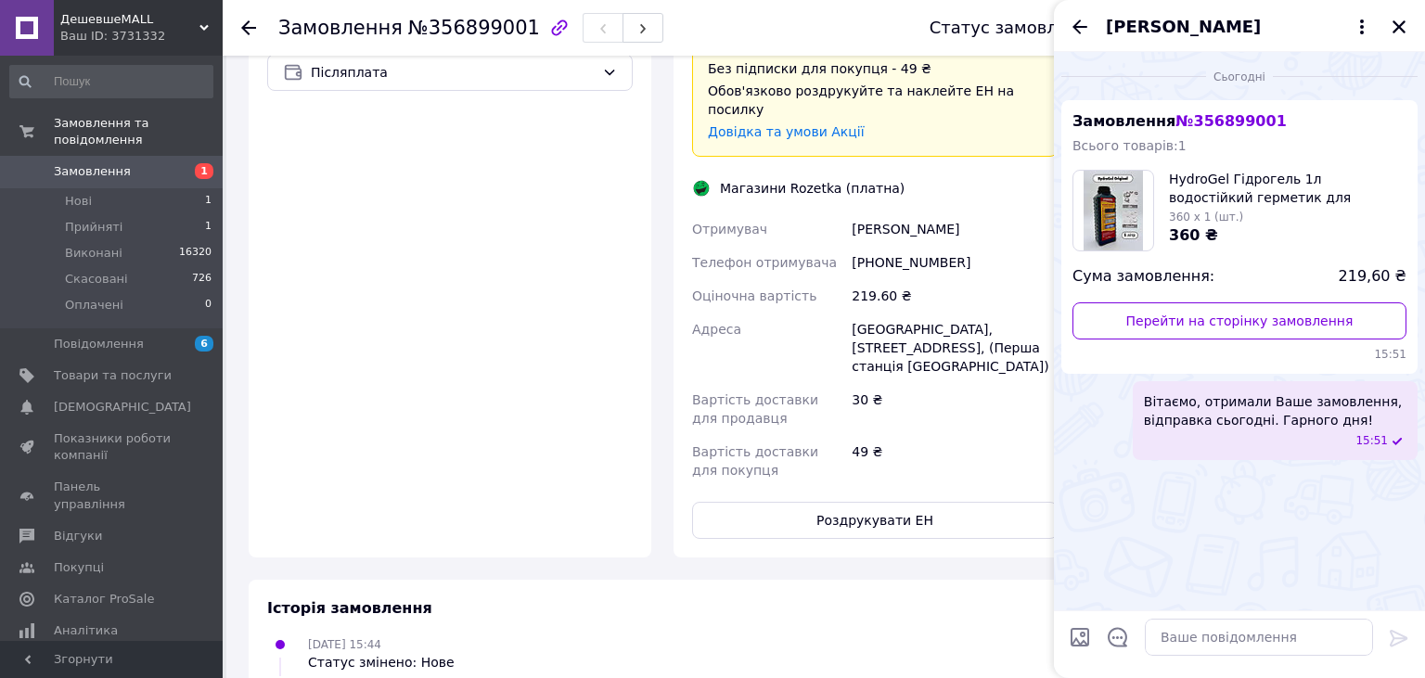
click at [1398, 27] on icon "Закрити" at bounding box center [1399, 26] width 13 height 13
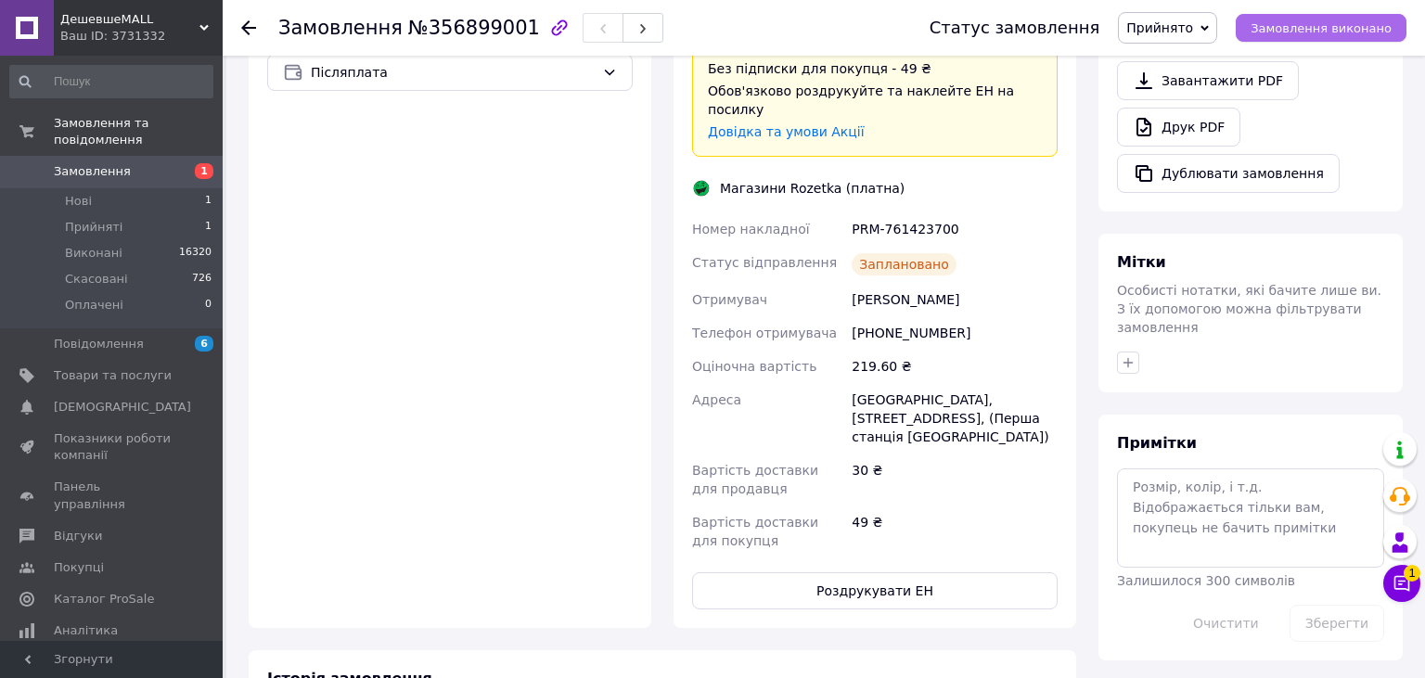
click at [1397, 27] on button "Замовлення виконано" at bounding box center [1321, 28] width 171 height 28
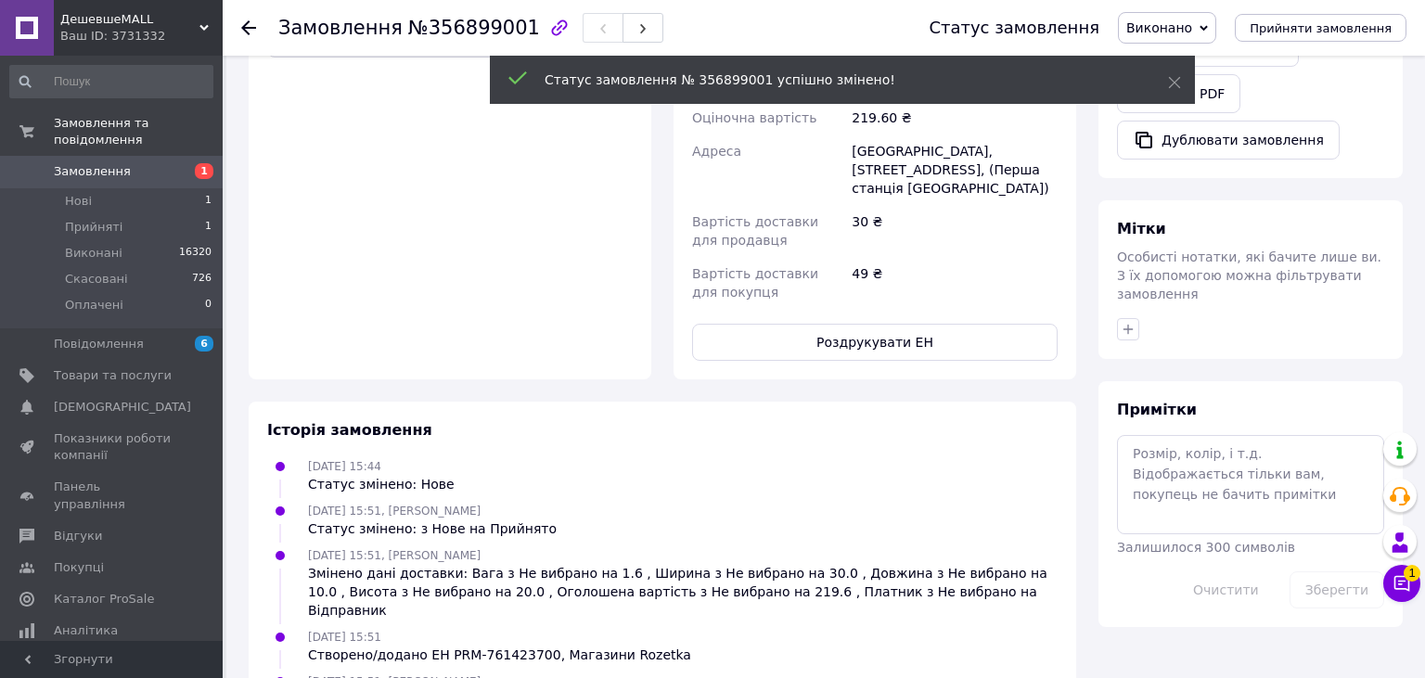
scroll to position [652, 0]
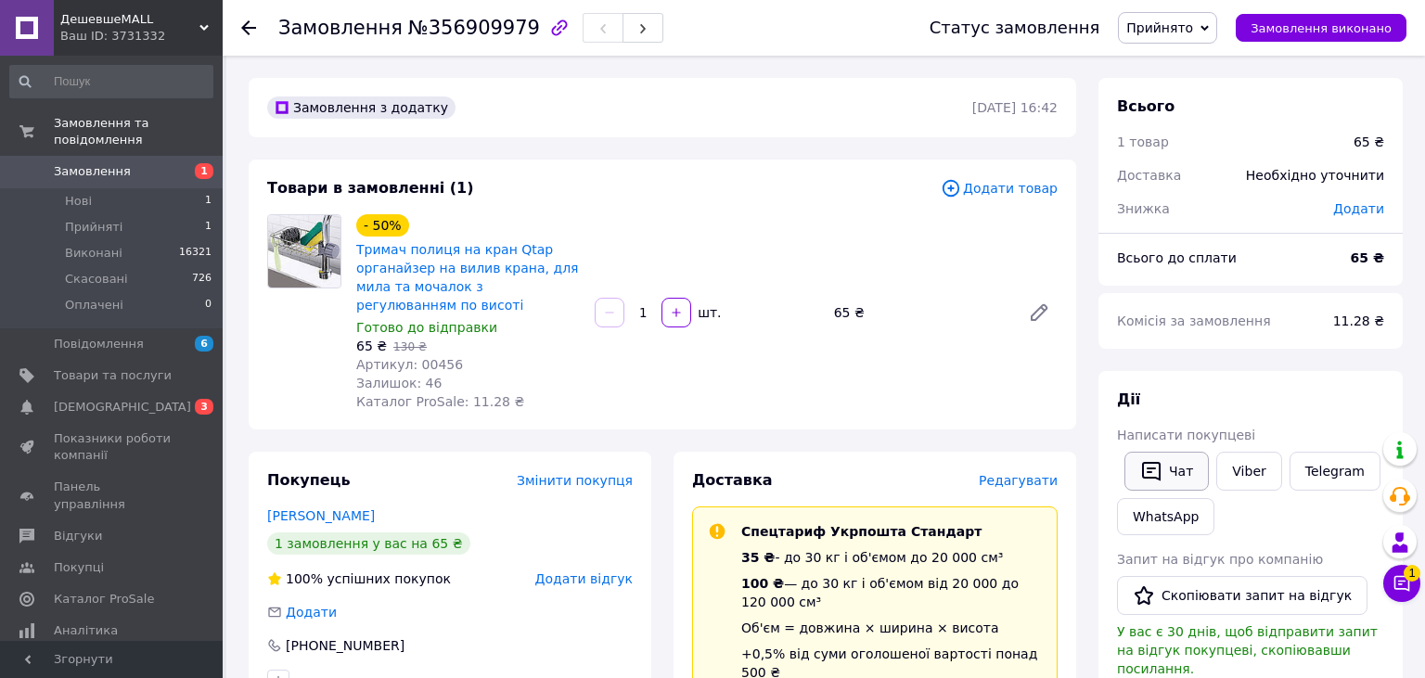
click at [1139, 468] on button "Чат" at bounding box center [1167, 471] width 84 height 39
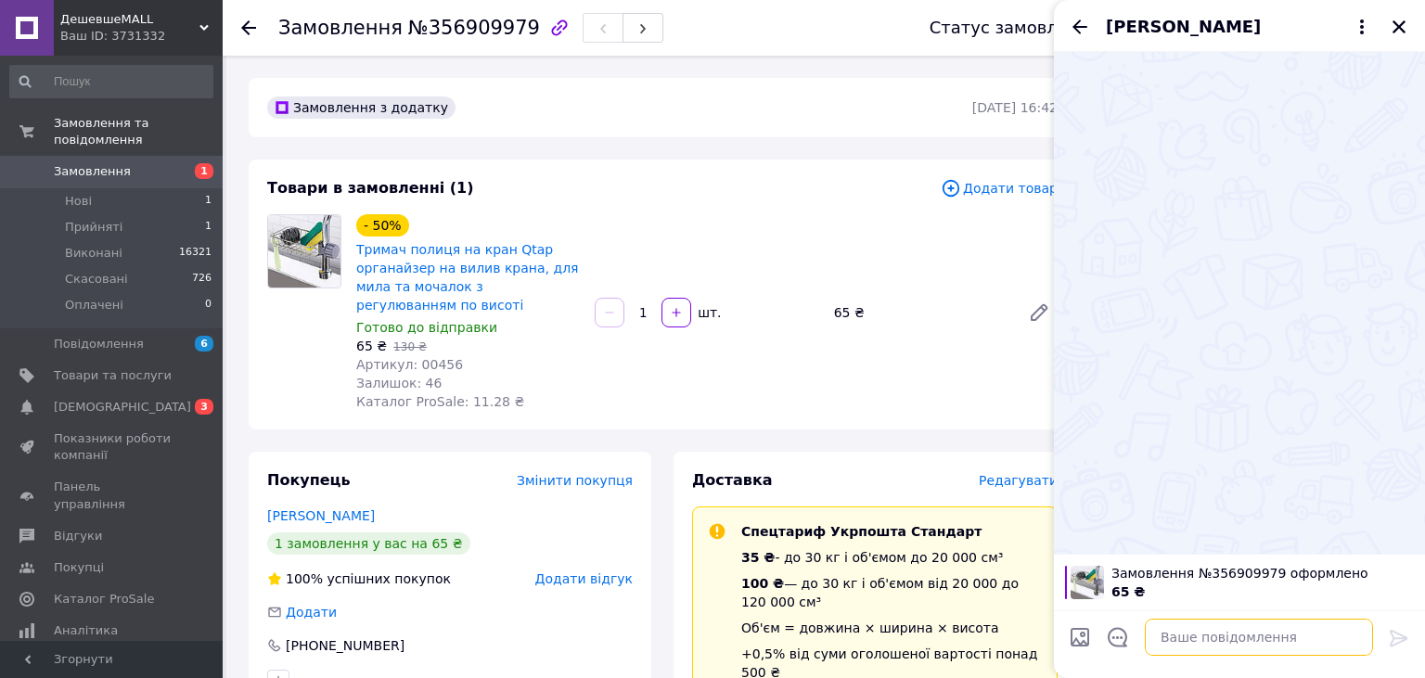
click at [1225, 645] on textarea at bounding box center [1259, 637] width 228 height 37
paste textarea "Вітаємо, отримали Ваше замовлення, відправка сьогодні. Гарного дня!"
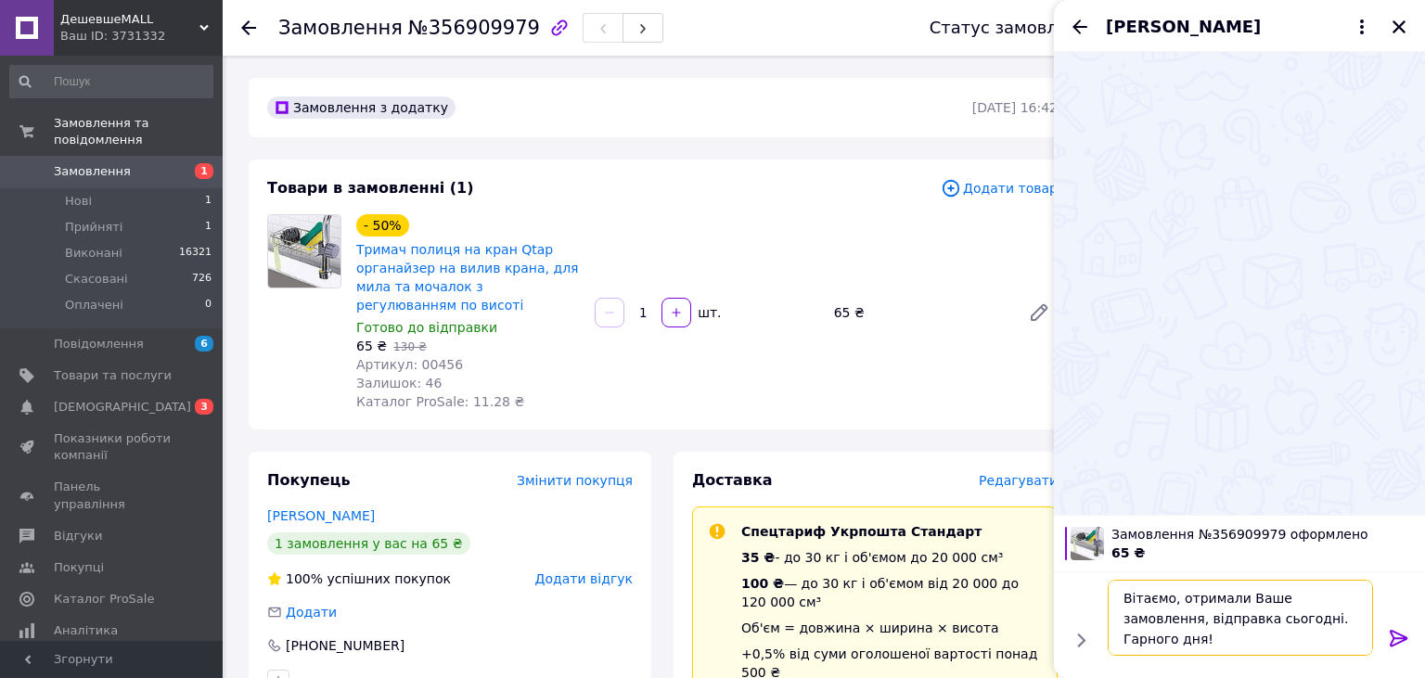
type textarea "Вітаємо, отримали Ваше замовлення, відправка сьогодні. Гарного дня!"
drag, startPoint x: 1397, startPoint y: 633, endPoint x: 1197, endPoint y: 582, distance: 206.8
click at [1394, 633] on icon at bounding box center [1399, 638] width 22 height 22
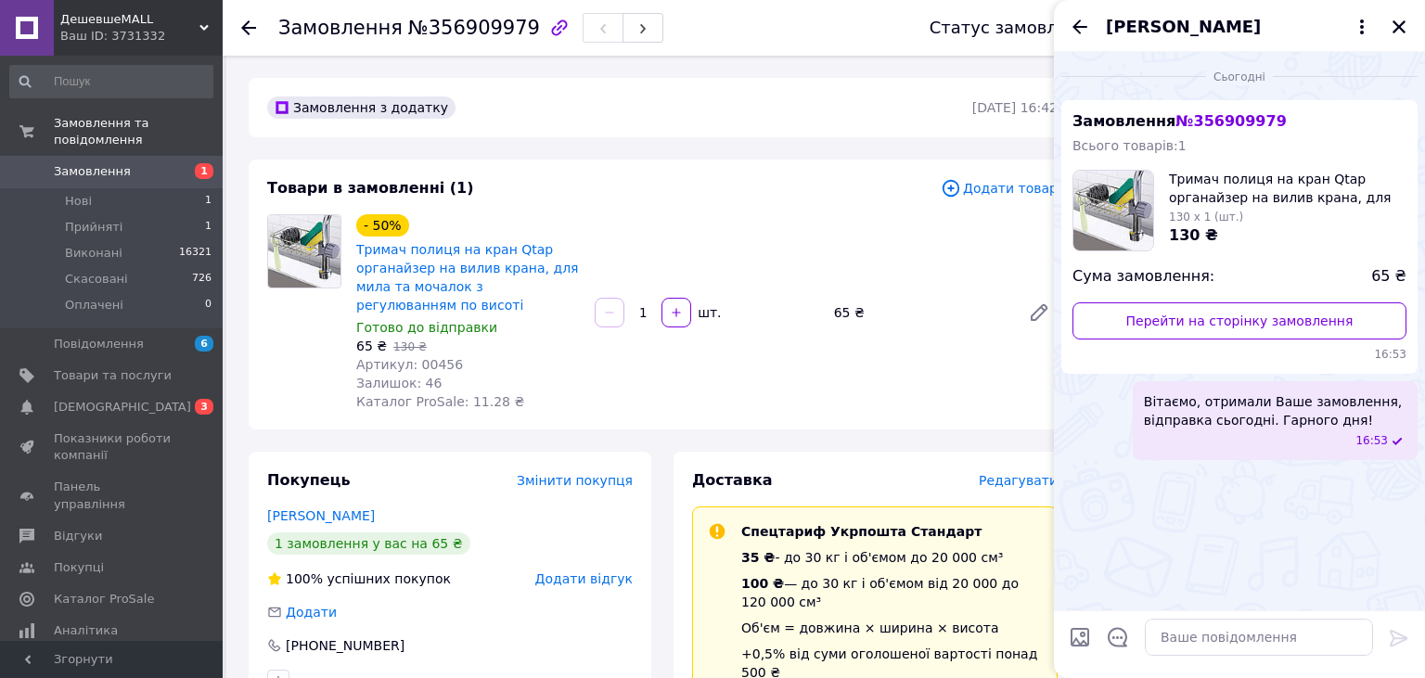
click at [1028, 488] on span "Редагувати" at bounding box center [1018, 480] width 79 height 15
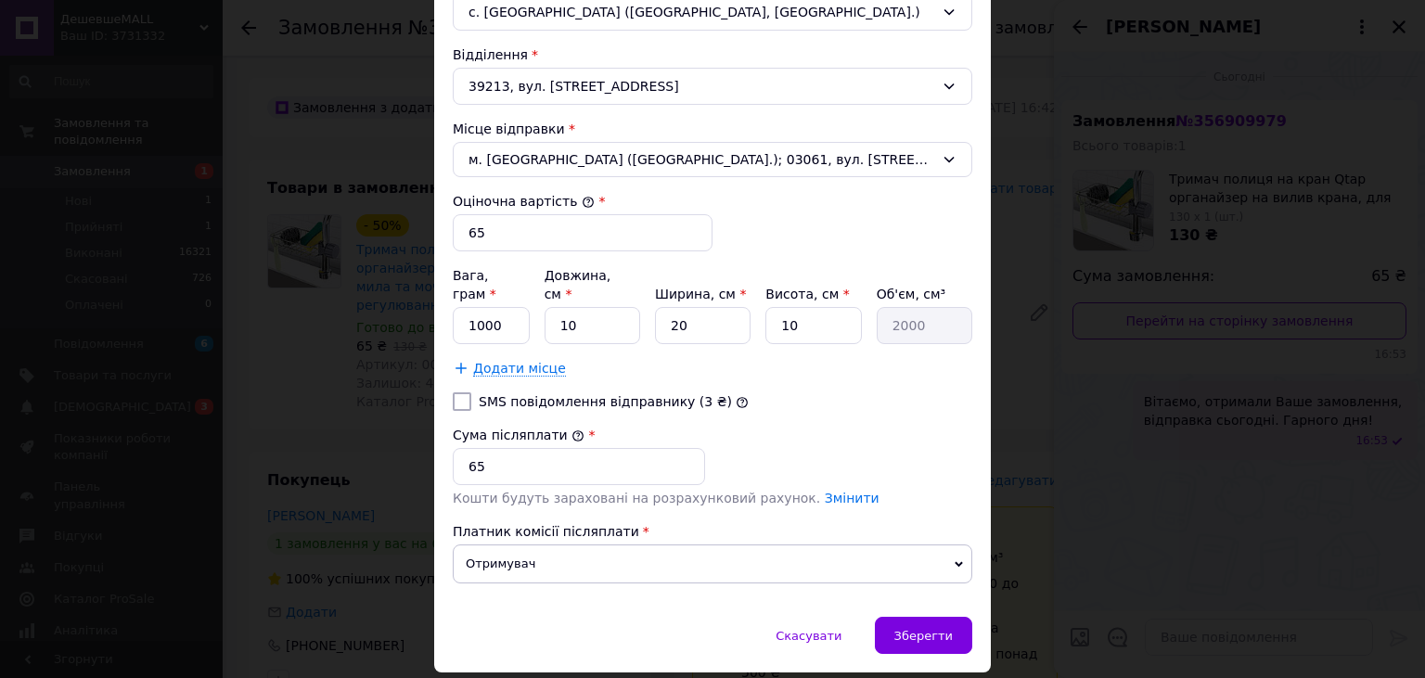
scroll to position [650, 0]
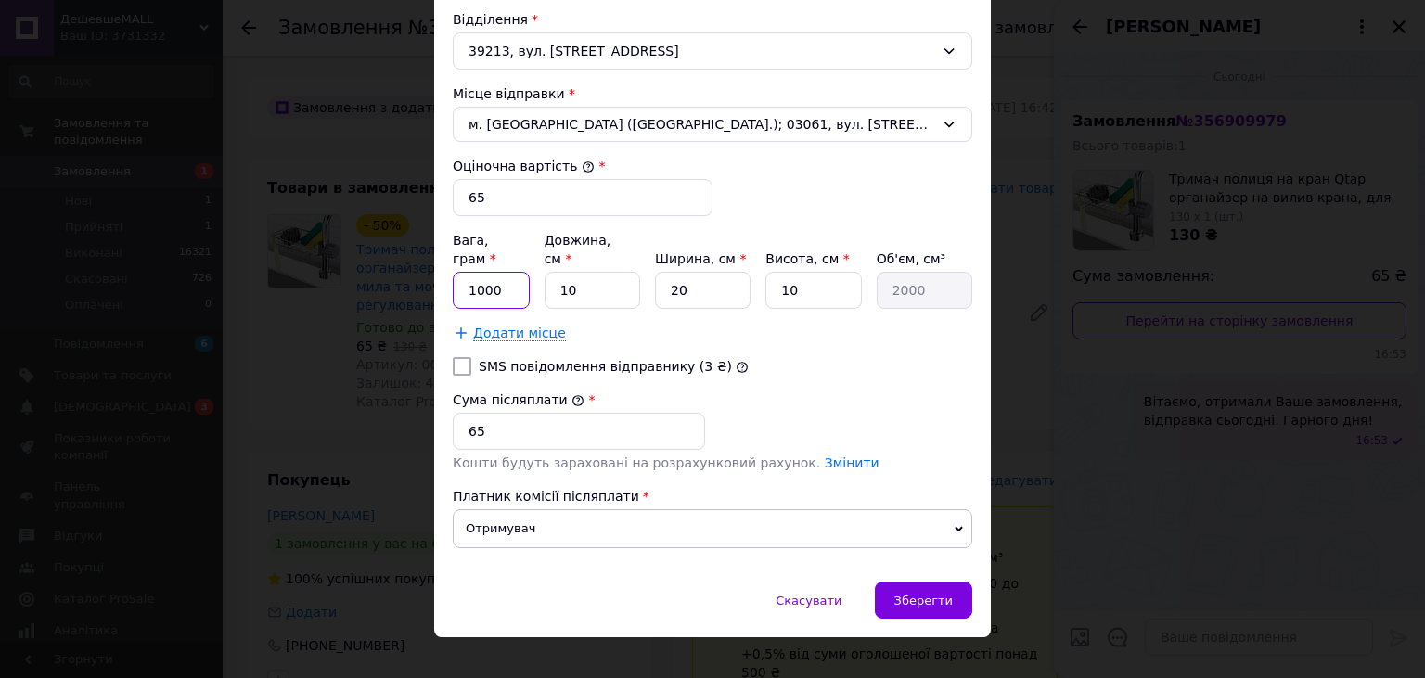
click at [503, 272] on input "1000" at bounding box center [491, 290] width 77 height 37
type input "100"
click at [924, 582] on div "Зберегти" at bounding box center [923, 600] width 97 height 37
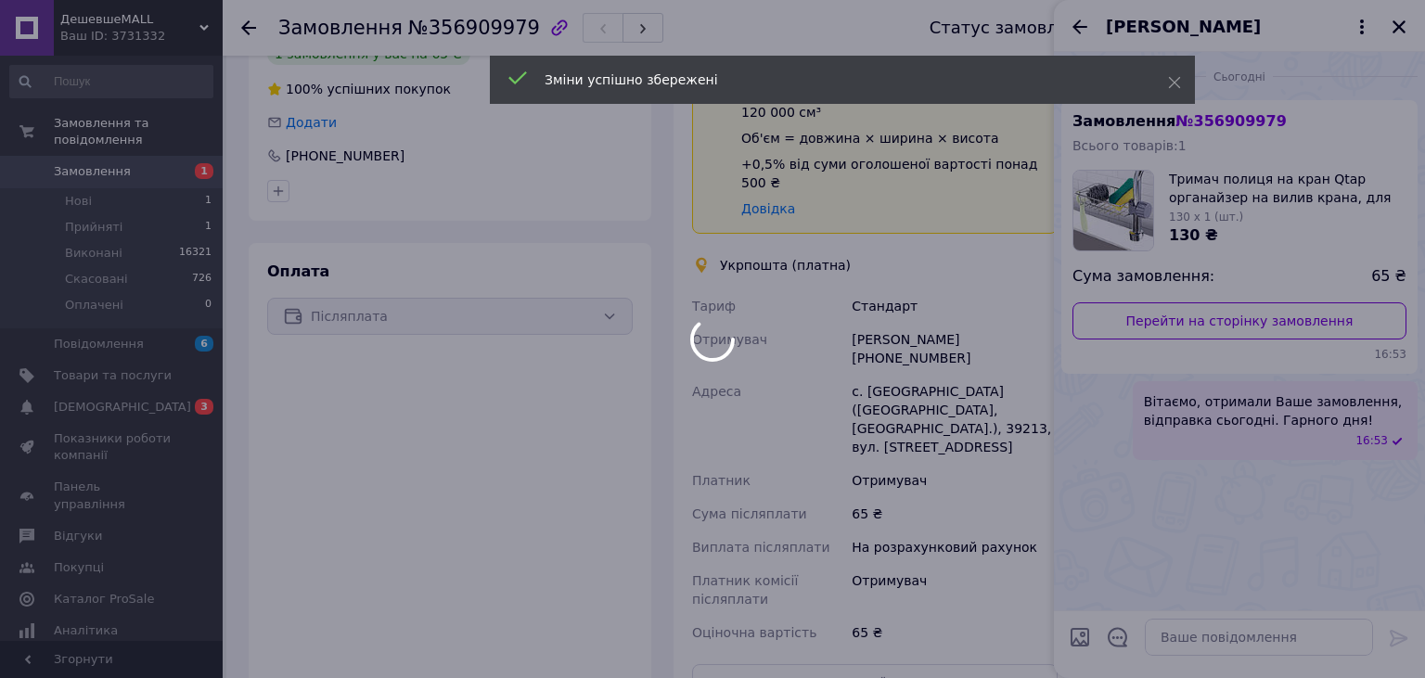
scroll to position [820, 0]
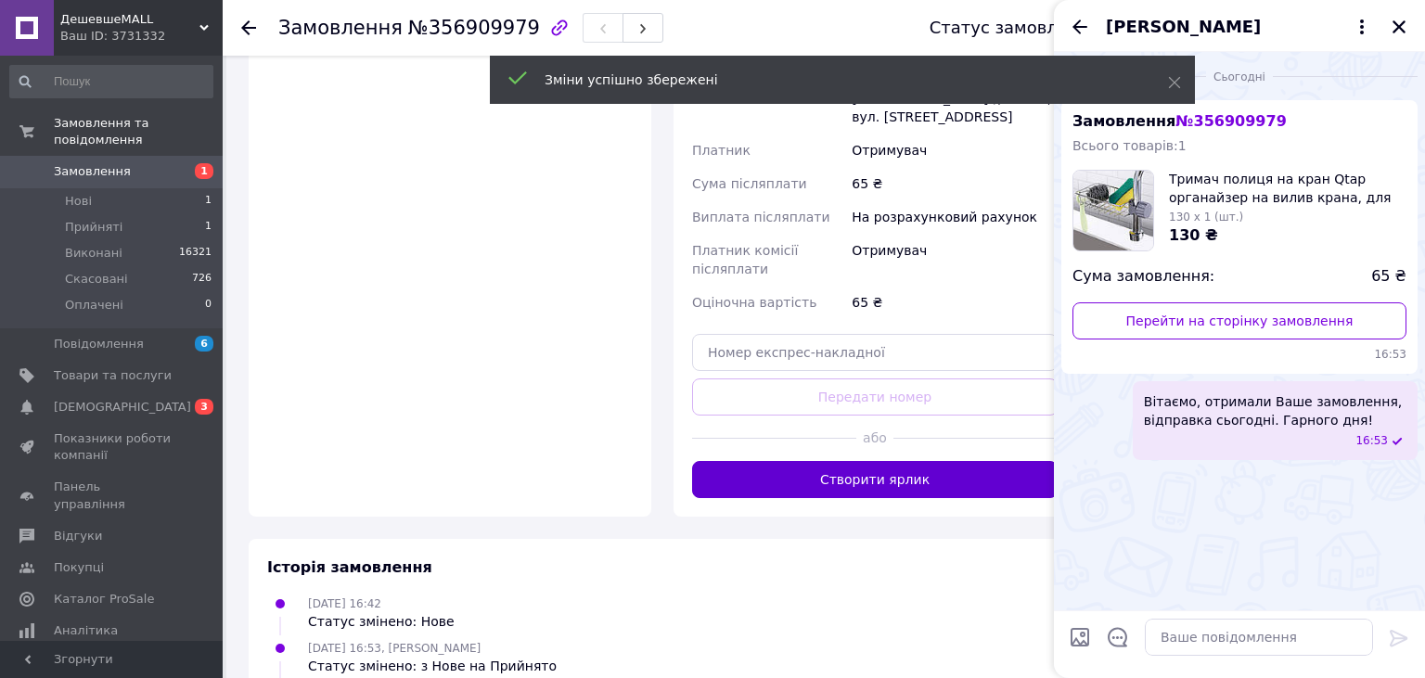
click at [849, 461] on button "Створити ярлик" at bounding box center [875, 479] width 366 height 37
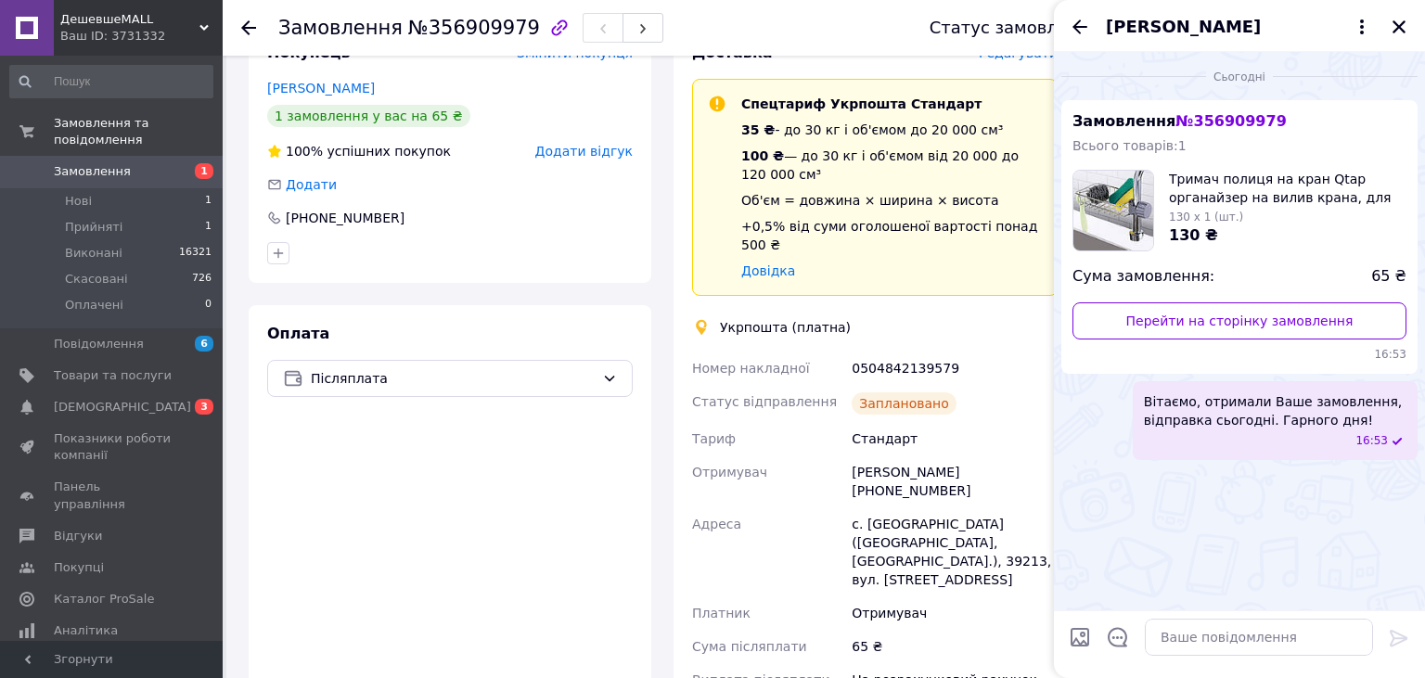
scroll to position [36, 0]
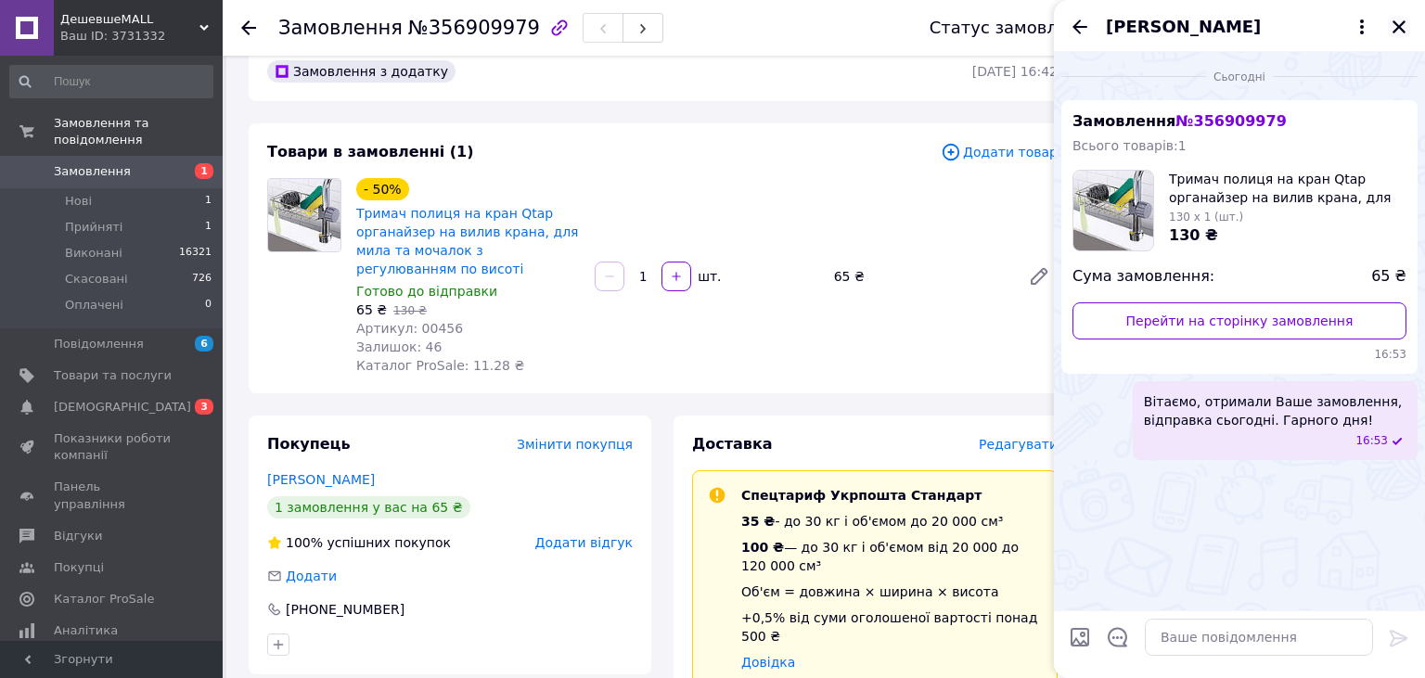
click at [1399, 22] on icon "Закрити" at bounding box center [1399, 27] width 17 height 17
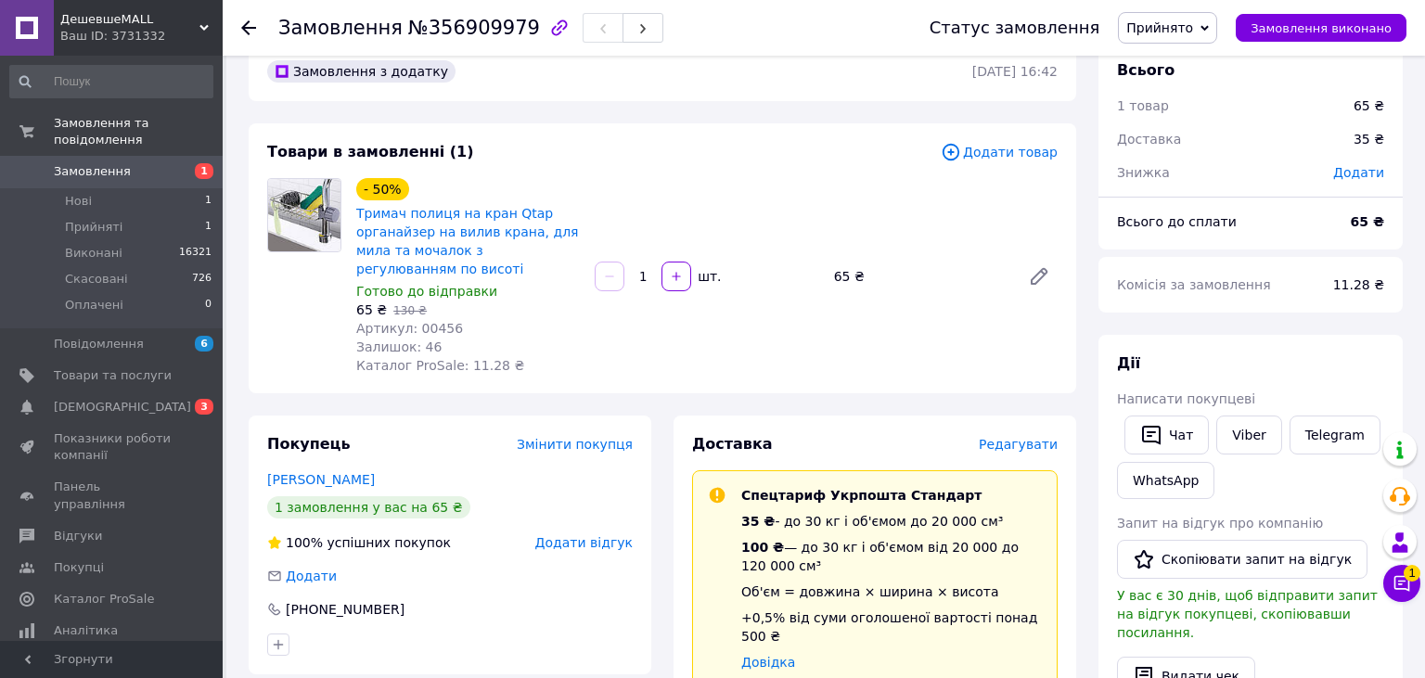
drag, startPoint x: 1387, startPoint y: 25, endPoint x: 1105, endPoint y: 66, distance: 285.0
click at [1386, 26] on span "Замовлення виконано" at bounding box center [1321, 28] width 141 height 14
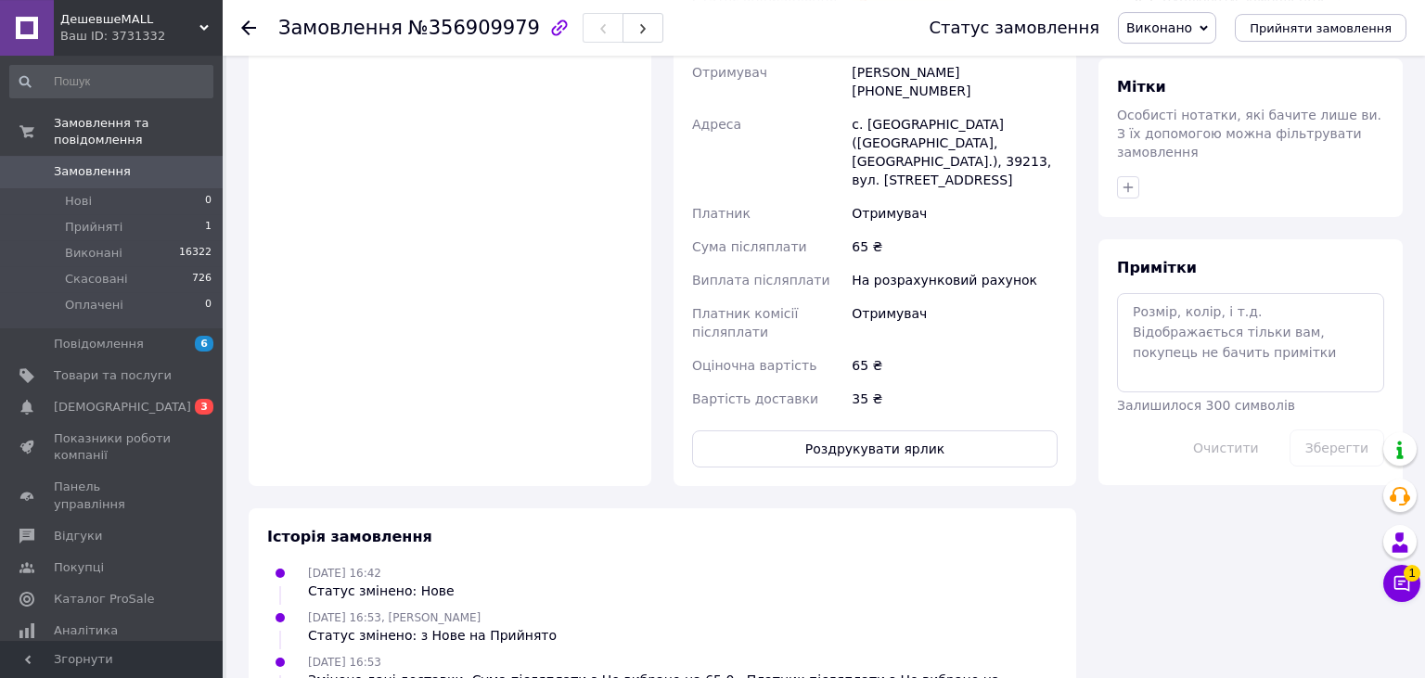
scroll to position [867, 0]
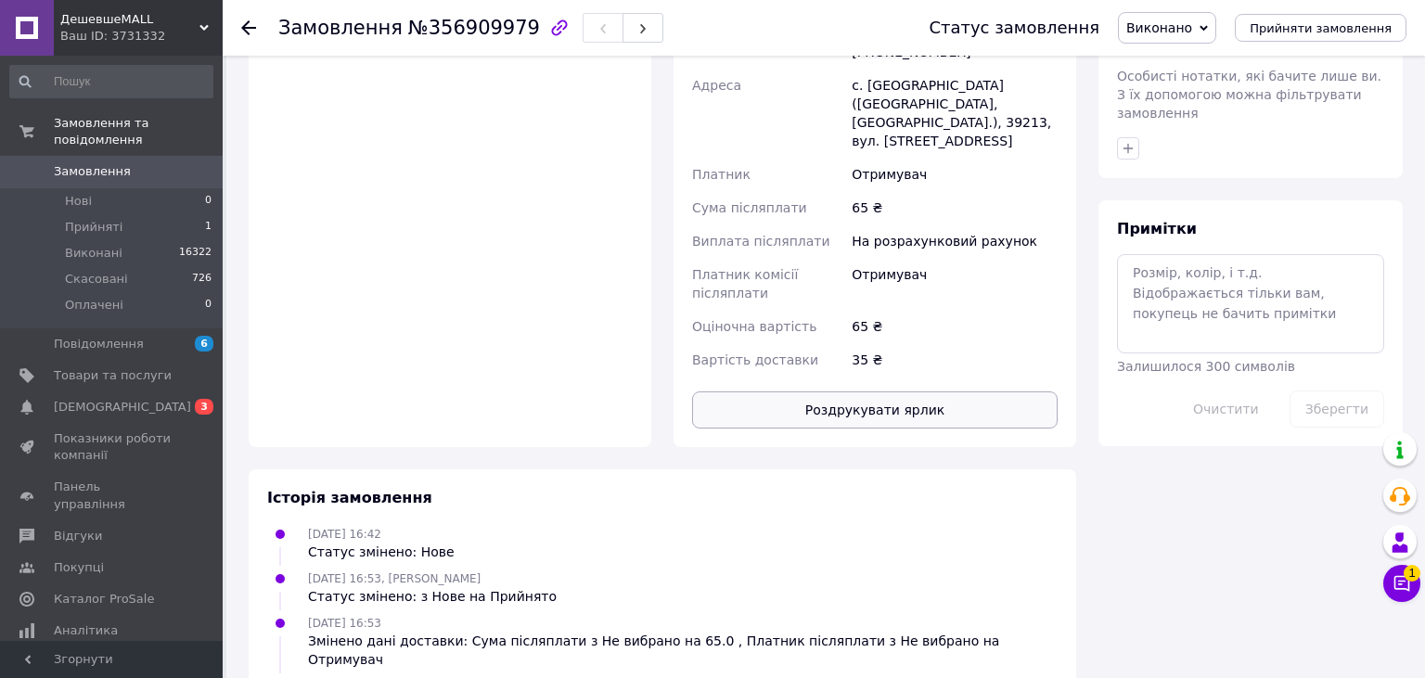
click at [878, 392] on button "Роздрукувати ярлик" at bounding box center [875, 410] width 366 height 37
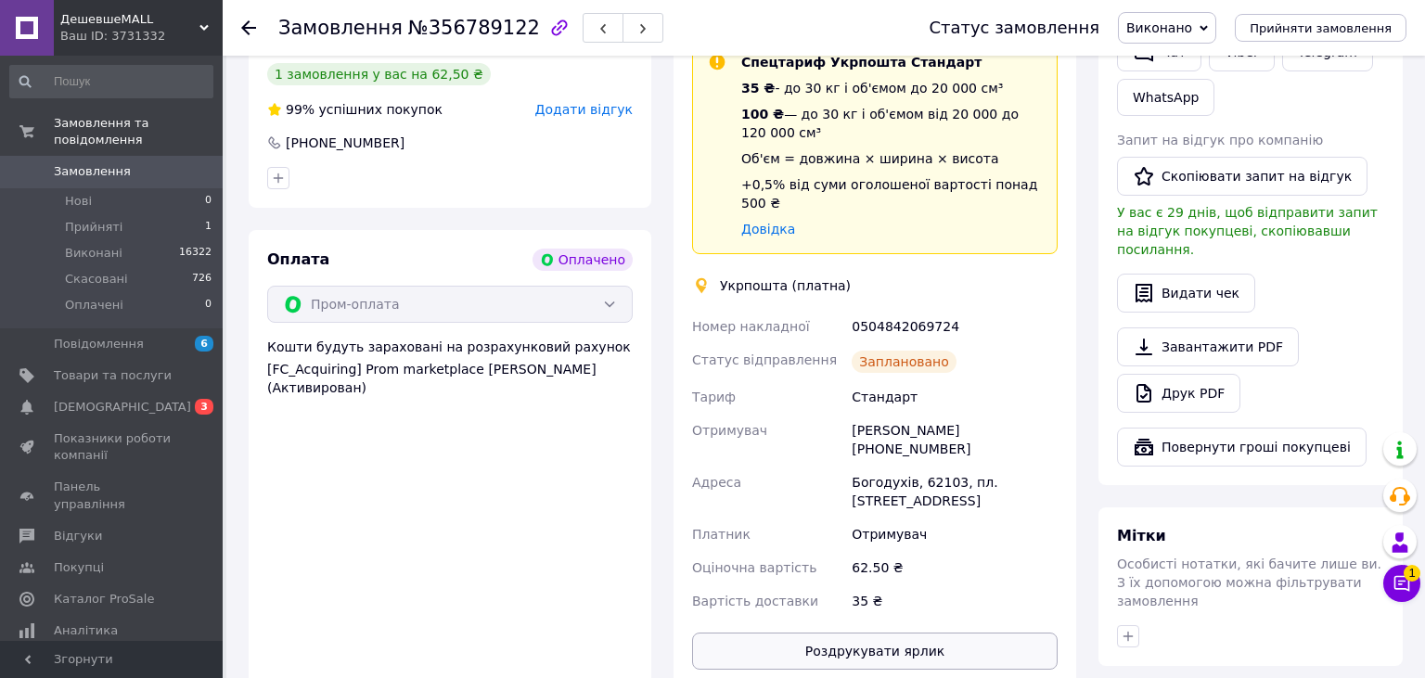
scroll to position [587, 0]
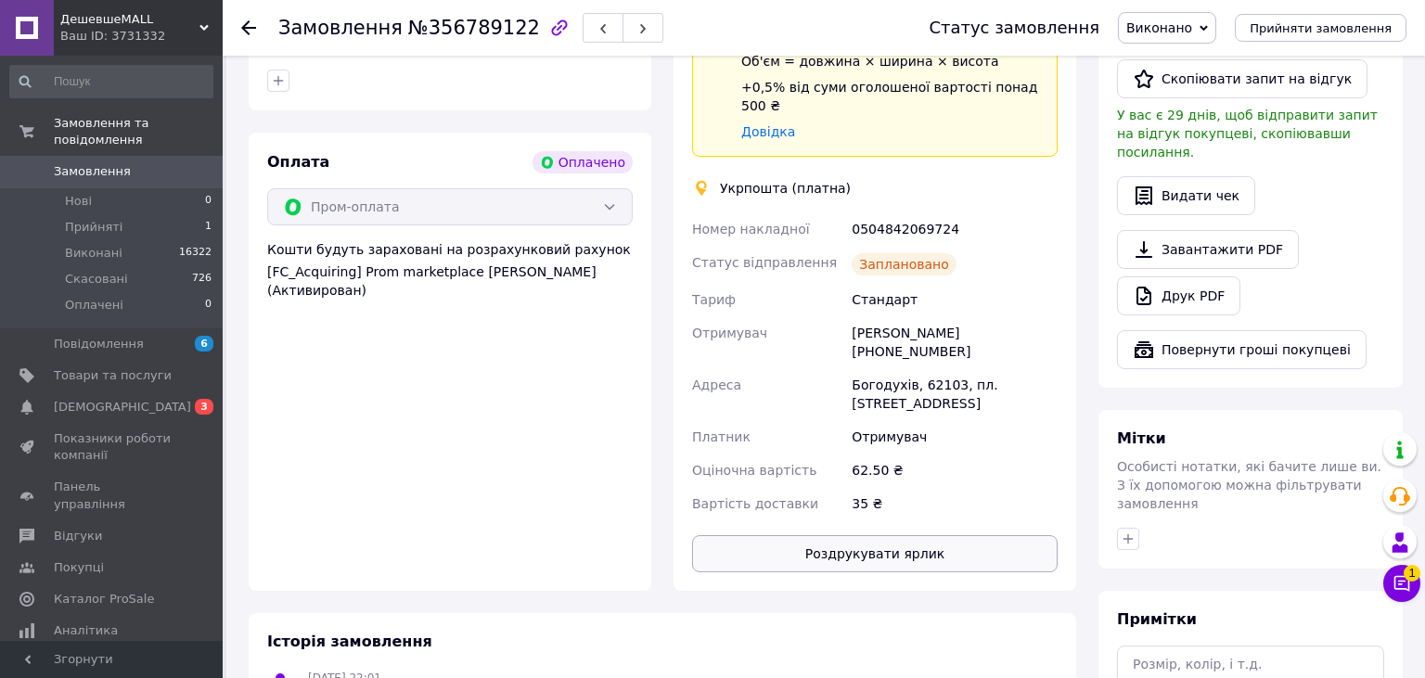
click at [954, 535] on button "Роздрукувати ярлик" at bounding box center [875, 553] width 366 height 37
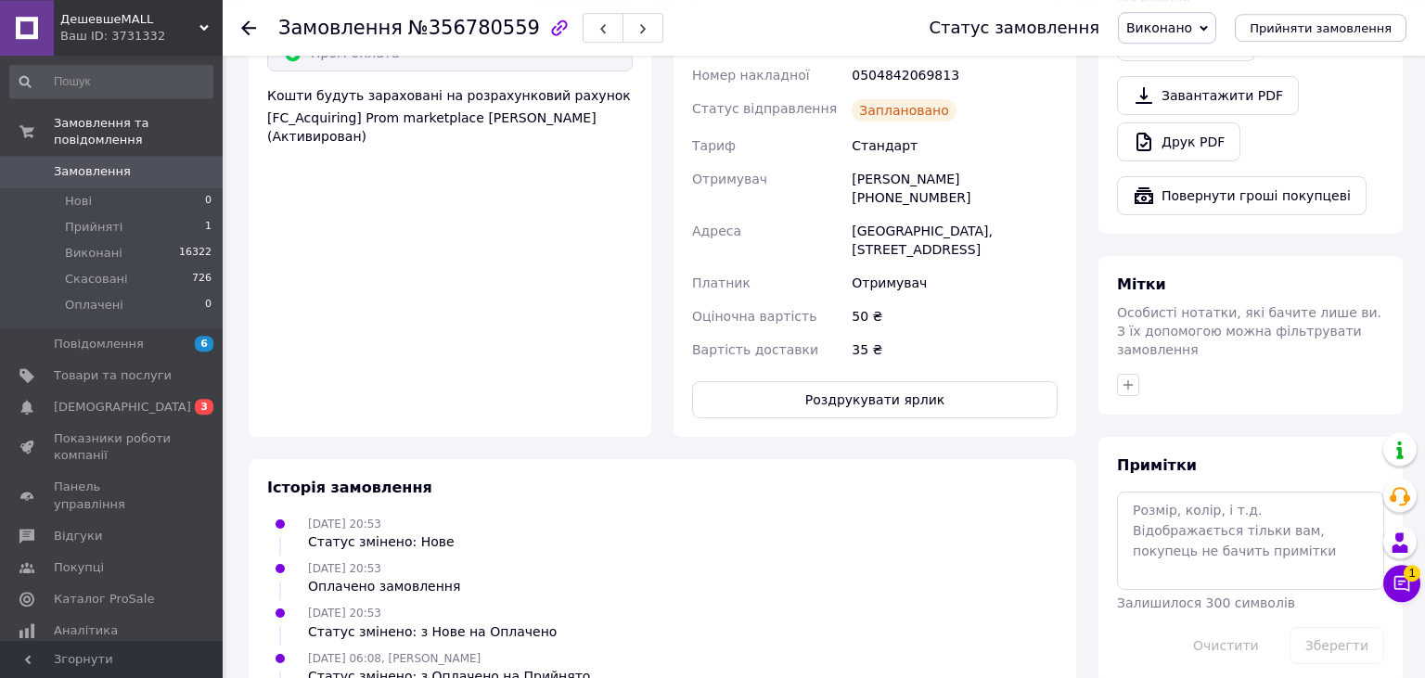
scroll to position [783, 0]
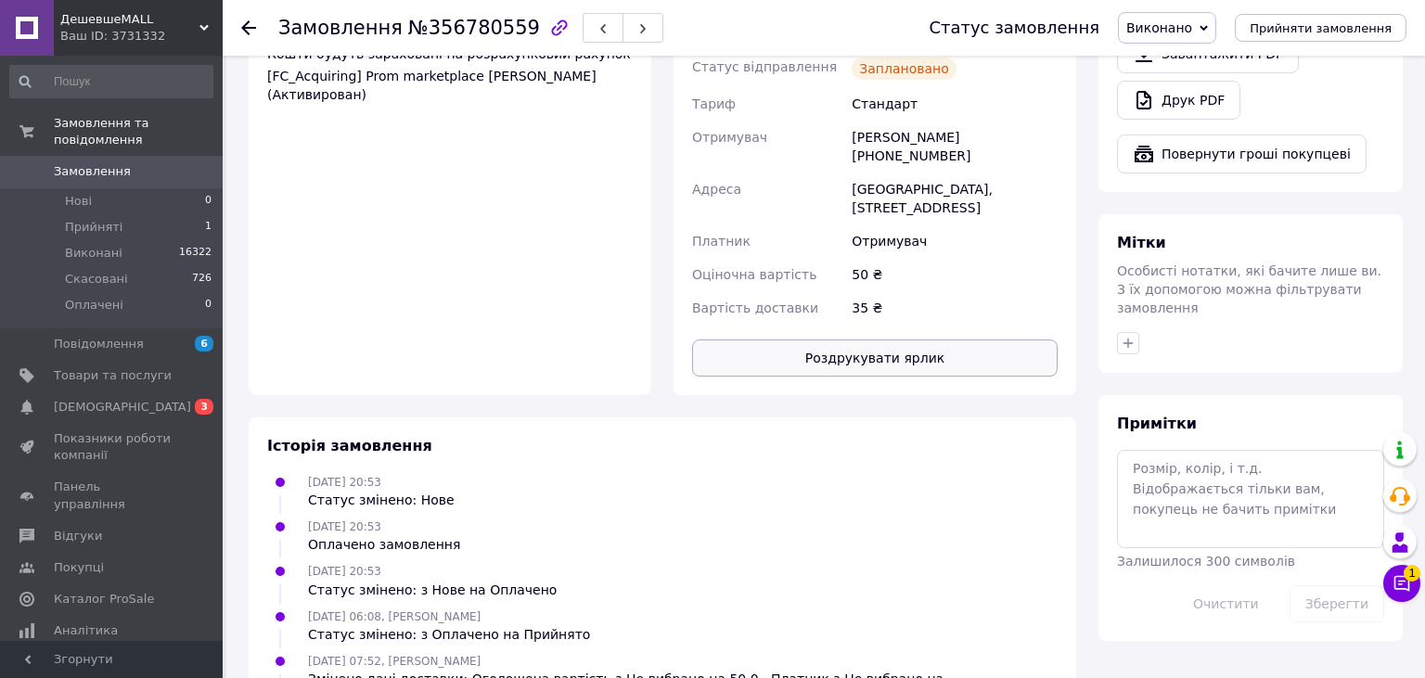
click at [869, 340] on button "Роздрукувати ярлик" at bounding box center [875, 358] width 366 height 37
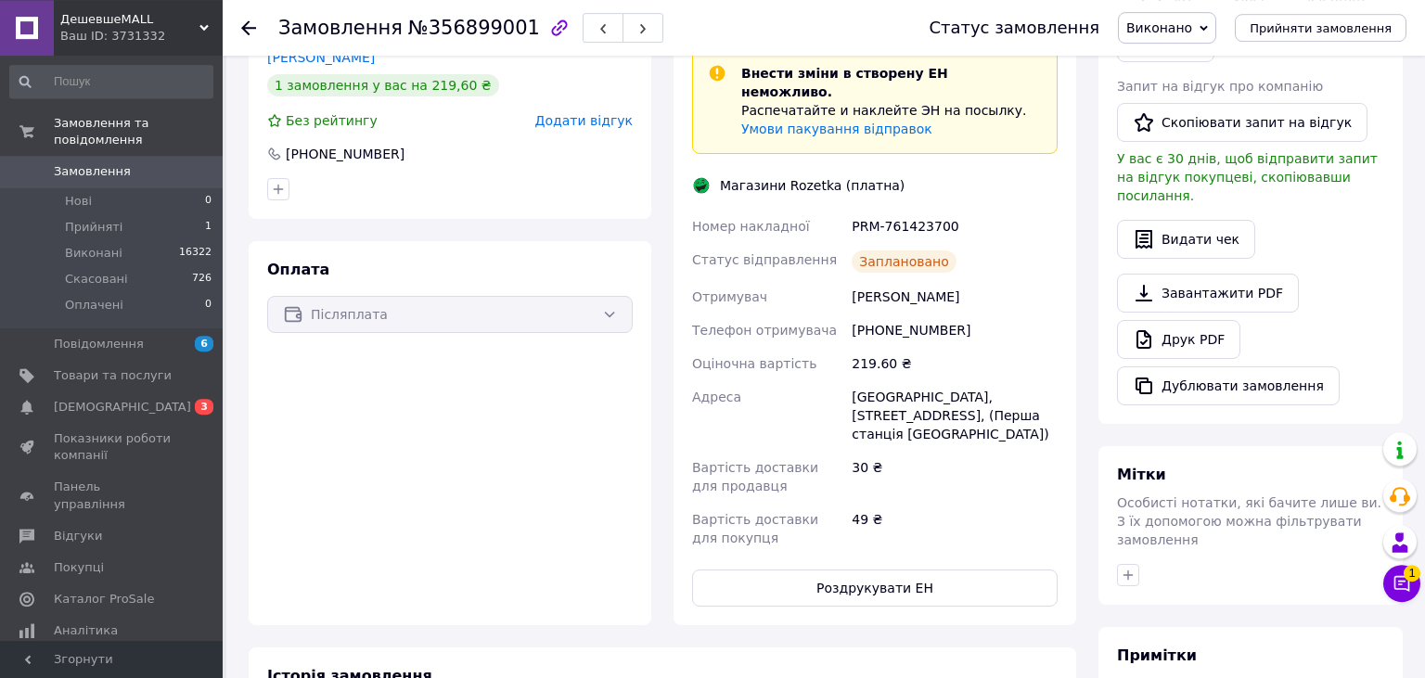
scroll to position [473, 0]
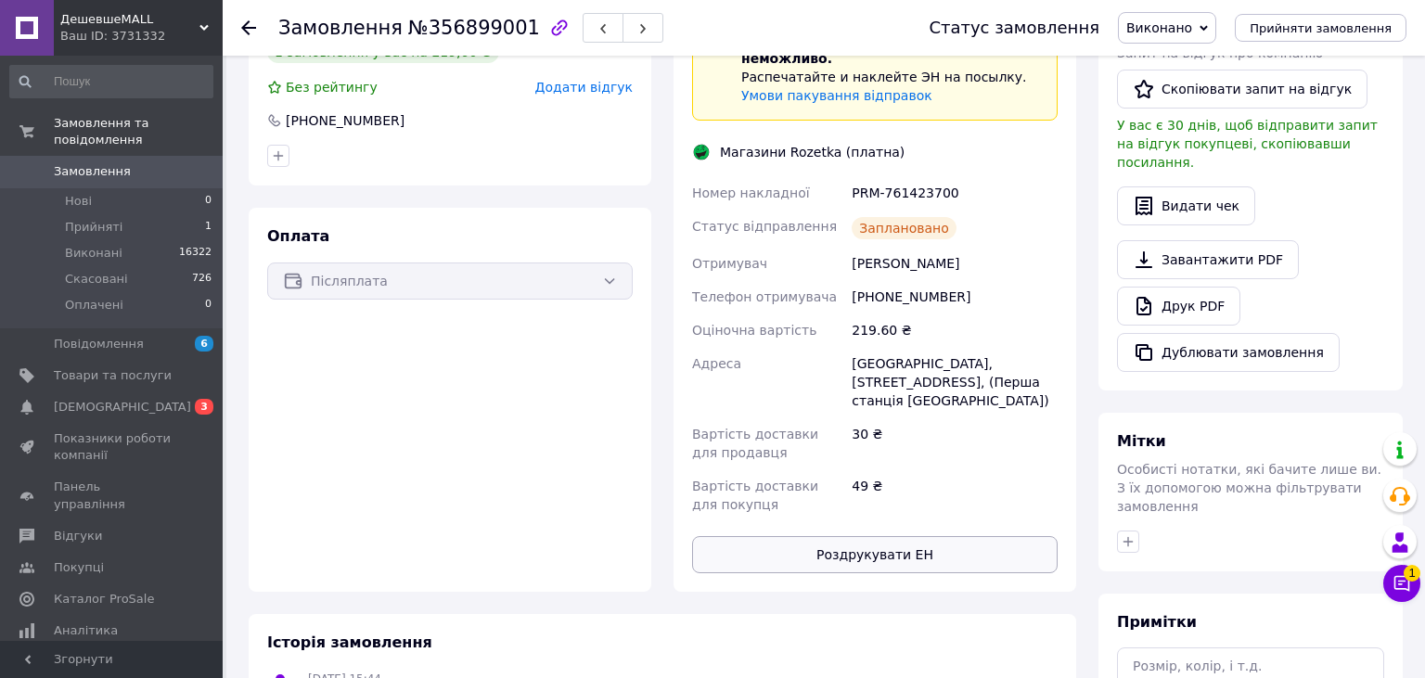
click at [908, 536] on button "Роздрукувати ЕН" at bounding box center [875, 554] width 366 height 37
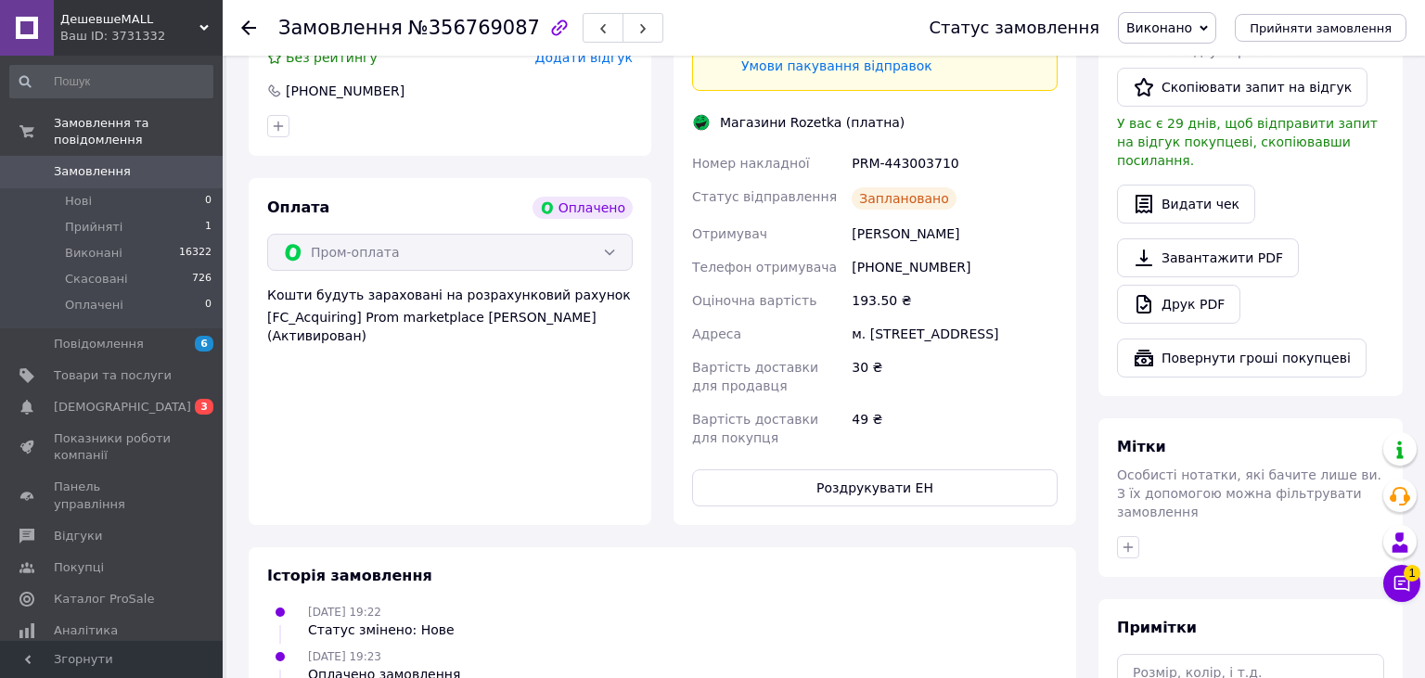
scroll to position [623, 0]
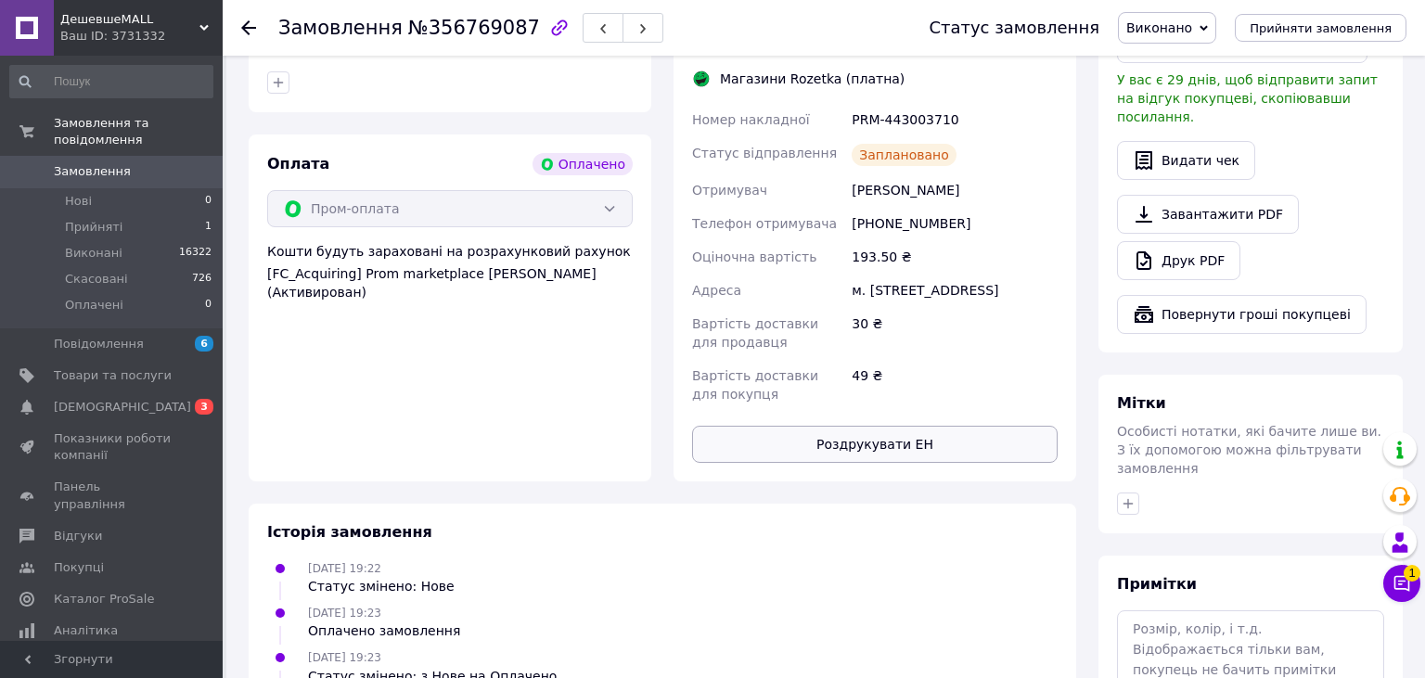
click at [867, 434] on button "Роздрукувати ЕН" at bounding box center [875, 444] width 366 height 37
drag, startPoint x: 852, startPoint y: 367, endPoint x: 893, endPoint y: 369, distance: 40.9
click at [893, 369] on div "49 ₴" at bounding box center [954, 385] width 213 height 52
